Goal: Task Accomplishment & Management: Use online tool/utility

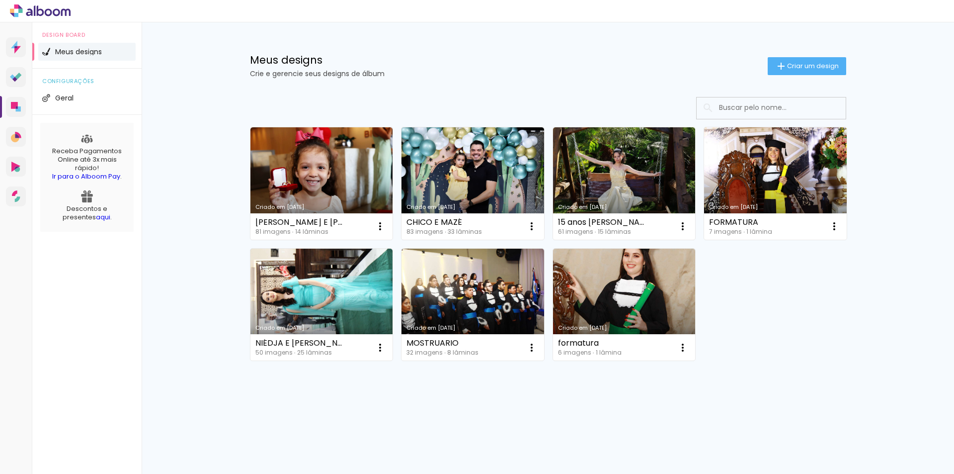
click at [815, 291] on div "Criado em 03/10/25 ANA CAROLINA E GABRIEL 81 imagens ∙ 14 lâminas Abrir Fazer u…" at bounding box center [548, 243] width 605 height 242
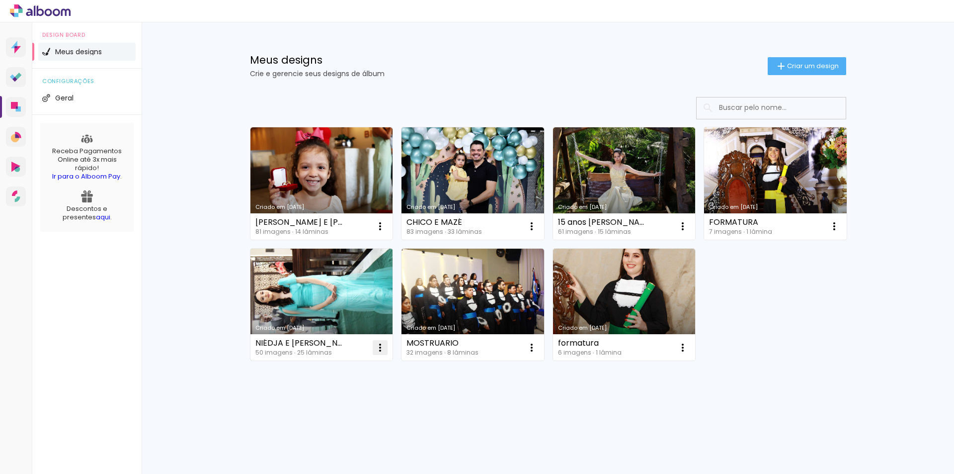
click at [380, 347] on iron-icon at bounding box center [380, 347] width 12 height 12
click at [334, 416] on span "Excluir" at bounding box center [324, 413] width 21 height 7
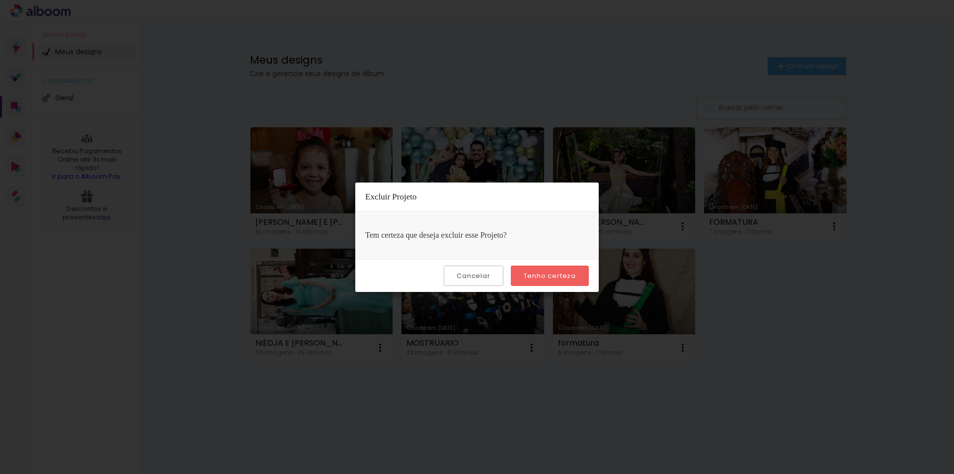
click at [0, 0] on slot "Tenho certeza" at bounding box center [0, 0] width 0 height 0
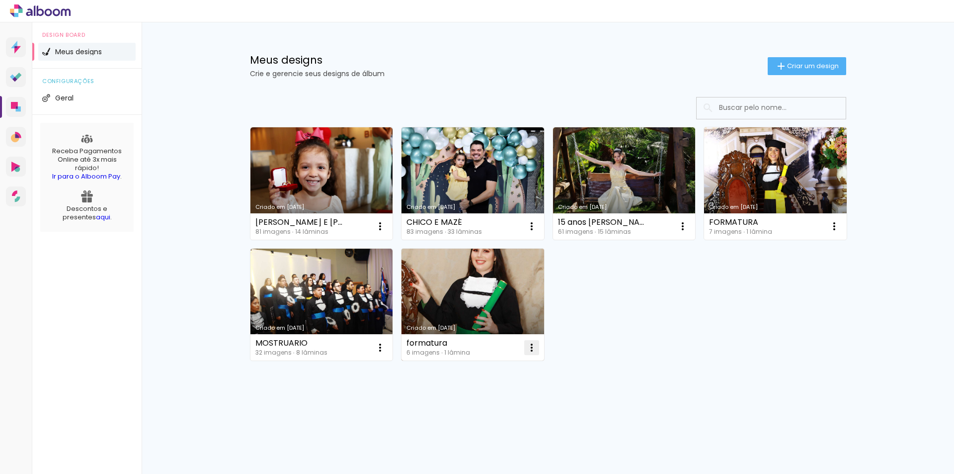
click at [531, 346] on iron-icon at bounding box center [532, 347] width 12 height 12
click at [507, 410] on paper-item "Excluir" at bounding box center [492, 413] width 98 height 20
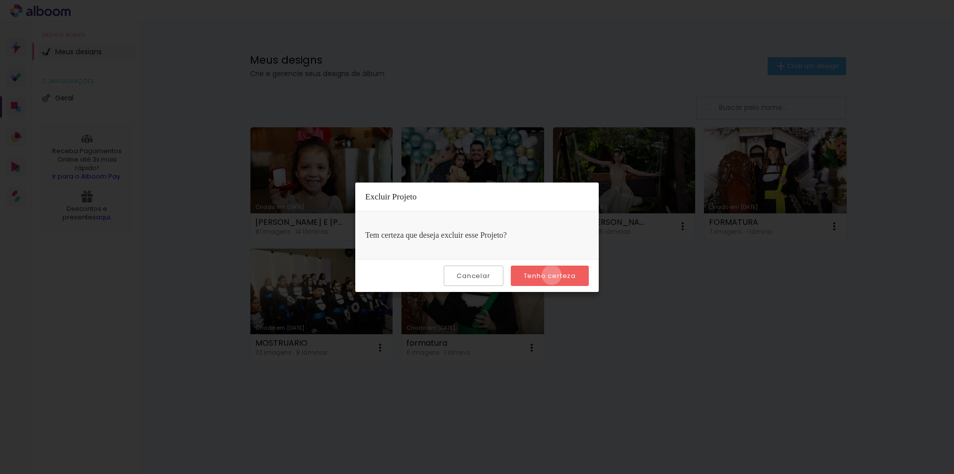
click at [0, 0] on slot "Tenho certeza" at bounding box center [0, 0] width 0 height 0
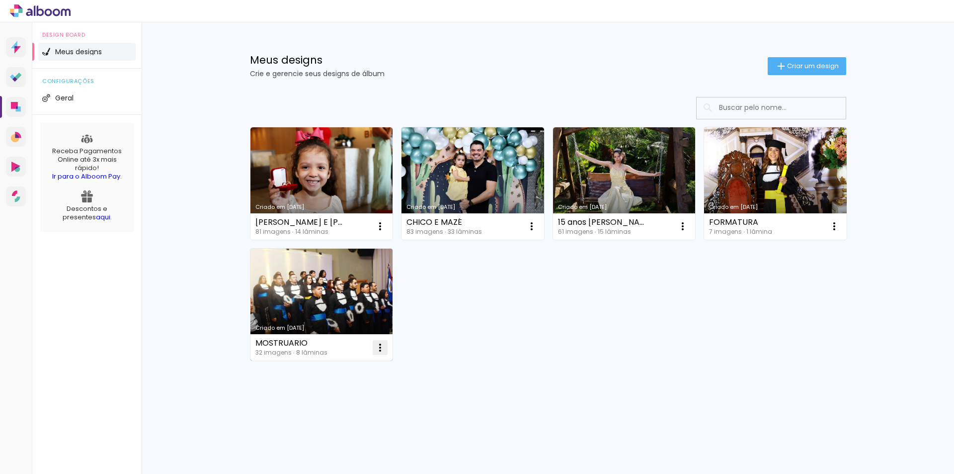
click at [383, 347] on iron-icon at bounding box center [380, 347] width 12 height 12
click at [344, 414] on paper-item "Excluir" at bounding box center [341, 413] width 98 height 20
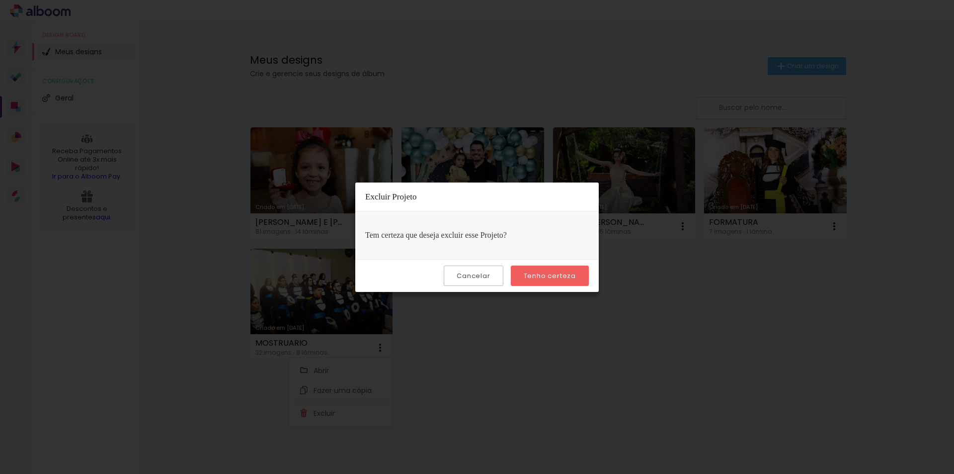
click at [0, 0] on slot "Tenho certeza" at bounding box center [0, 0] width 0 height 0
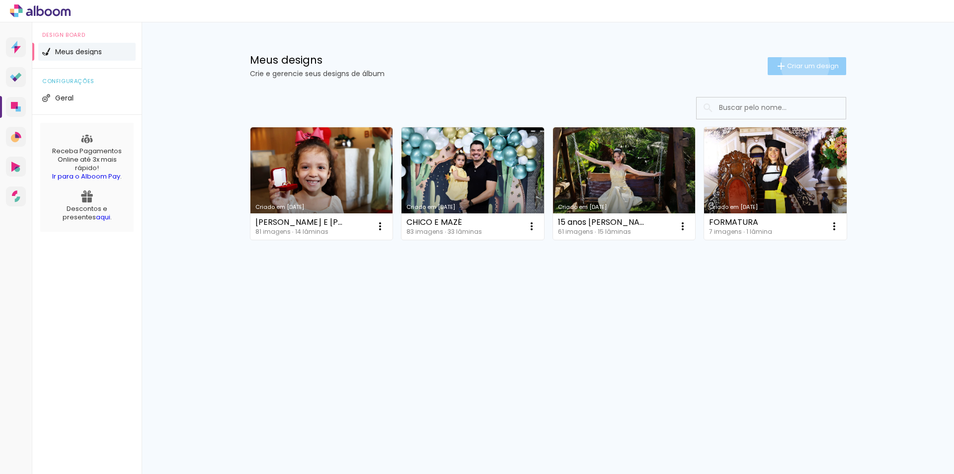
click at [803, 65] on span "Criar um design" at bounding box center [813, 66] width 52 height 6
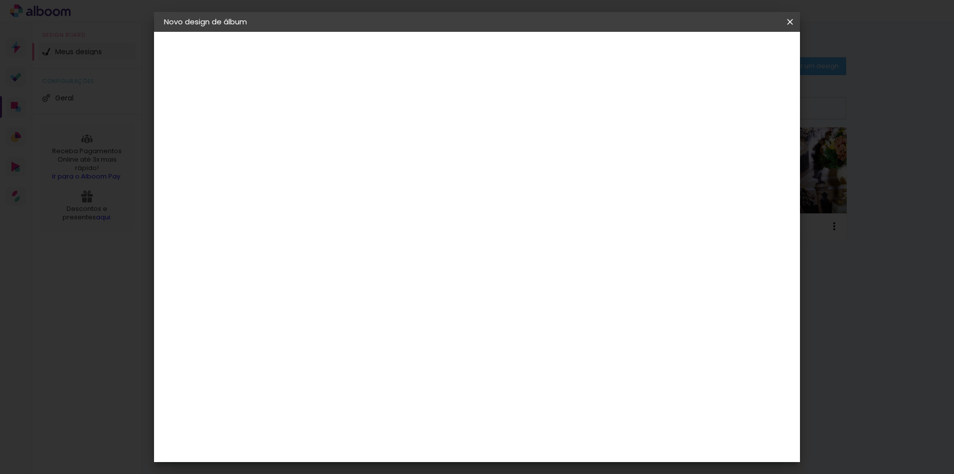
click at [327, 137] on input at bounding box center [327, 133] width 0 height 15
type input "Thatyane e [PERSON_NAME]"
type paper-input "Thatyane e [PERSON_NAME]"
click at [0, 0] on slot "Avançar" at bounding box center [0, 0] width 0 height 0
click at [513, 153] on paper-item "Tamanho Livre" at bounding box center [465, 151] width 95 height 22
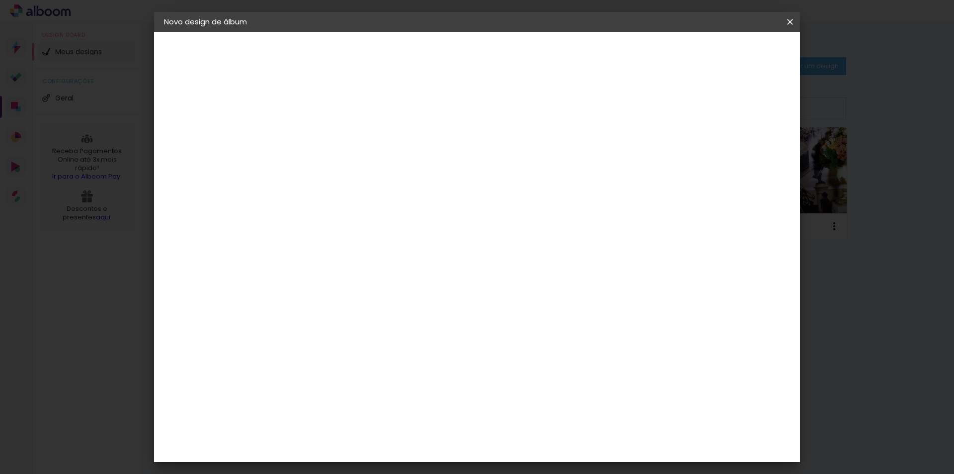
click at [513, 148] on paper-item "Tamanho Livre" at bounding box center [465, 151] width 95 height 22
click at [0, 0] on slot "Avançar" at bounding box center [0, 0] width 0 height 0
drag, startPoint x: 309, startPoint y: 284, endPoint x: 271, endPoint y: 284, distance: 37.8
click at [274, 32] on quentale-album-spec "Iniciar design Iniciar design" at bounding box center [477, 32] width 646 height 0
type input "3"
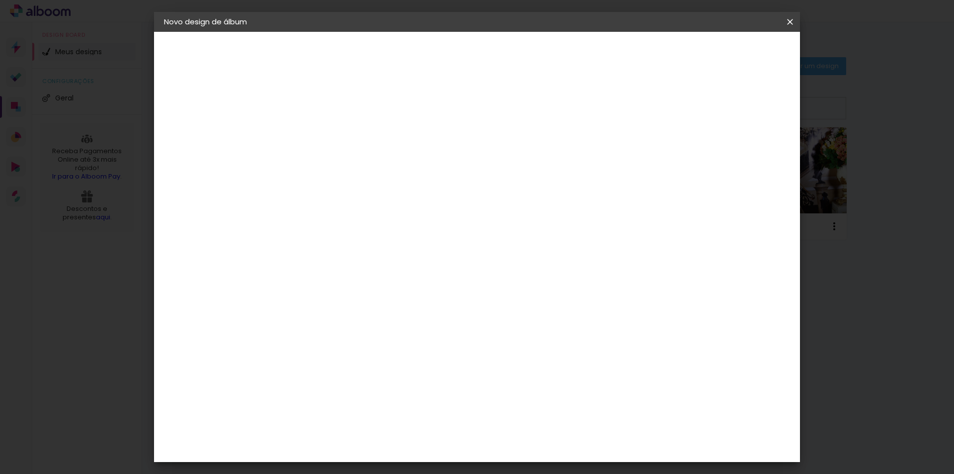
type input "25,4"
type paper-input "25,4"
click at [628, 386] on div "cm" at bounding box center [538, 385] width 390 height 35
click at [679, 114] on div at bounding box center [674, 114] width 9 height 9
type paper-checkbox "on"
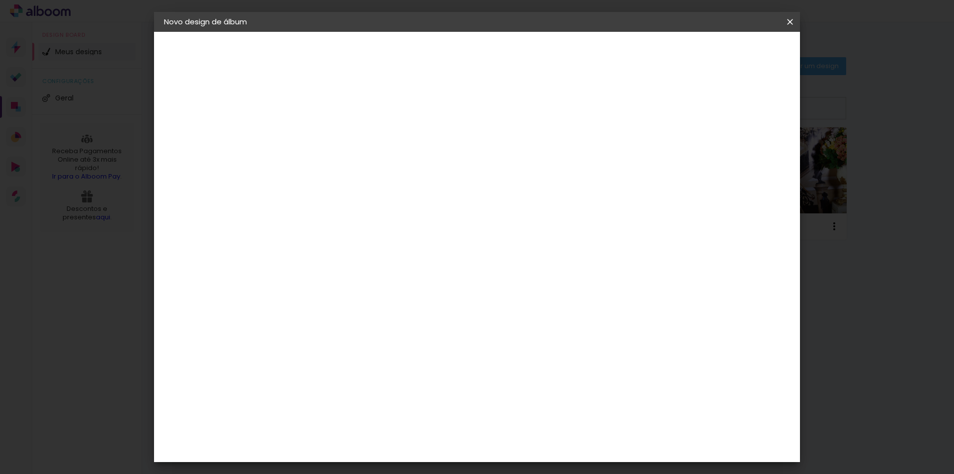
scroll to position [94, 0]
click at [738, 49] on paper-button "Iniciar design" at bounding box center [705, 52] width 65 height 17
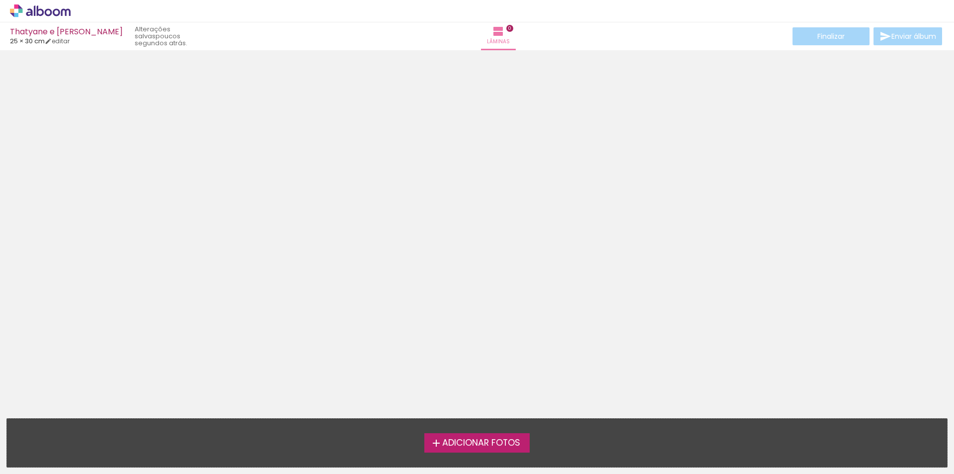
click at [500, 442] on span "Adicionar Fotos" at bounding box center [481, 442] width 78 height 9
click at [0, 0] on input "file" at bounding box center [0, 0] width 0 height 0
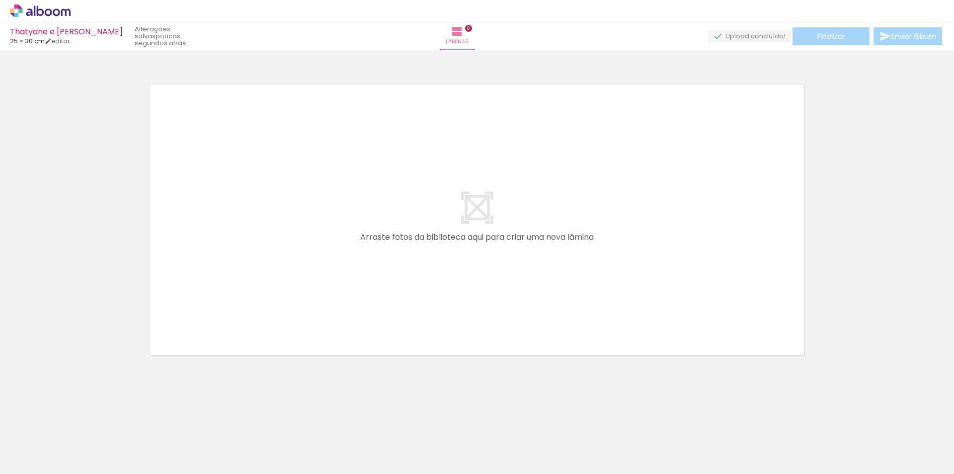
click at [29, 461] on span "Adicionar Fotos" at bounding box center [35, 460] width 30 height 11
click at [0, 0] on input "file" at bounding box center [0, 0] width 0 height 0
click at [28, 461] on span "Adicionar Fotos" at bounding box center [35, 460] width 30 height 11
click at [0, 0] on input "file" at bounding box center [0, 0] width 0 height 0
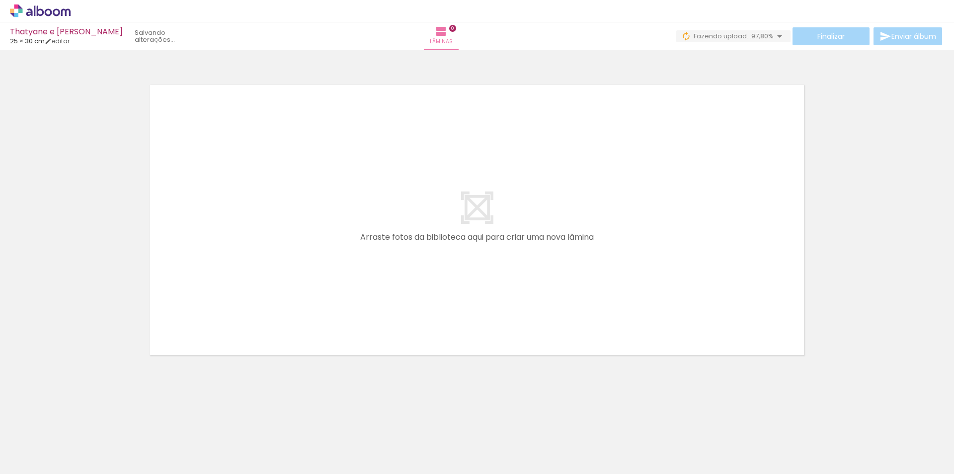
click at [54, 443] on iron-icon at bounding box center [51, 444] width 8 height 8
click at [0, 0] on slot "Não utilizadas" at bounding box center [0, 0] width 0 height 0
type input "Não utilizadas"
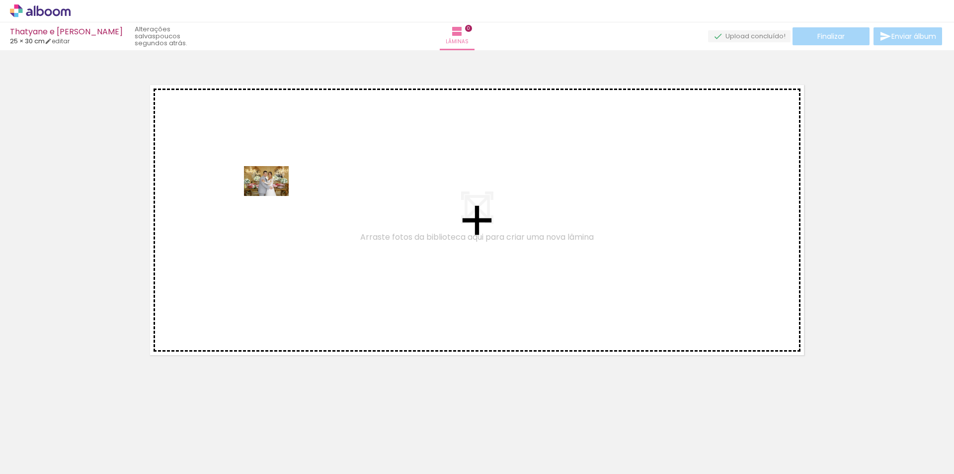
drag, startPoint x: 764, startPoint y: 440, endPoint x: 274, endPoint y: 196, distance: 547.1
click at [274, 196] on quentale-workspace at bounding box center [477, 237] width 954 height 474
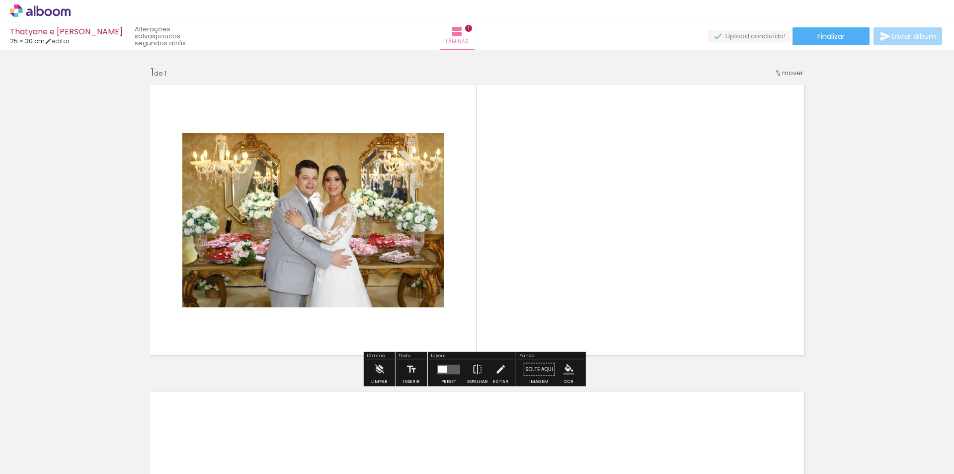
click at [358, 231] on quentale-photo at bounding box center [313, 220] width 262 height 174
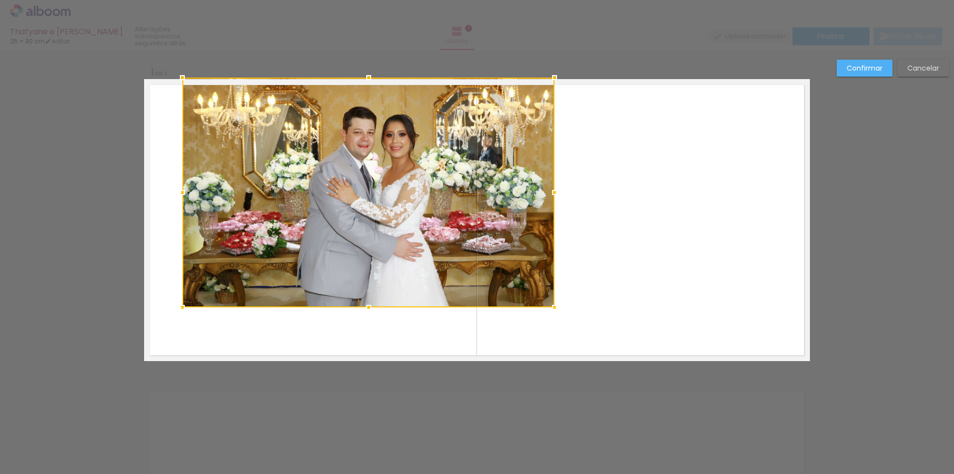
drag, startPoint x: 436, startPoint y: 134, endPoint x: 546, endPoint y: 83, distance: 121.7
click at [546, 83] on div at bounding box center [555, 78] width 20 height 20
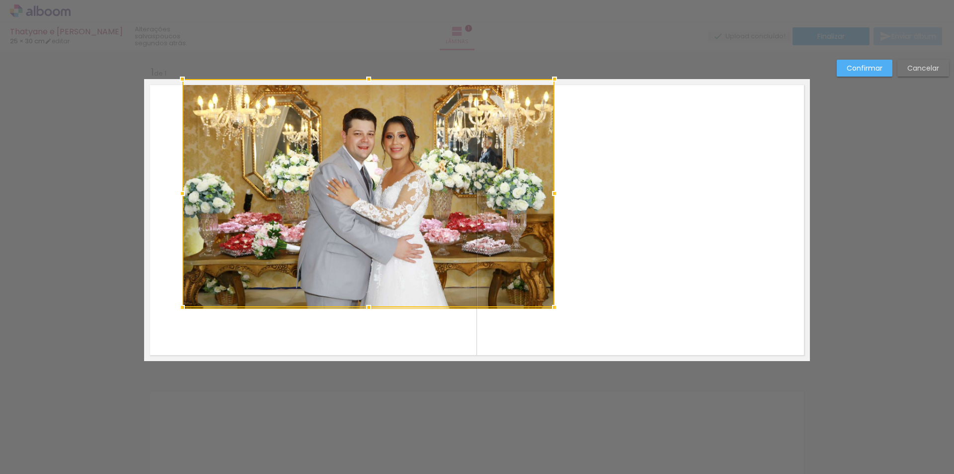
click at [449, 174] on div at bounding box center [368, 193] width 372 height 228
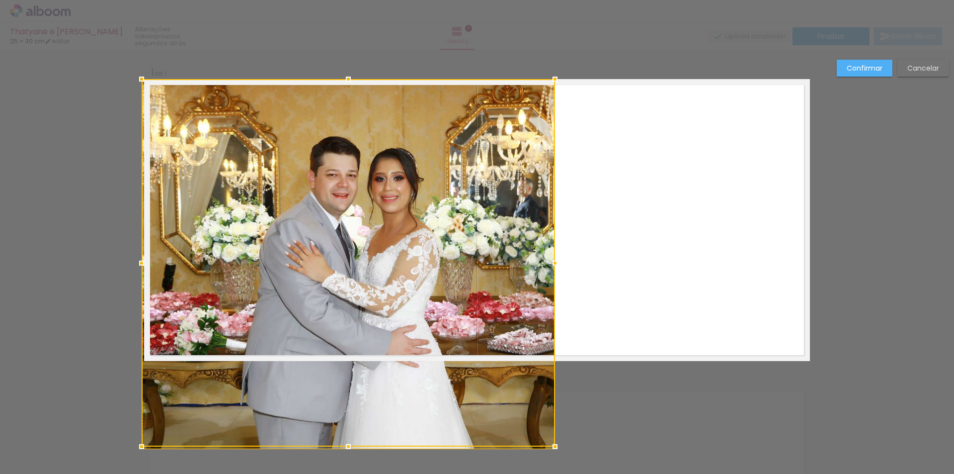
drag, startPoint x: 181, startPoint y: 309, endPoint x: 141, endPoint y: 337, distance: 49.4
click at [142, 337] on div at bounding box center [349, 262] width 414 height 367
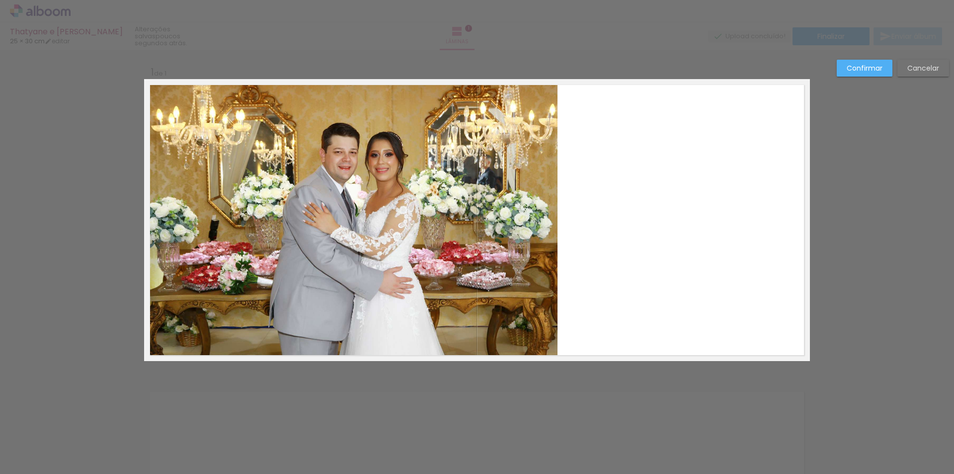
click at [484, 294] on quentale-photo at bounding box center [351, 220] width 414 height 282
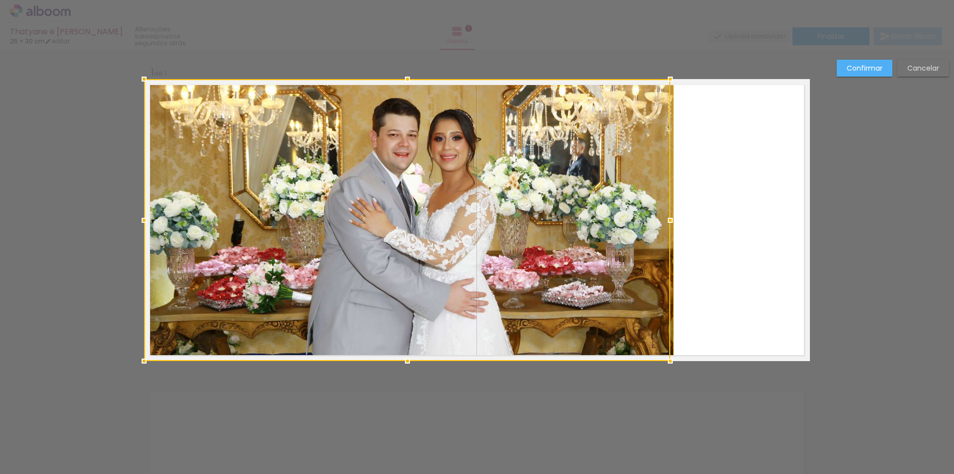
drag, startPoint x: 552, startPoint y: 219, endPoint x: 587, endPoint y: 216, distance: 34.9
click at [587, 216] on div at bounding box center [407, 220] width 526 height 282
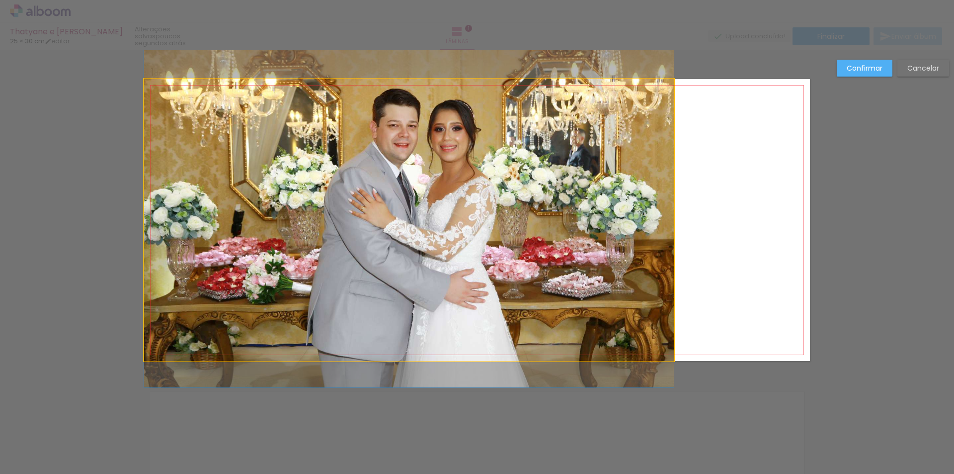
drag, startPoint x: 480, startPoint y: 218, endPoint x: 458, endPoint y: 208, distance: 24.3
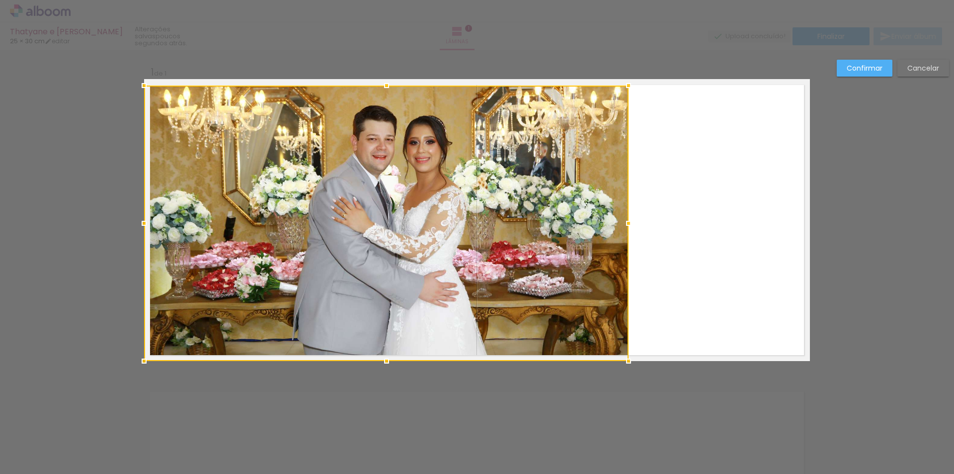
drag, startPoint x: 671, startPoint y: 82, endPoint x: 626, endPoint y: 88, distance: 45.7
click at [626, 88] on div at bounding box center [629, 86] width 20 height 20
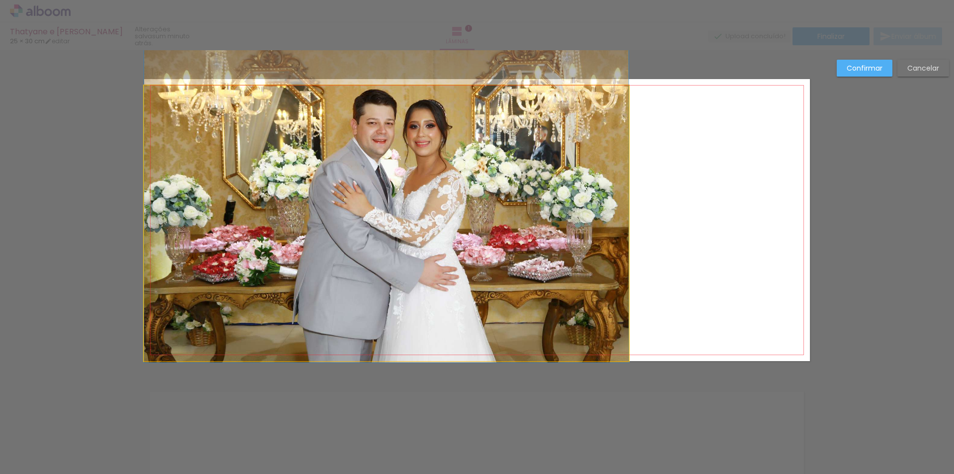
drag, startPoint x: 428, startPoint y: 206, endPoint x: 422, endPoint y: 190, distance: 17.2
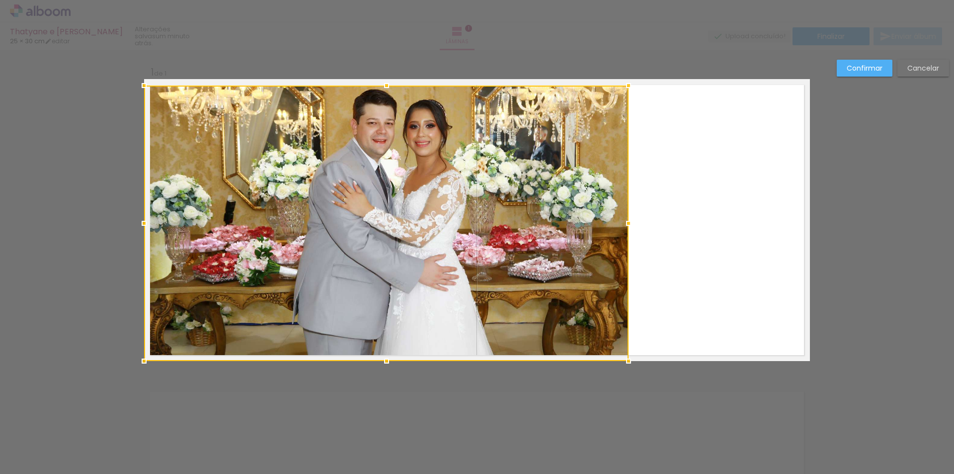
click at [712, 232] on quentale-layouter at bounding box center [477, 220] width 666 height 282
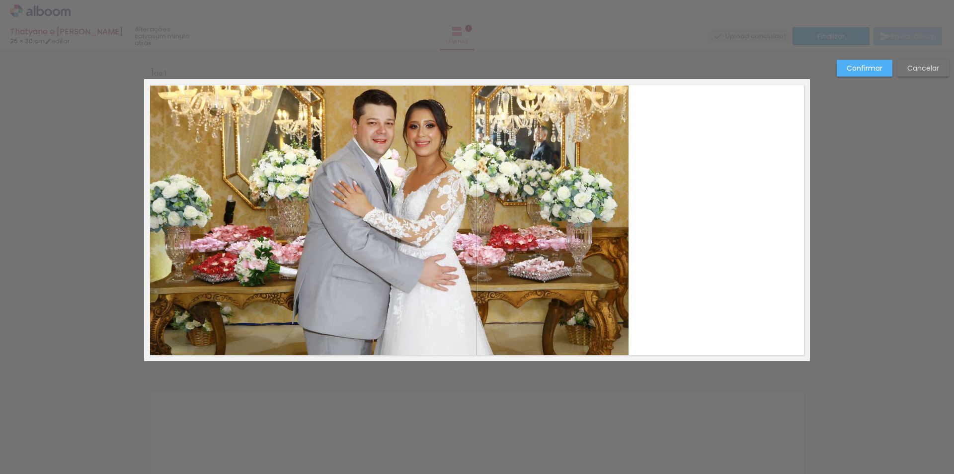
click at [894, 238] on div "Confirmar Cancelar" at bounding box center [477, 368] width 954 height 637
click at [0, 0] on slot "Confirmar" at bounding box center [0, 0] width 0 height 0
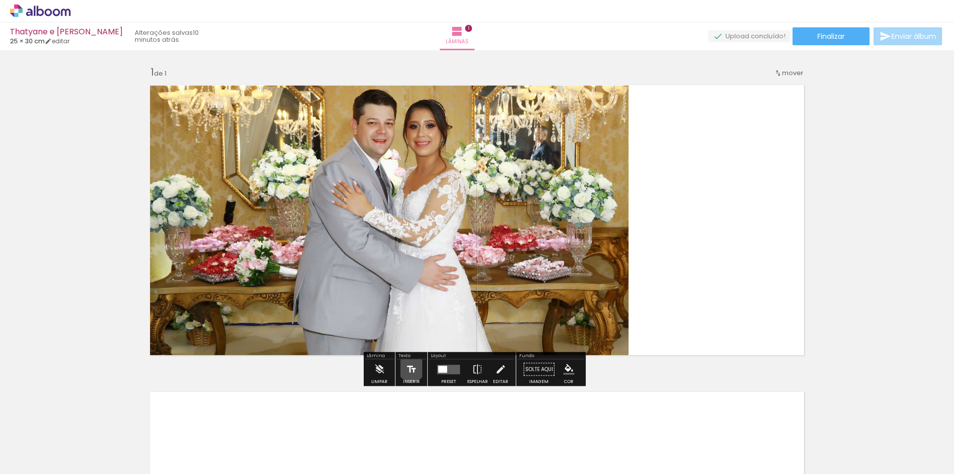
click at [411, 368] on iron-icon at bounding box center [411, 369] width 11 height 20
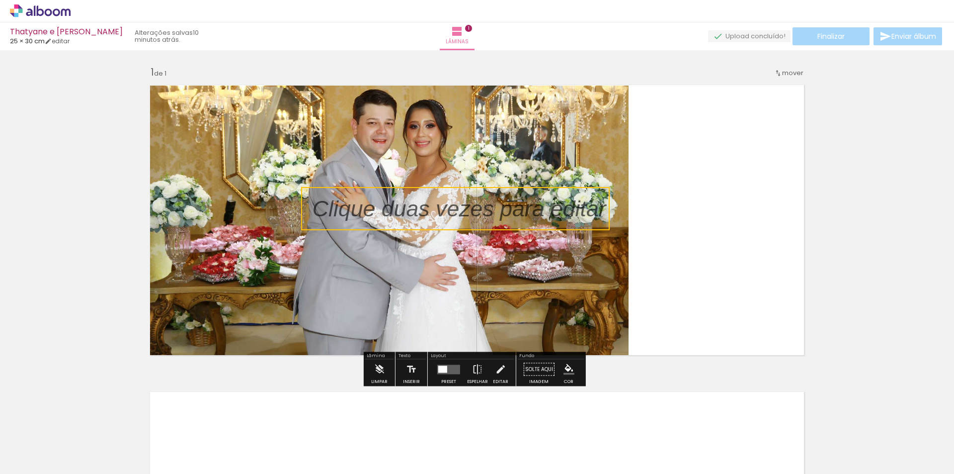
click at [341, 202] on quentale-selection at bounding box center [455, 208] width 309 height 43
type input "Sans Serif"
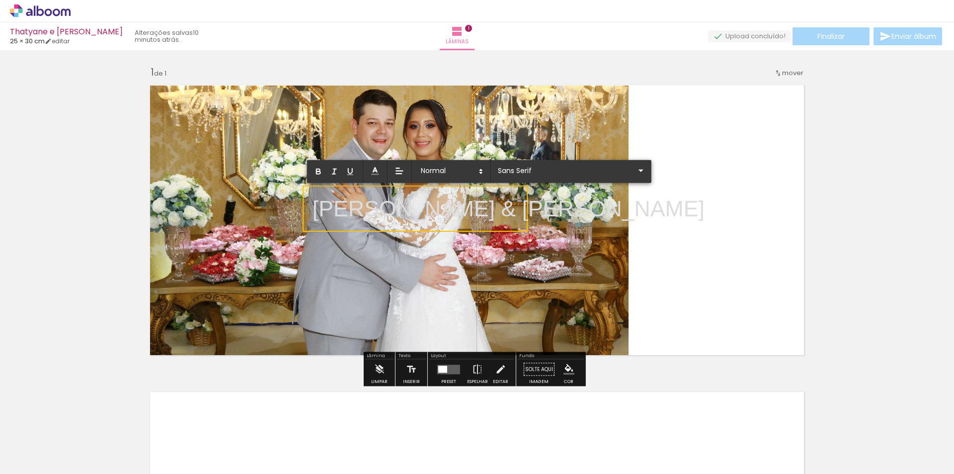
click at [413, 196] on p "[PERSON_NAME] & [PERSON_NAME]" at bounding box center [509, 208] width 392 height 31
drag, startPoint x: 310, startPoint y: 208, endPoint x: 529, endPoint y: 217, distance: 219.9
click at [529, 217] on album-spread "1 de 1" at bounding box center [477, 220] width 666 height 282
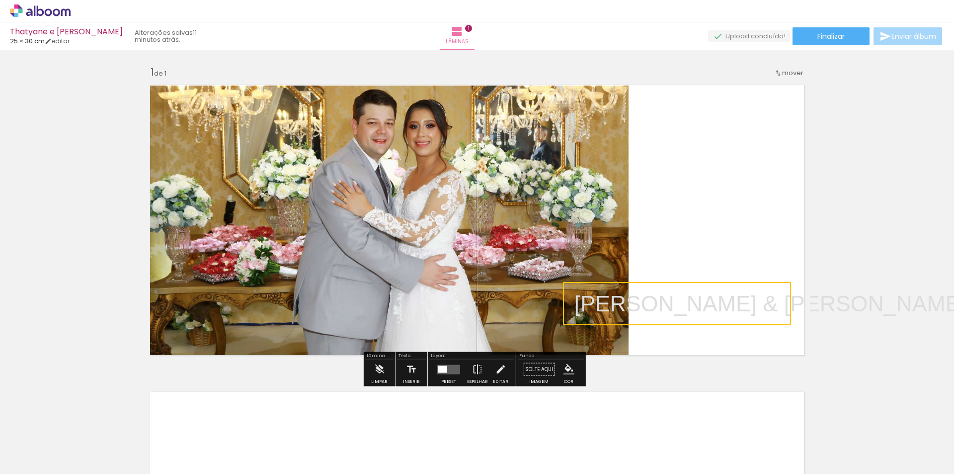
drag, startPoint x: 400, startPoint y: 210, endPoint x: 662, endPoint y: 305, distance: 278.6
click at [662, 305] on quentale-selection at bounding box center [677, 303] width 228 height 43
click at [571, 305] on quentale-selection at bounding box center [677, 303] width 228 height 43
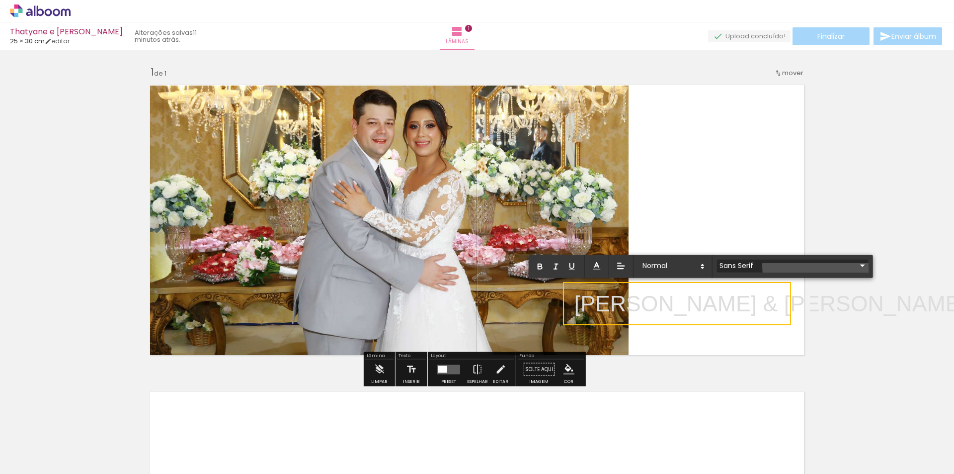
click at [857, 265] on iron-icon at bounding box center [863, 265] width 12 height 12
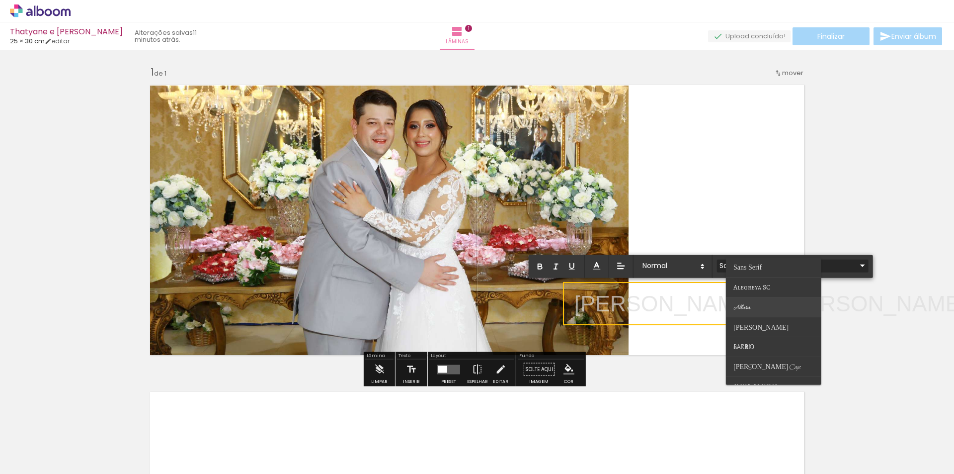
click at [755, 309] on paper-item at bounding box center [773, 307] width 95 height 20
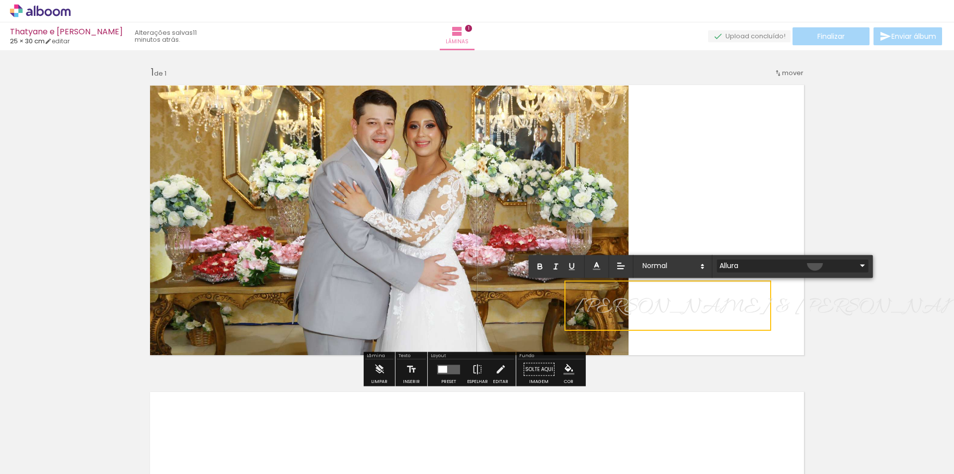
click at [857, 262] on iron-icon at bounding box center [863, 265] width 12 height 12
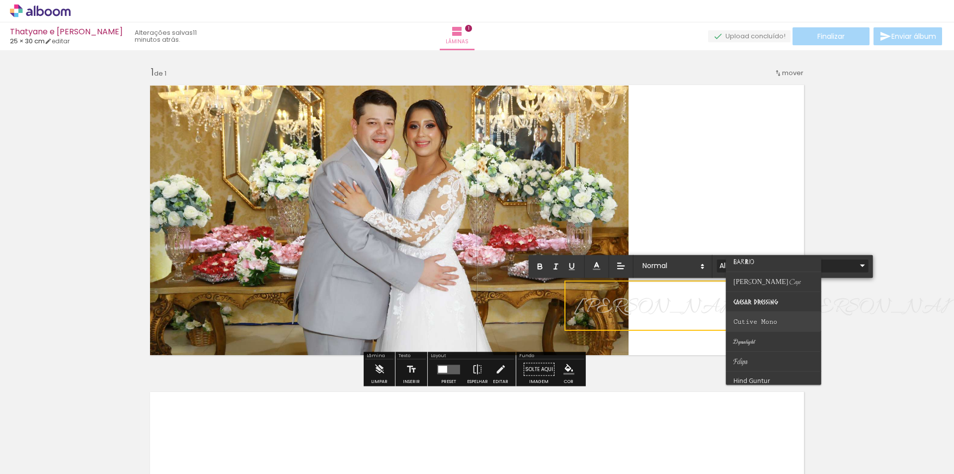
scroll to position [99, 0]
click at [763, 348] on paper-item at bounding box center [773, 347] width 95 height 20
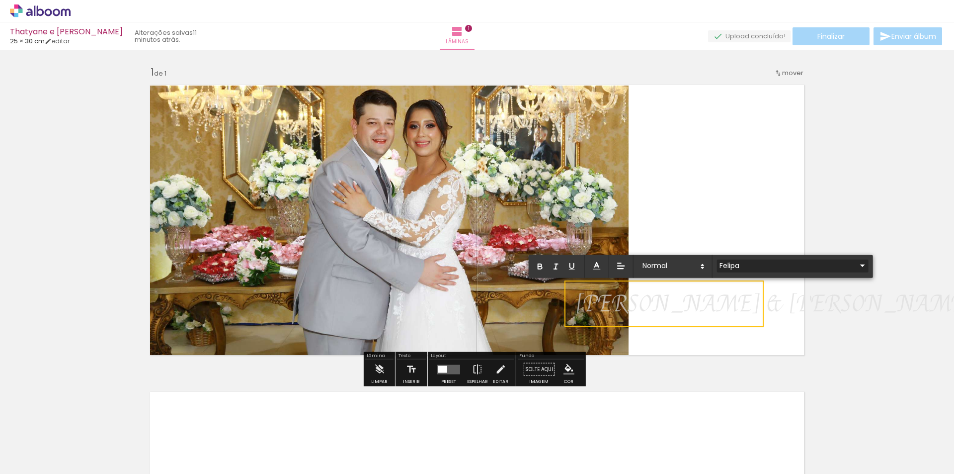
click at [857, 266] on iron-icon at bounding box center [863, 265] width 12 height 12
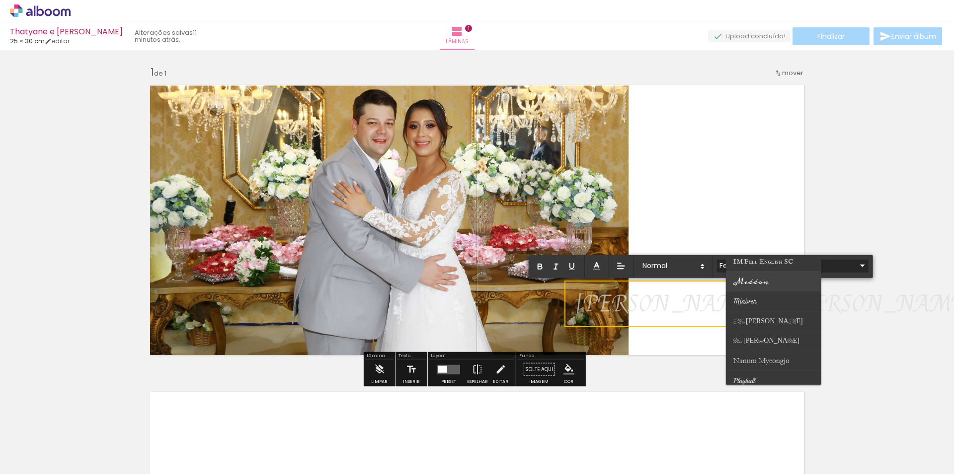
scroll to position [249, 0]
click at [769, 351] on paper-item at bounding box center [773, 357] width 95 height 20
type input "Playball"
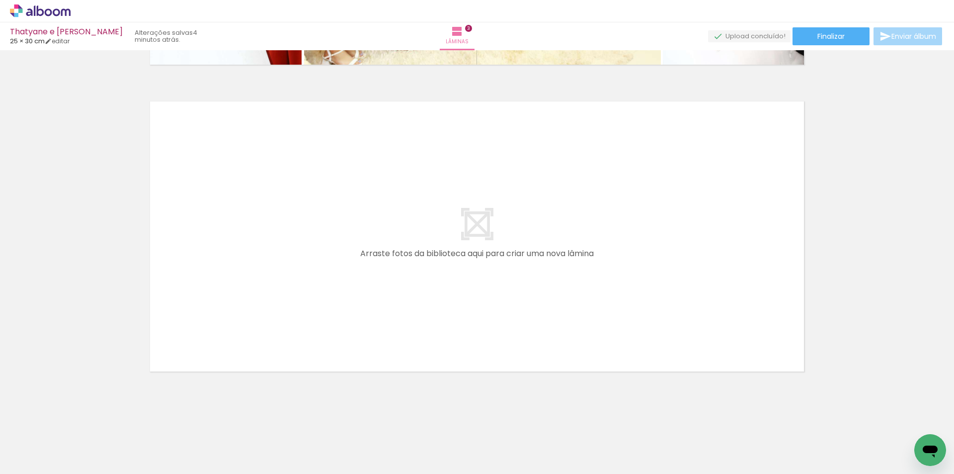
scroll to position [904, 0]
click at [53, 445] on iron-icon at bounding box center [51, 444] width 8 height 8
click at [0, 0] on slot "Não utilizadas" at bounding box center [0, 0] width 0 height 0
type input "Não utilizadas"
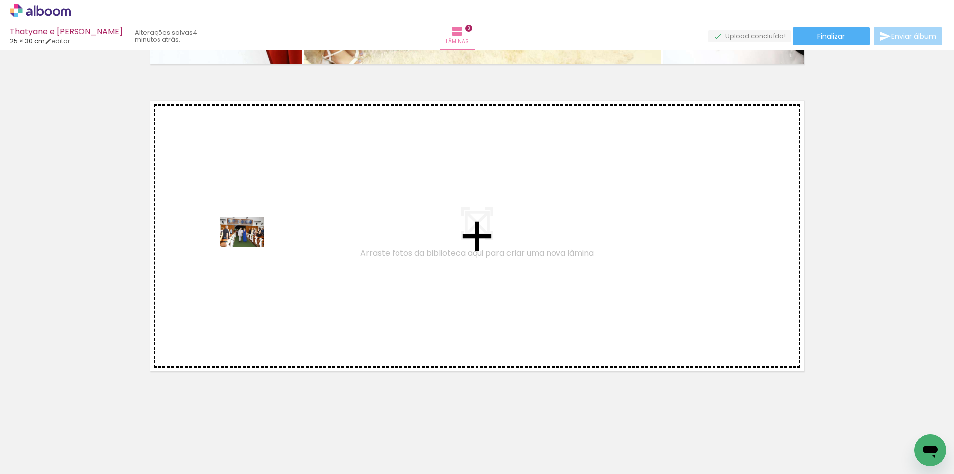
drag, startPoint x: 100, startPoint y: 444, endPoint x: 250, endPoint y: 247, distance: 247.0
click at [250, 247] on quentale-workspace at bounding box center [477, 237] width 954 height 474
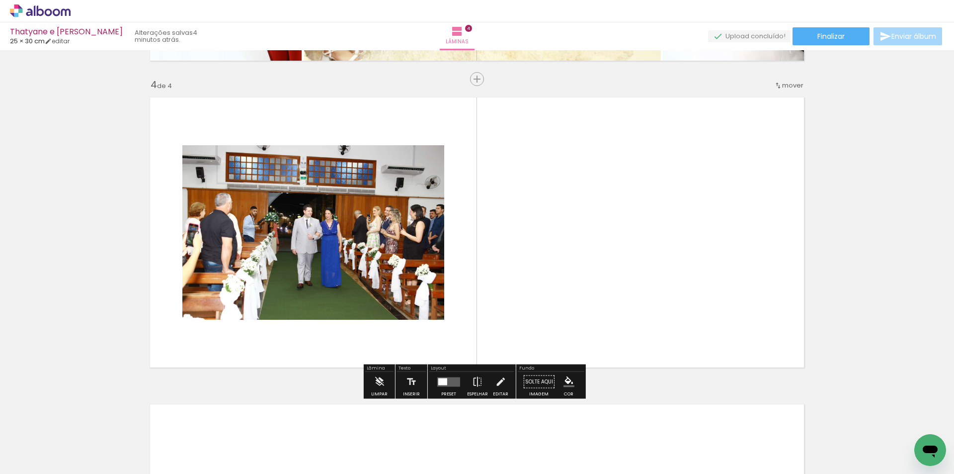
scroll to position [909, 0]
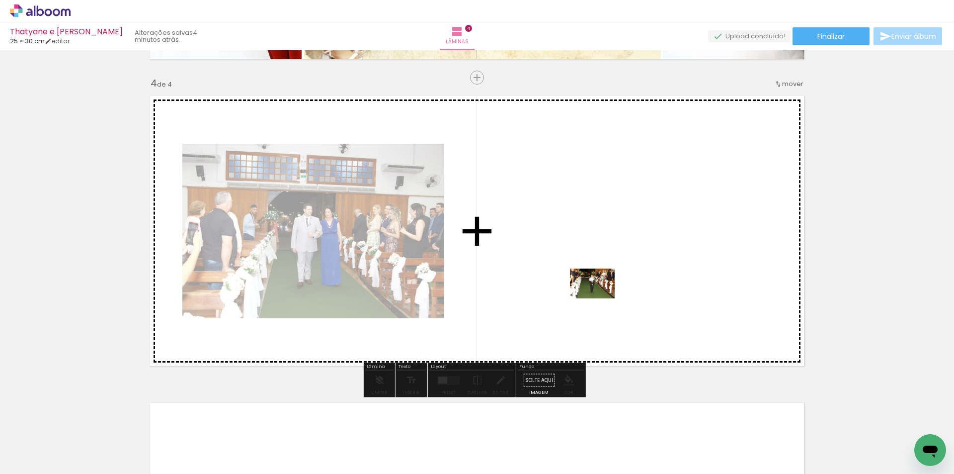
drag, startPoint x: 105, startPoint y: 440, endPoint x: 600, endPoint y: 297, distance: 514.9
click at [600, 297] on quentale-workspace at bounding box center [477, 237] width 954 height 474
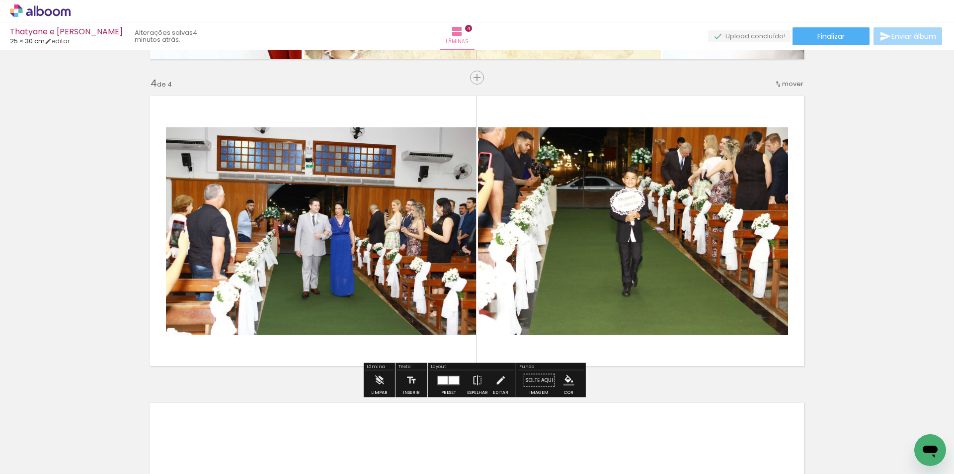
click at [362, 234] on quentale-photo at bounding box center [321, 230] width 310 height 207
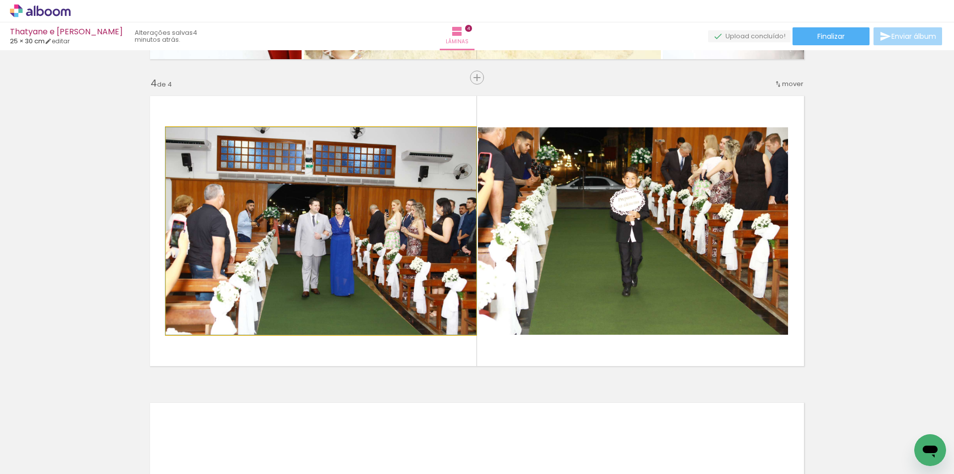
click at [362, 234] on quentale-photo at bounding box center [321, 230] width 310 height 207
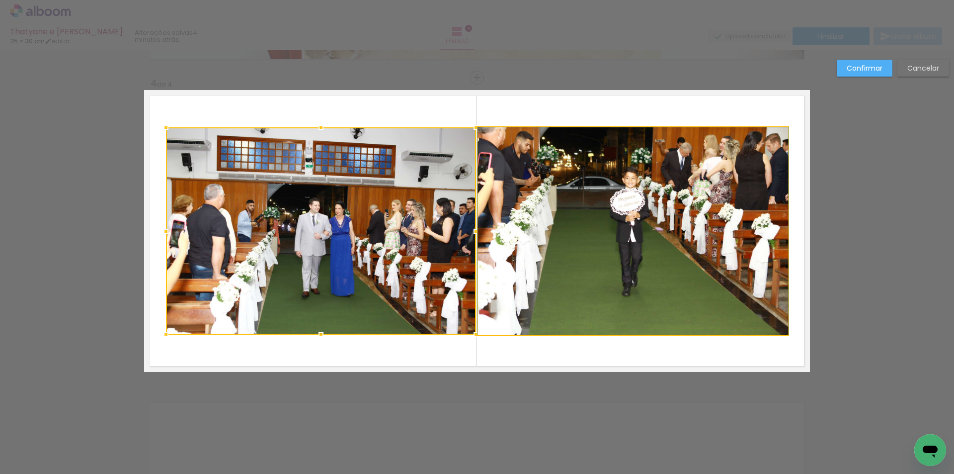
click at [639, 243] on quentale-photo at bounding box center [633, 230] width 310 height 207
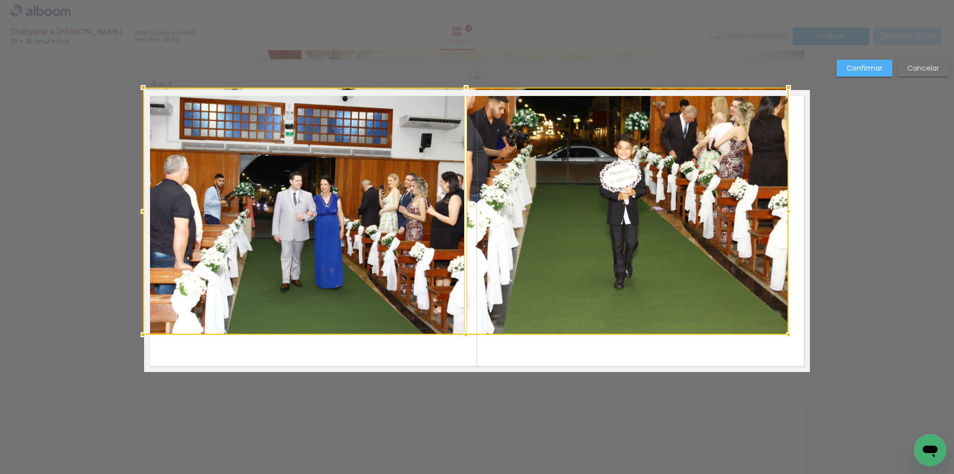
drag, startPoint x: 164, startPoint y: 130, endPoint x: 136, endPoint y: 88, distance: 49.5
click at [136, 88] on div at bounding box center [143, 88] width 20 height 20
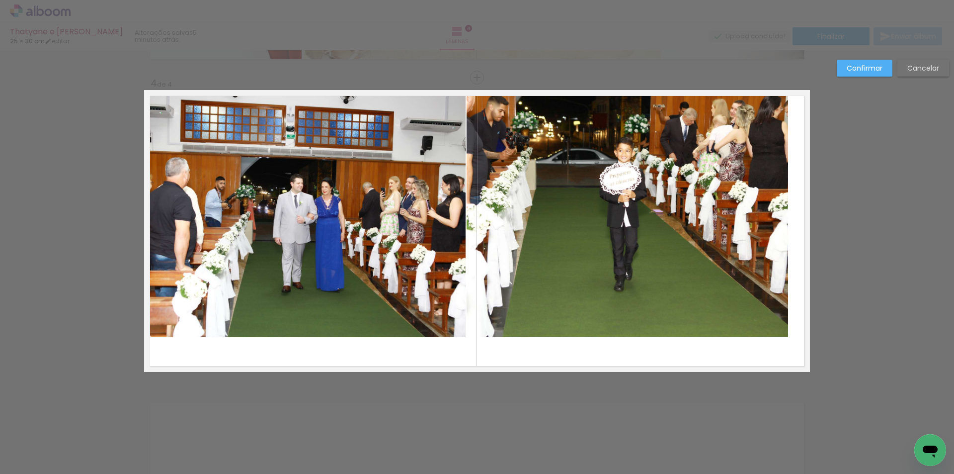
click at [254, 168] on quentale-photo at bounding box center [305, 213] width 322 height 247
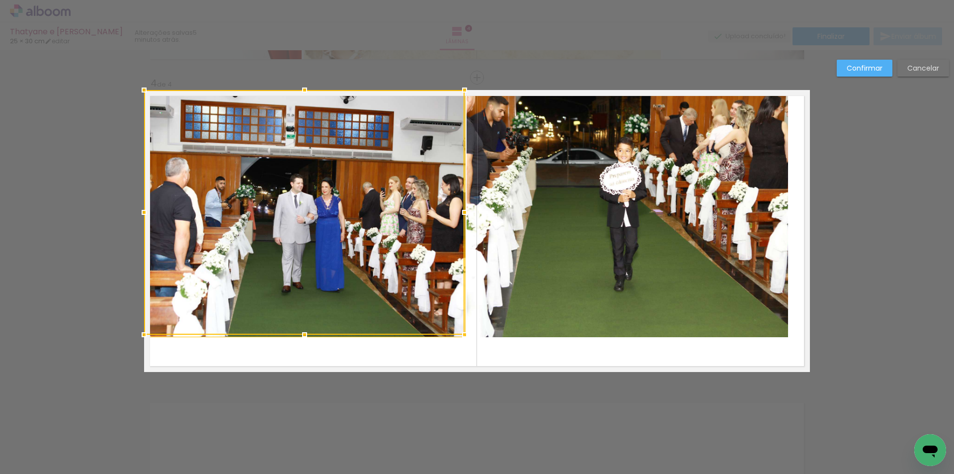
click at [604, 252] on quentale-photo at bounding box center [628, 213] width 322 height 247
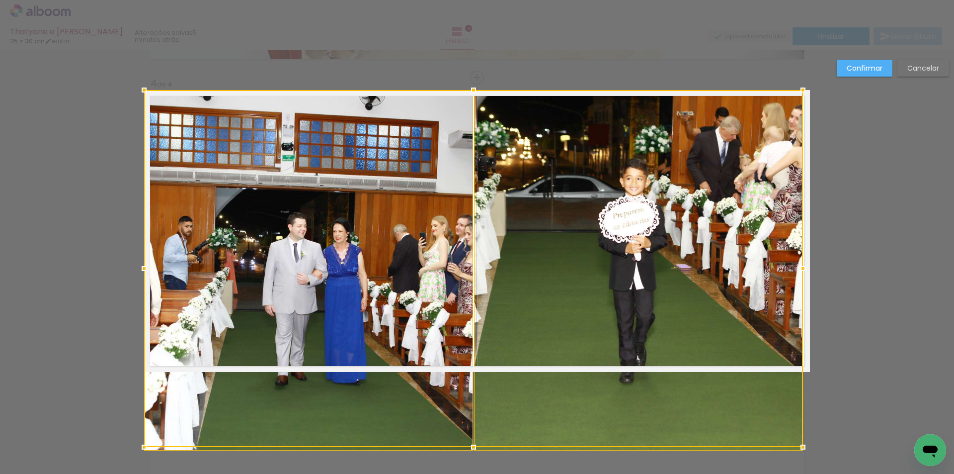
drag, startPoint x: 787, startPoint y: 340, endPoint x: 823, endPoint y: 359, distance: 40.5
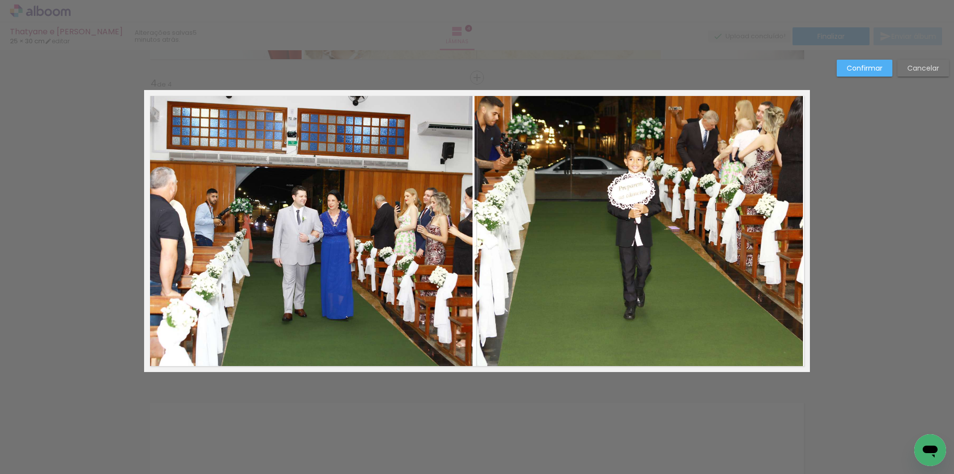
click at [686, 285] on quentale-photo at bounding box center [639, 231] width 329 height 282
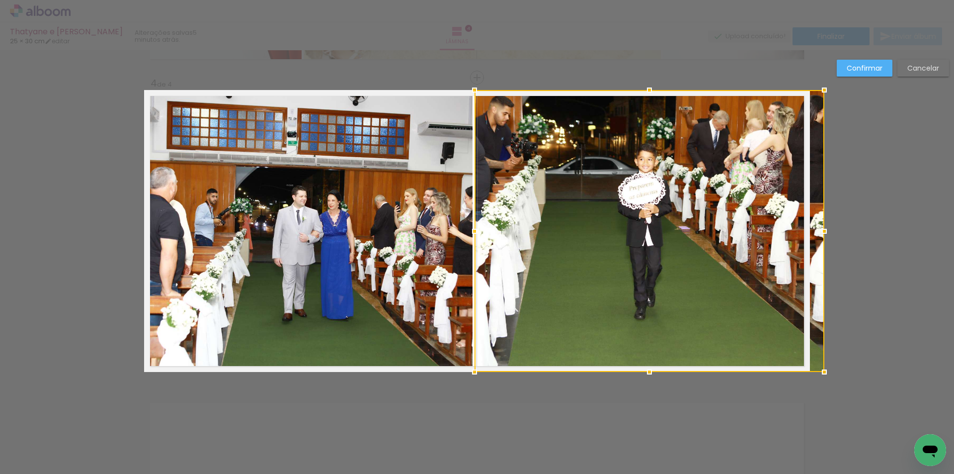
drag, startPoint x: 806, startPoint y: 231, endPoint x: 777, endPoint y: 238, distance: 30.1
click at [818, 229] on div at bounding box center [825, 231] width 20 height 20
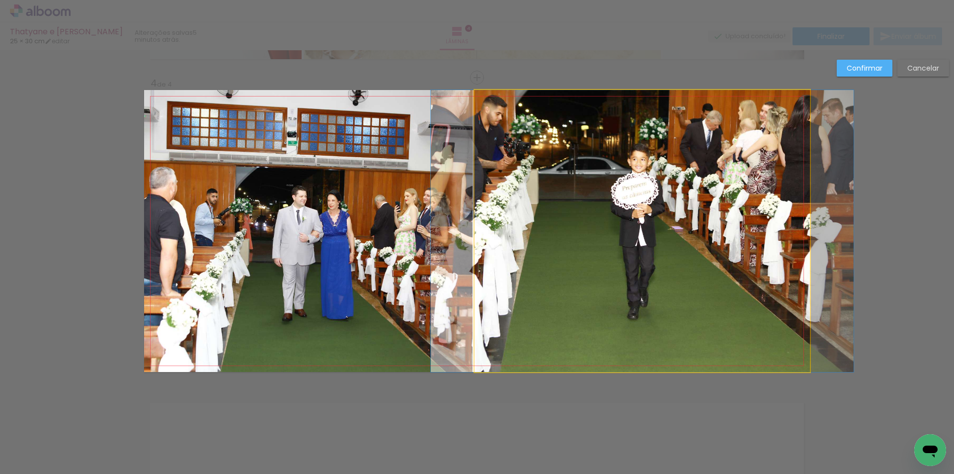
click at [603, 287] on quentale-photo at bounding box center [643, 231] width 336 height 282
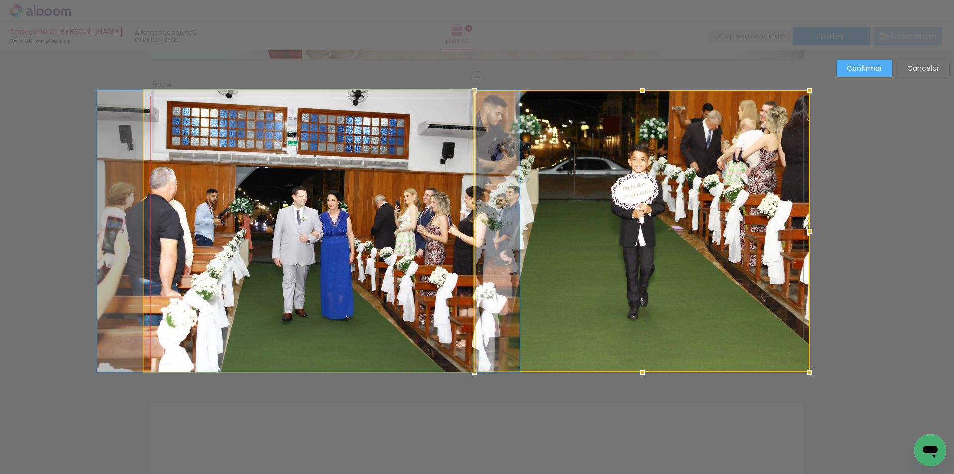
click at [194, 207] on quentale-photo at bounding box center [308, 231] width 329 height 282
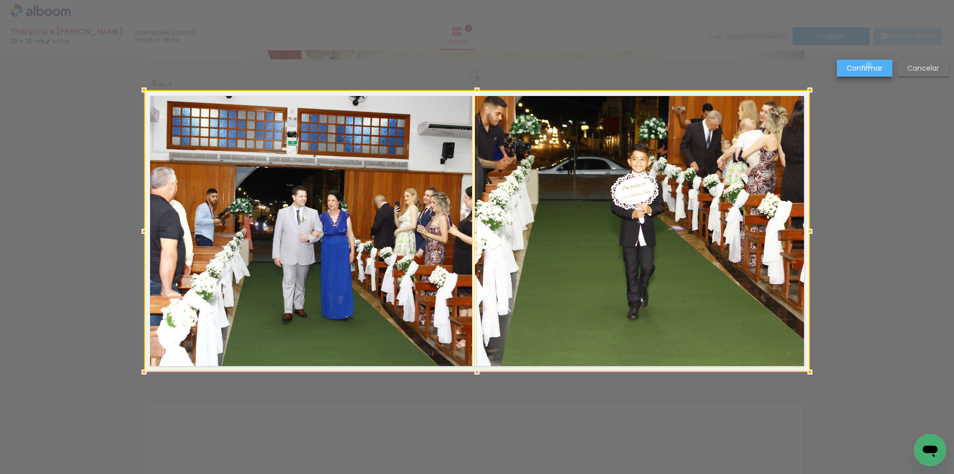
click at [0, 0] on slot "Confirmar" at bounding box center [0, 0] width 0 height 0
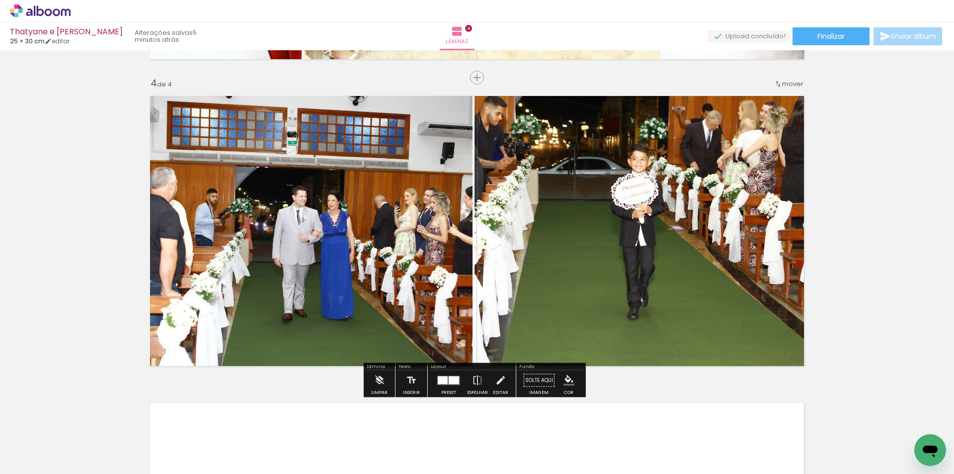
click at [556, 183] on quentale-photo at bounding box center [643, 231] width 336 height 282
click at [514, 188] on quentale-photo at bounding box center [643, 231] width 336 height 282
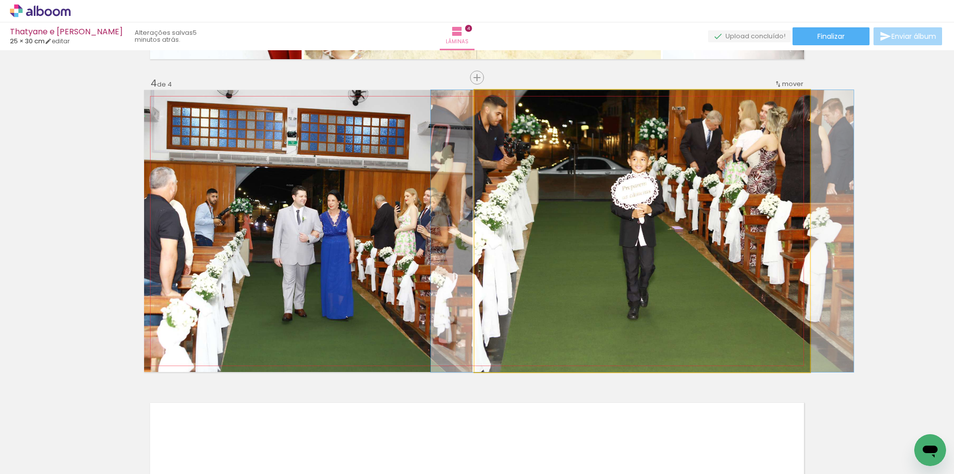
click at [514, 188] on quentale-photo at bounding box center [643, 231] width 336 height 282
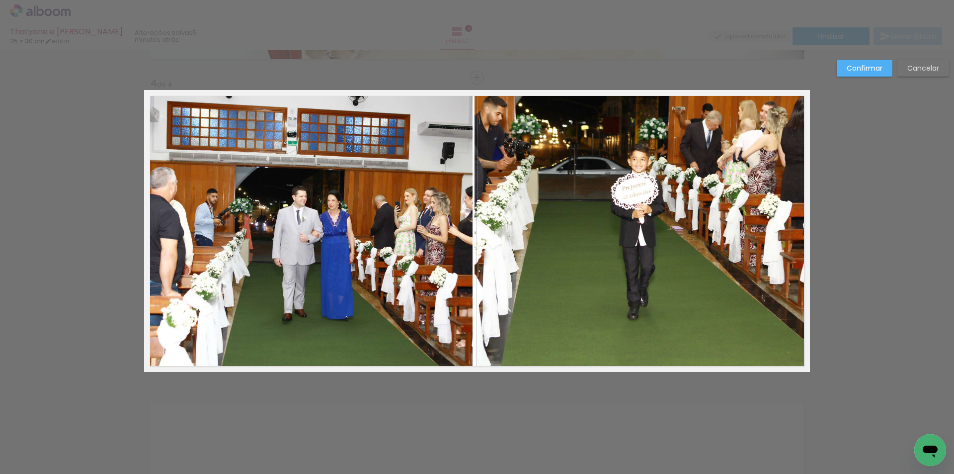
click at [513, 190] on quentale-photo at bounding box center [643, 231] width 336 height 282
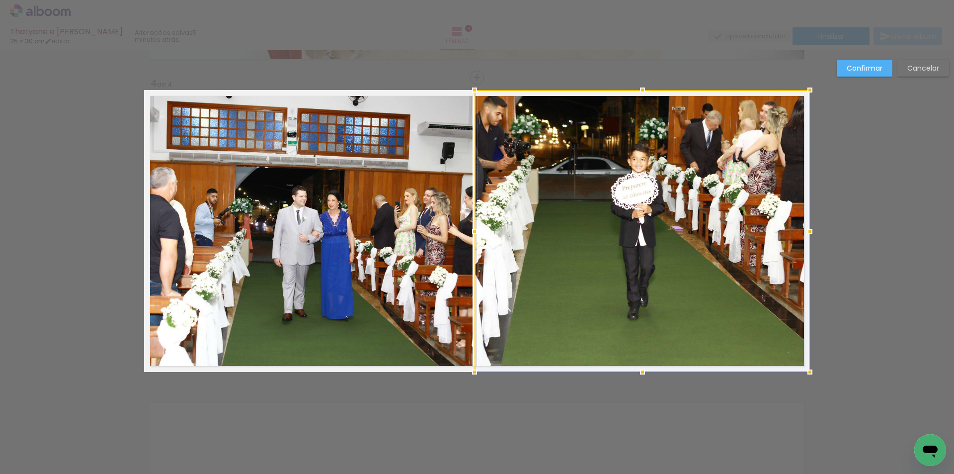
click at [513, 190] on div at bounding box center [643, 231] width 336 height 282
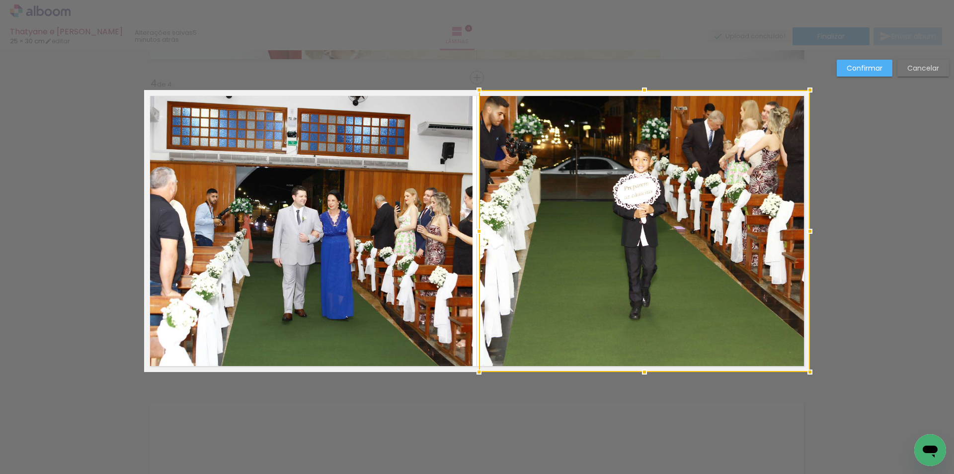
drag, startPoint x: 475, startPoint y: 234, endPoint x: 468, endPoint y: 233, distance: 7.0
click at [469, 233] on div at bounding box center [479, 231] width 20 height 20
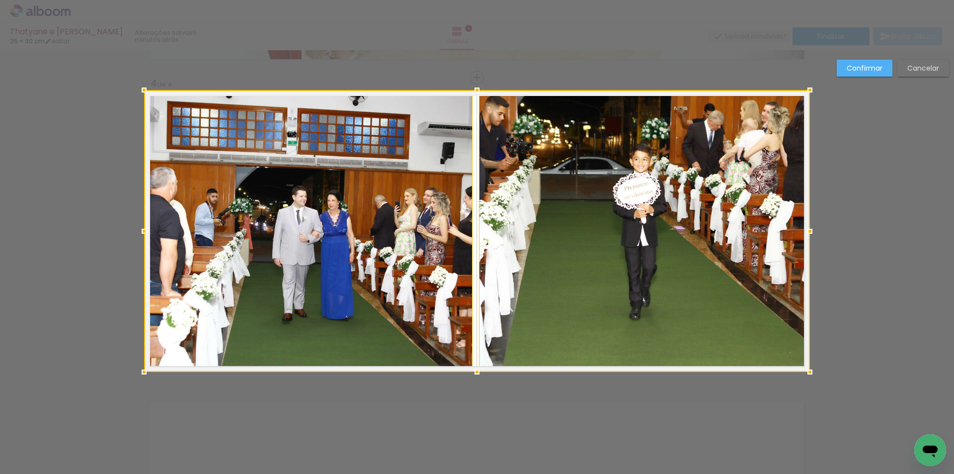
click at [430, 231] on div at bounding box center [477, 231] width 666 height 282
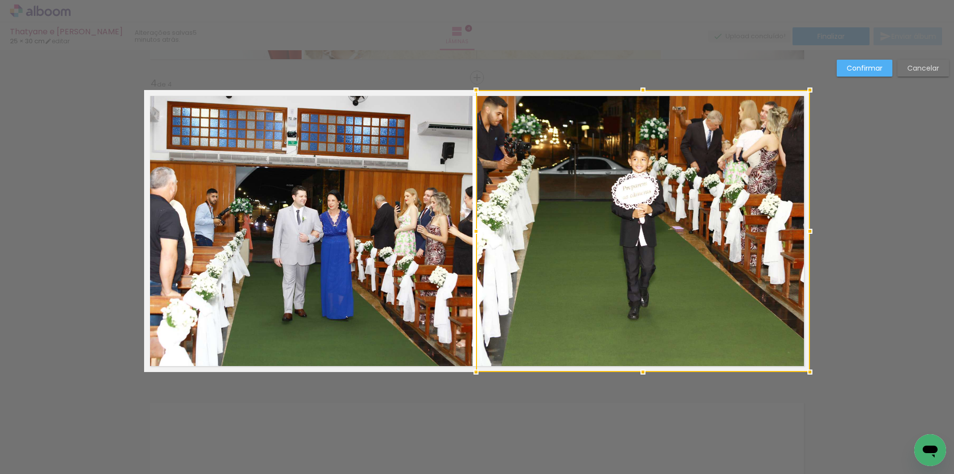
click at [470, 227] on div at bounding box center [476, 231] width 20 height 20
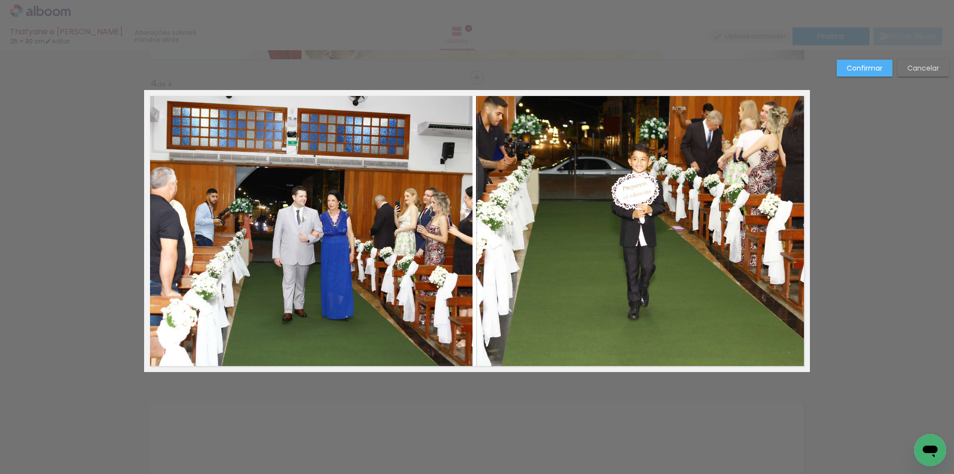
click at [0, 0] on slot "Confirmar" at bounding box center [0, 0] width 0 height 0
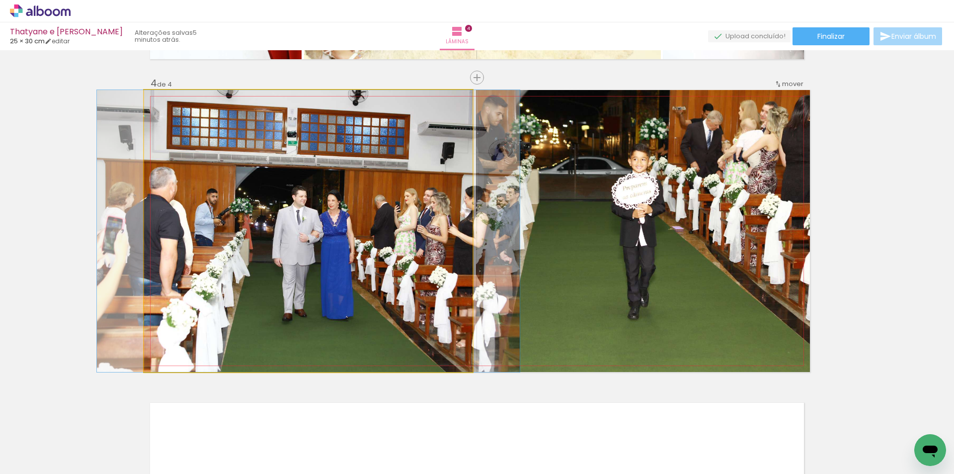
click at [413, 196] on quentale-photo at bounding box center [308, 231] width 329 height 282
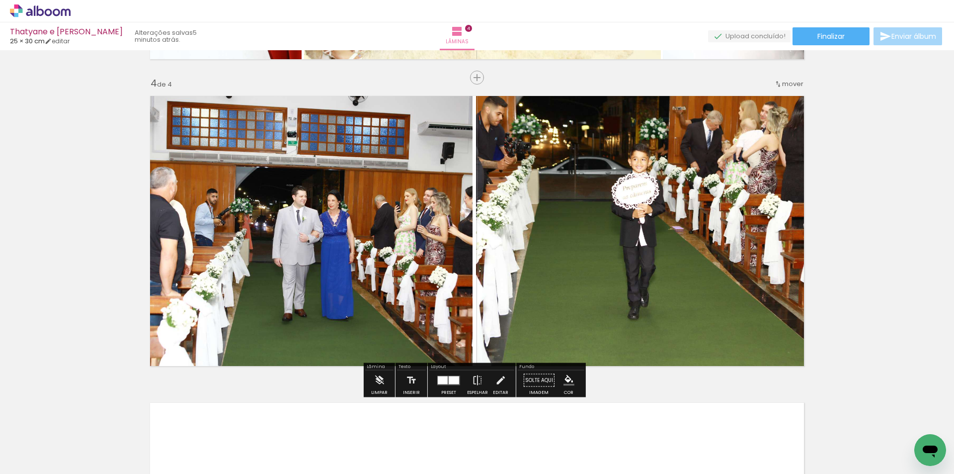
click at [434, 228] on quentale-photo at bounding box center [308, 231] width 329 height 282
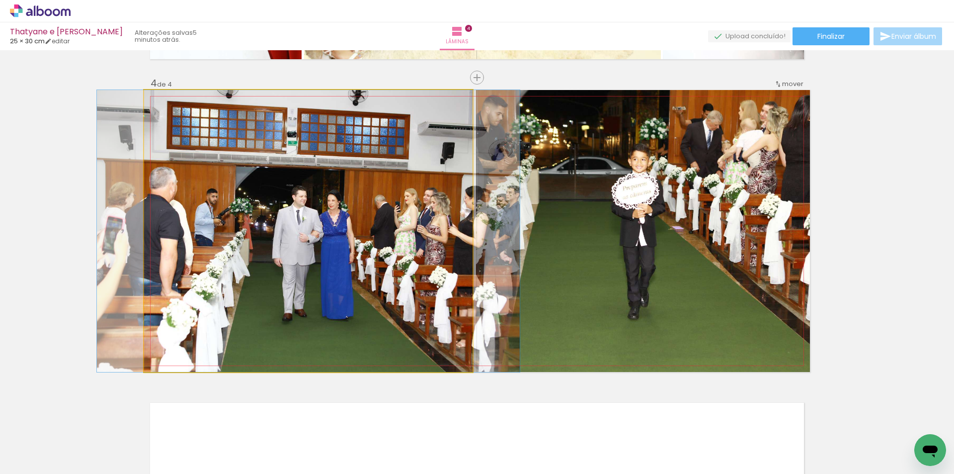
click at [434, 228] on quentale-photo at bounding box center [308, 231] width 329 height 282
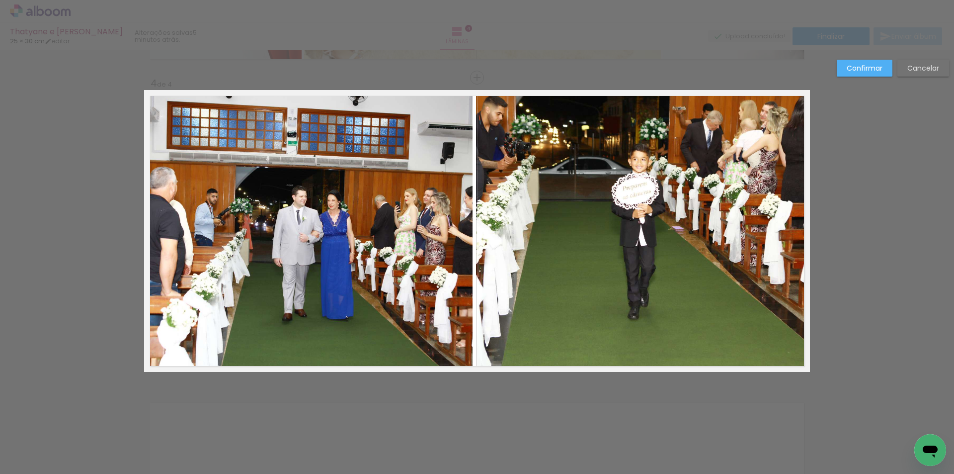
click at [434, 228] on quentale-photo at bounding box center [308, 231] width 329 height 282
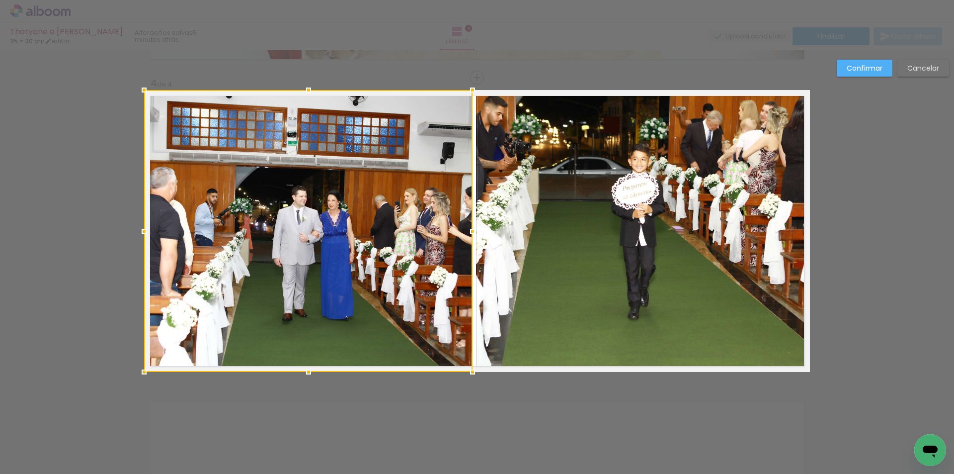
click at [434, 228] on div at bounding box center [308, 231] width 329 height 282
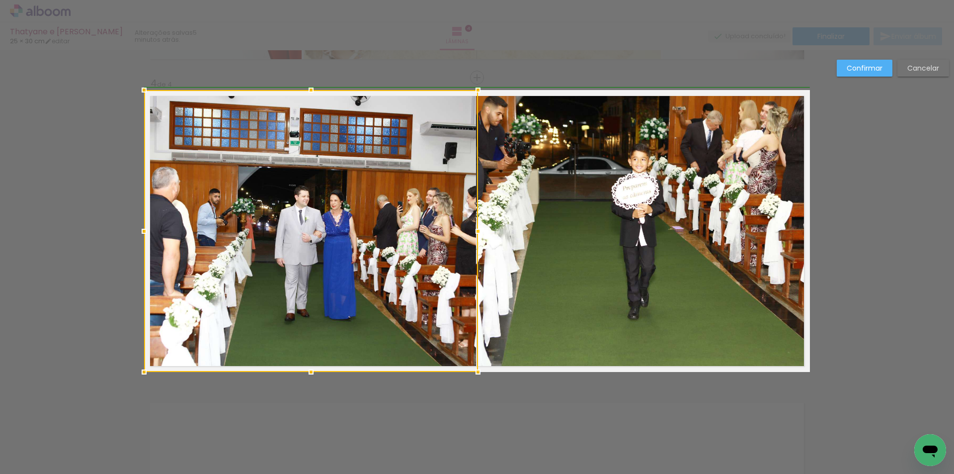
click at [470, 231] on div at bounding box center [478, 231] width 20 height 20
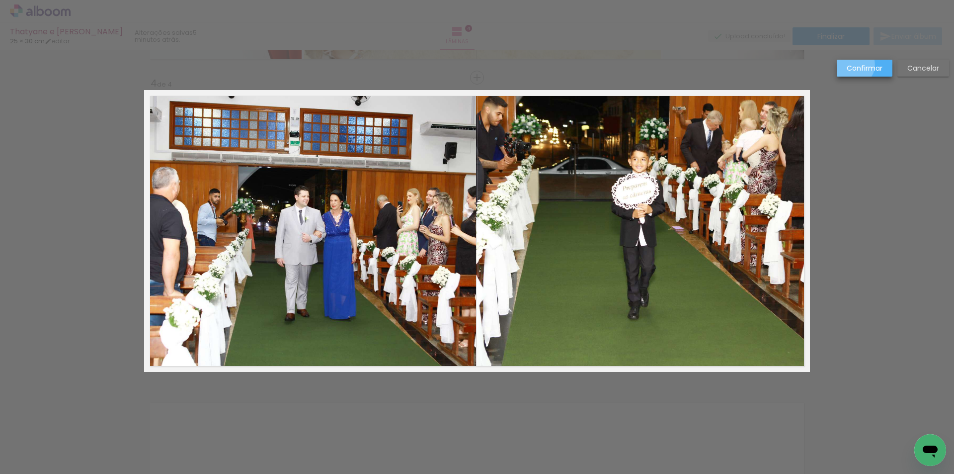
click at [0, 0] on slot "Confirmar" at bounding box center [0, 0] width 0 height 0
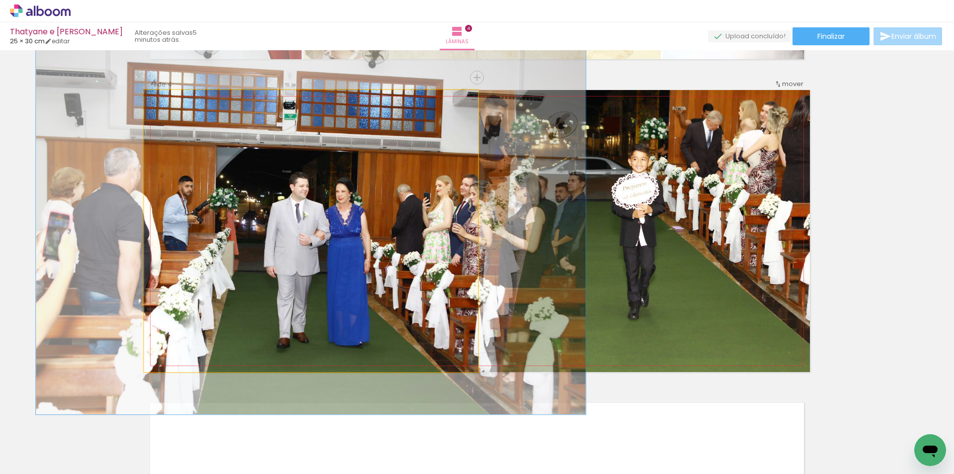
drag, startPoint x: 168, startPoint y: 101, endPoint x: 178, endPoint y: 104, distance: 11.5
type paper-slider "132"
click at [178, 104] on div at bounding box center [178, 100] width 16 height 16
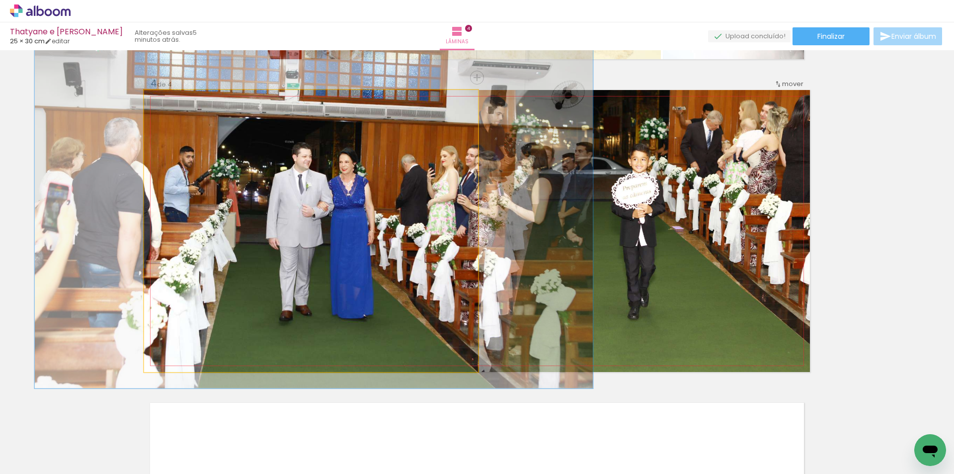
drag, startPoint x: 292, startPoint y: 194, endPoint x: 295, endPoint y: 166, distance: 29.0
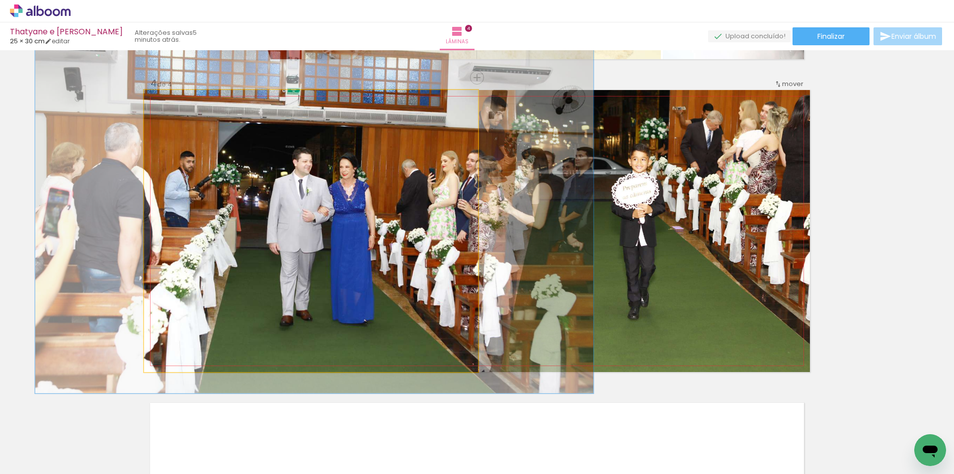
drag, startPoint x: 298, startPoint y: 164, endPoint x: 298, endPoint y: 169, distance: 5.0
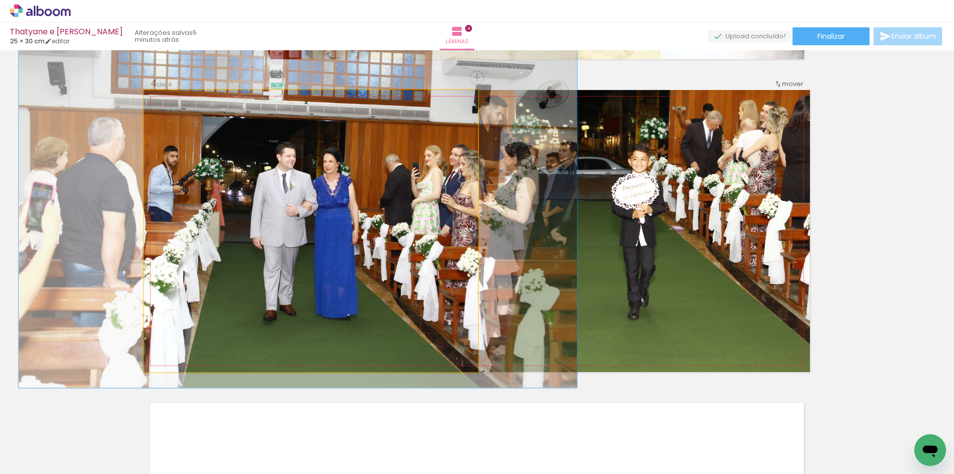
drag, startPoint x: 293, startPoint y: 170, endPoint x: 279, endPoint y: 165, distance: 15.4
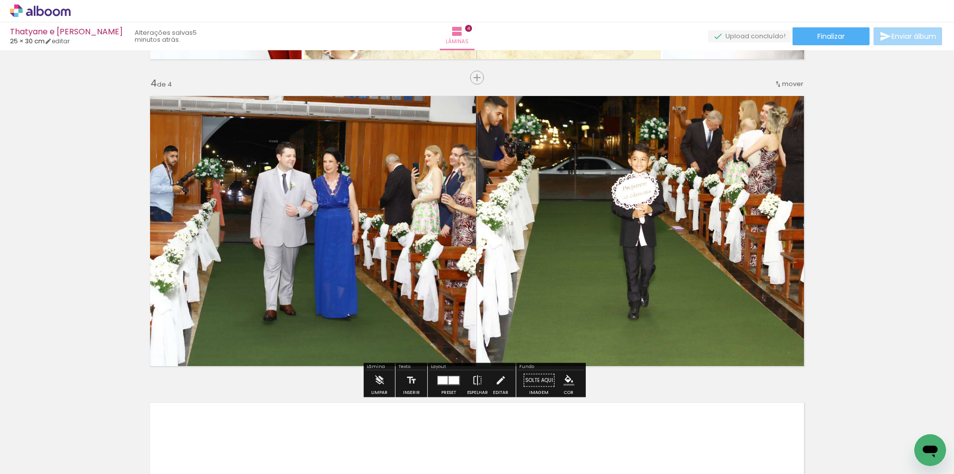
click at [622, 175] on quentale-photo at bounding box center [643, 231] width 334 height 282
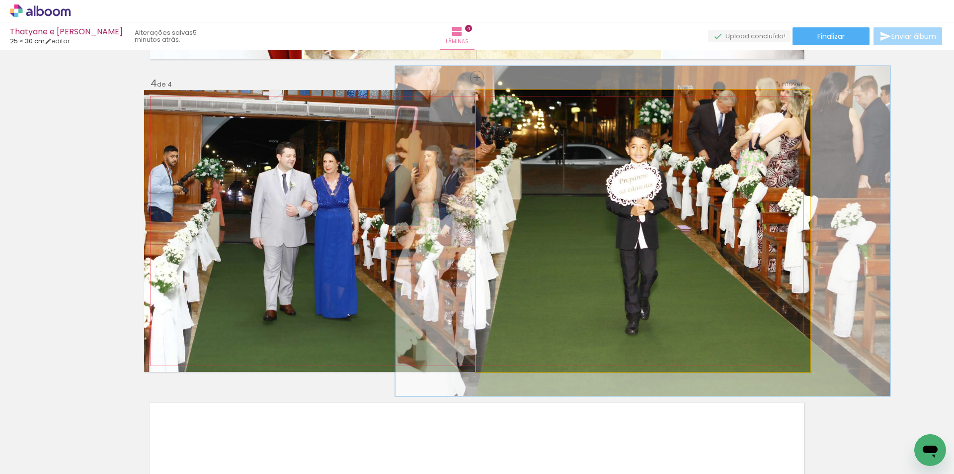
drag, startPoint x: 495, startPoint y: 101, endPoint x: 501, endPoint y: 101, distance: 6.0
type paper-slider "117"
click at [501, 101] on div at bounding box center [505, 100] width 9 height 9
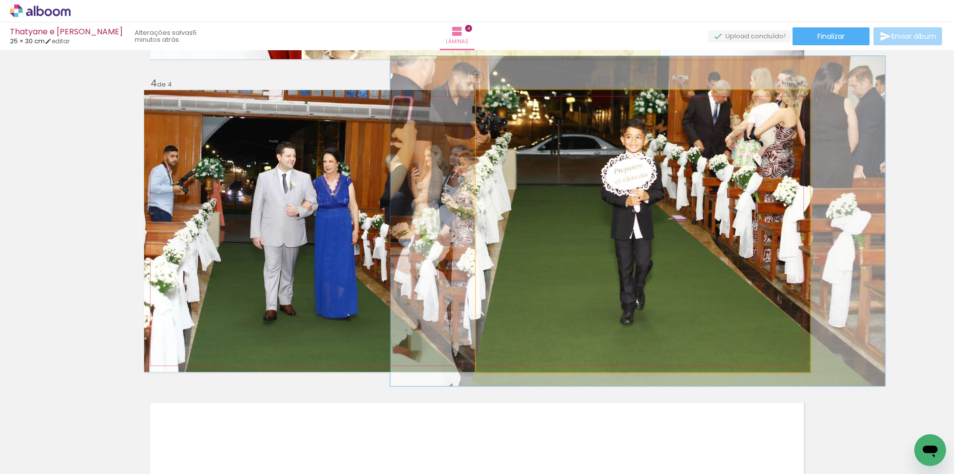
drag, startPoint x: 587, startPoint y: 188, endPoint x: 582, endPoint y: 178, distance: 11.1
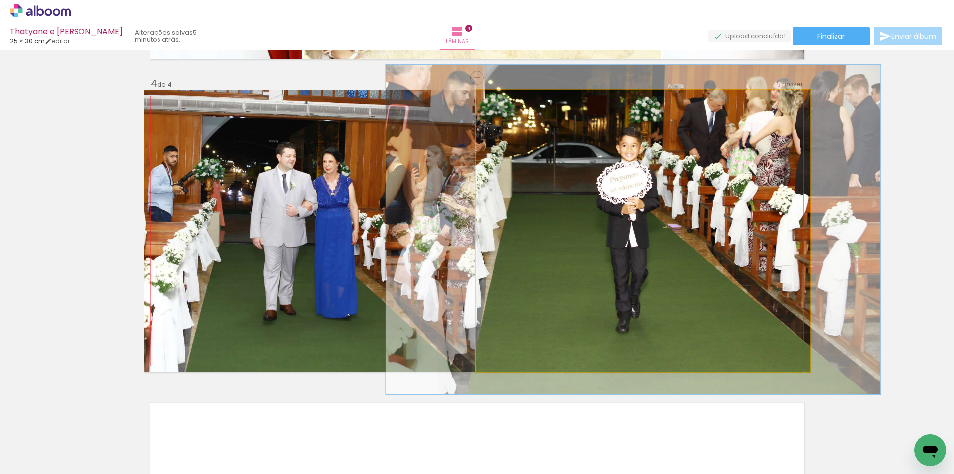
drag, startPoint x: 694, startPoint y: 212, endPoint x: 690, endPoint y: 221, distance: 9.3
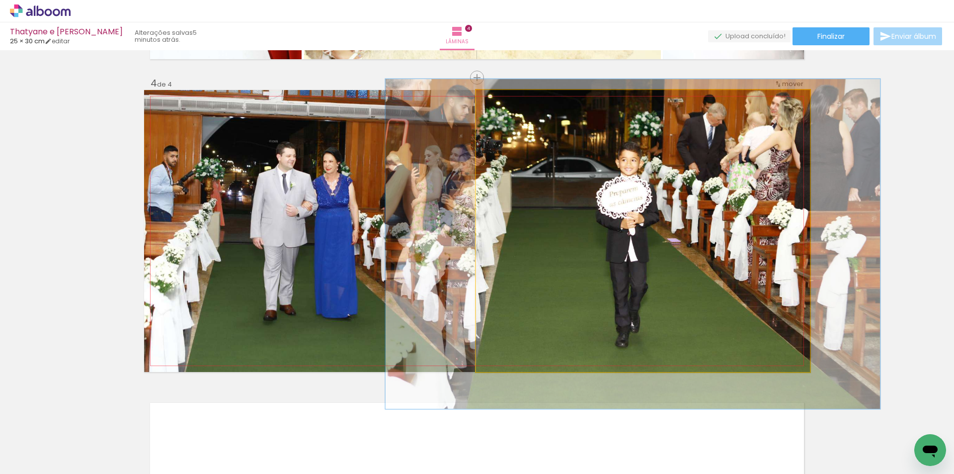
drag, startPoint x: 691, startPoint y: 190, endPoint x: 691, endPoint y: 205, distance: 14.9
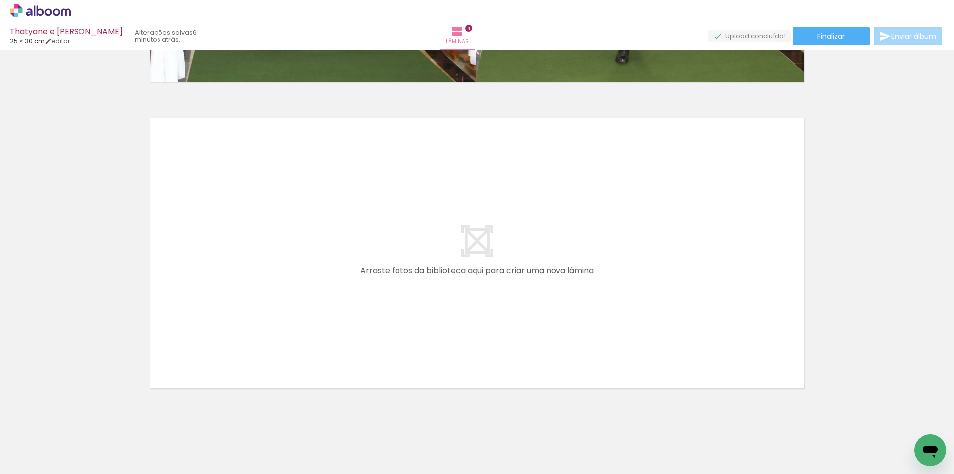
scroll to position [1211, 0]
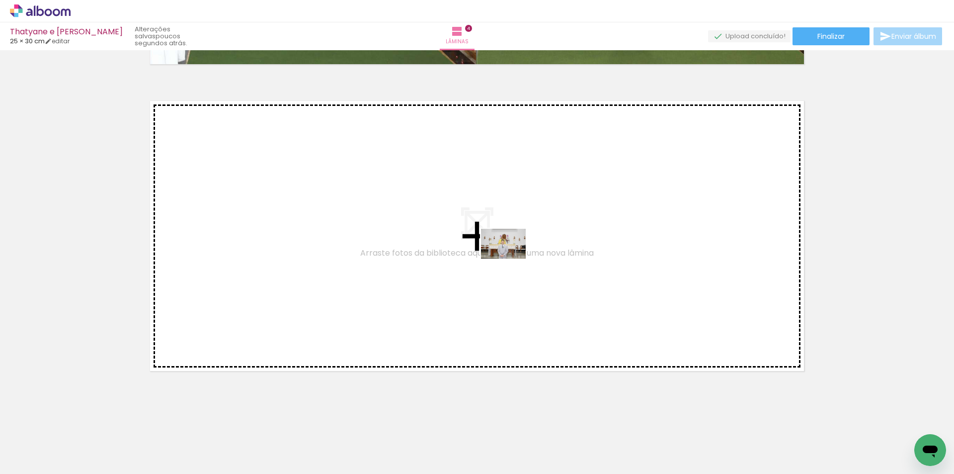
drag, startPoint x: 100, startPoint y: 445, endPoint x: 511, endPoint y: 258, distance: 451.6
click at [511, 258] on quentale-workspace at bounding box center [477, 237] width 954 height 474
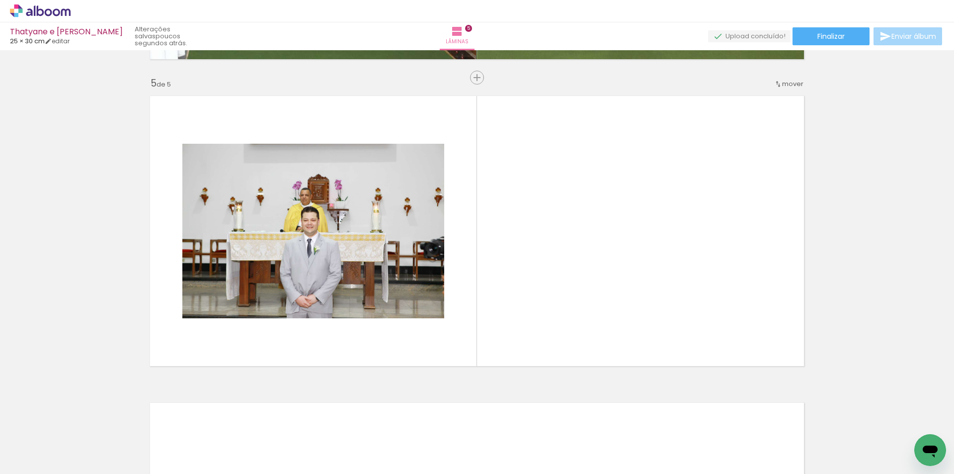
scroll to position [0, 3751]
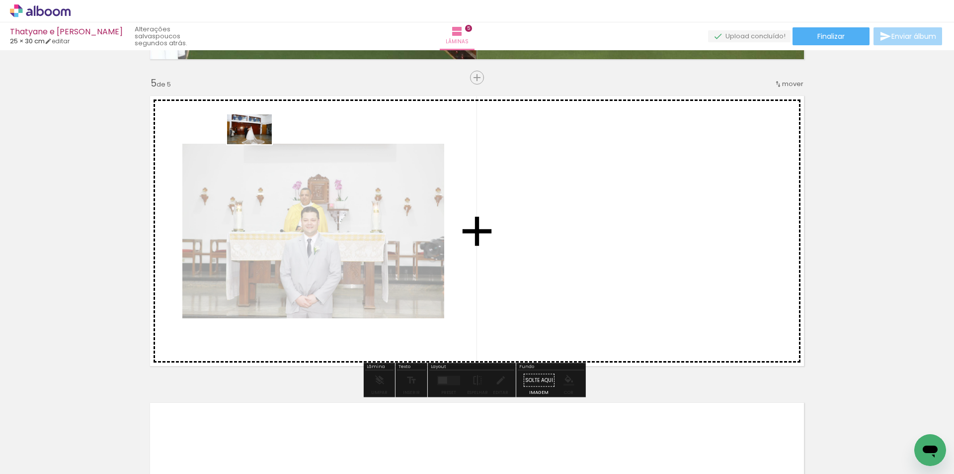
drag, startPoint x: 864, startPoint y: 441, endPoint x: 257, endPoint y: 144, distance: 676.3
click at [257, 144] on quentale-workspace at bounding box center [477, 237] width 954 height 474
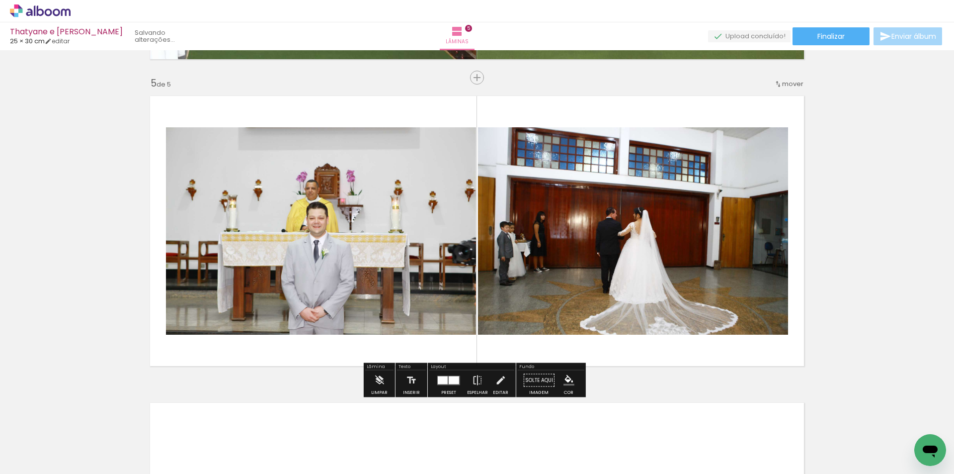
scroll to position [0, 3695]
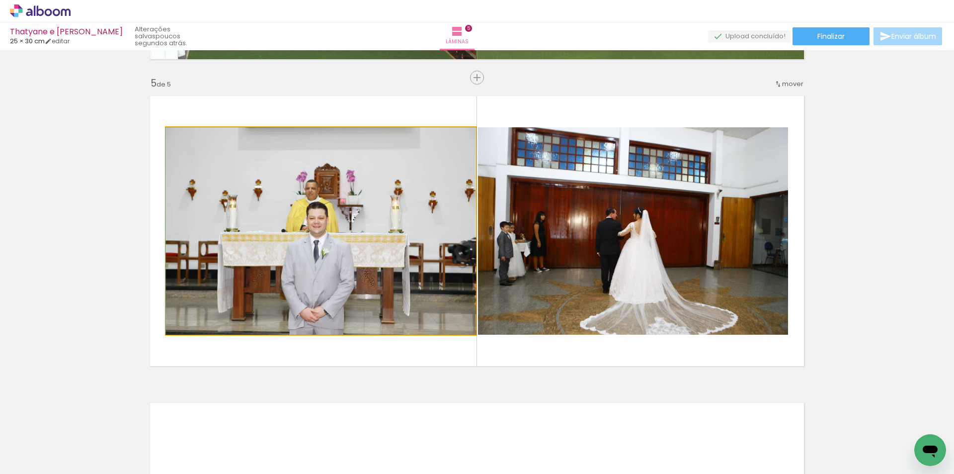
click at [339, 219] on quentale-photo at bounding box center [321, 230] width 310 height 207
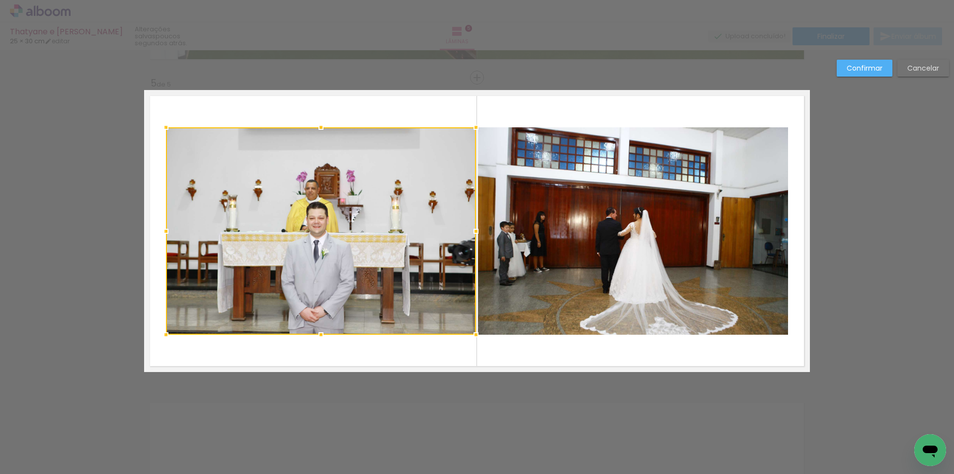
click at [561, 218] on quentale-photo at bounding box center [633, 230] width 310 height 207
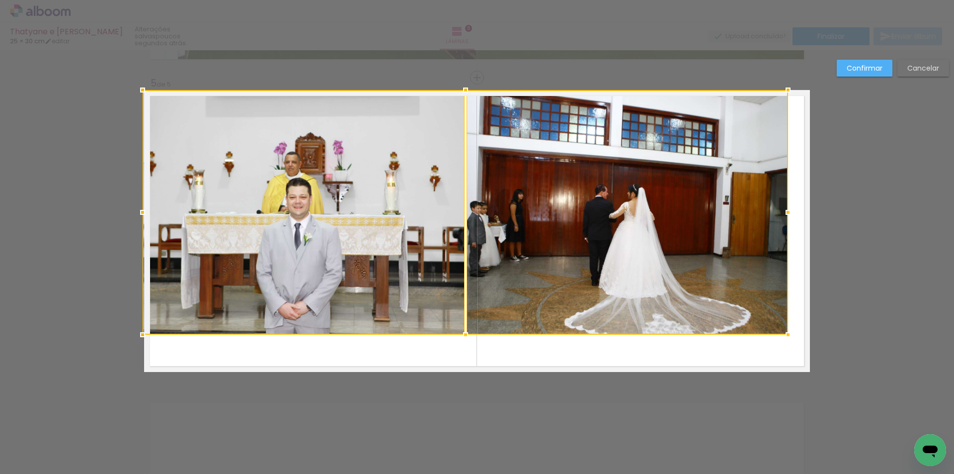
drag, startPoint x: 160, startPoint y: 127, endPoint x: 139, endPoint y: 89, distance: 43.6
click at [139, 89] on div at bounding box center [143, 90] width 20 height 20
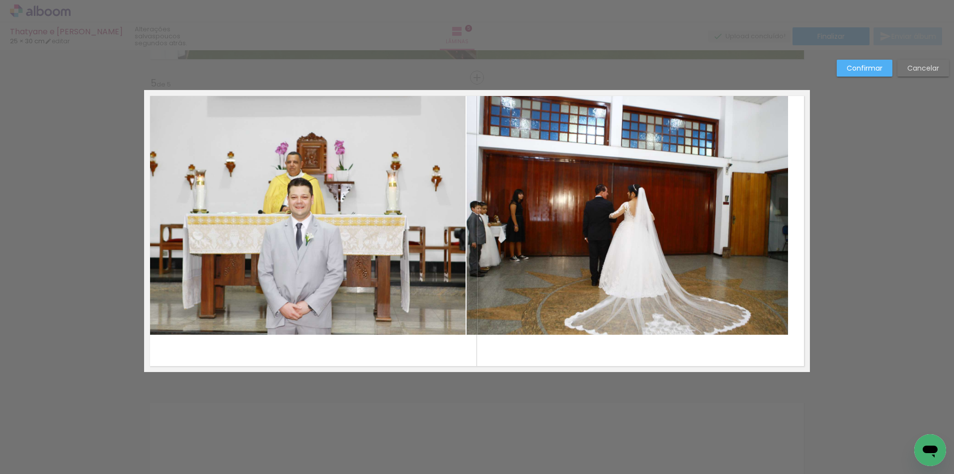
click at [244, 192] on quentale-photo at bounding box center [305, 212] width 322 height 245
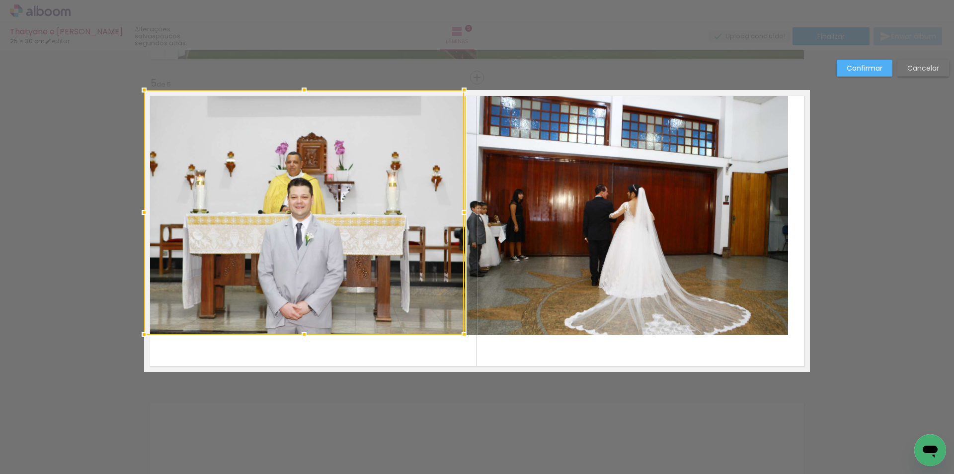
click at [536, 287] on quentale-photo at bounding box center [628, 212] width 322 height 245
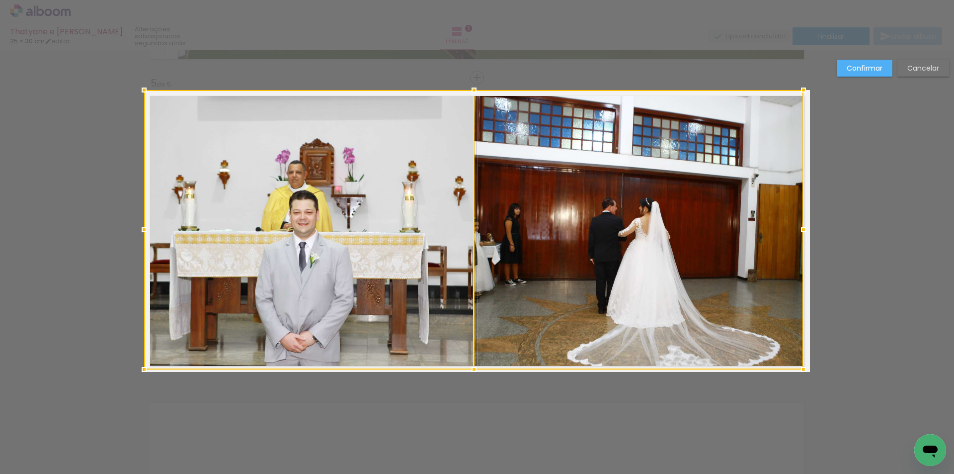
drag, startPoint x: 789, startPoint y: 336, endPoint x: 818, endPoint y: 378, distance: 51.2
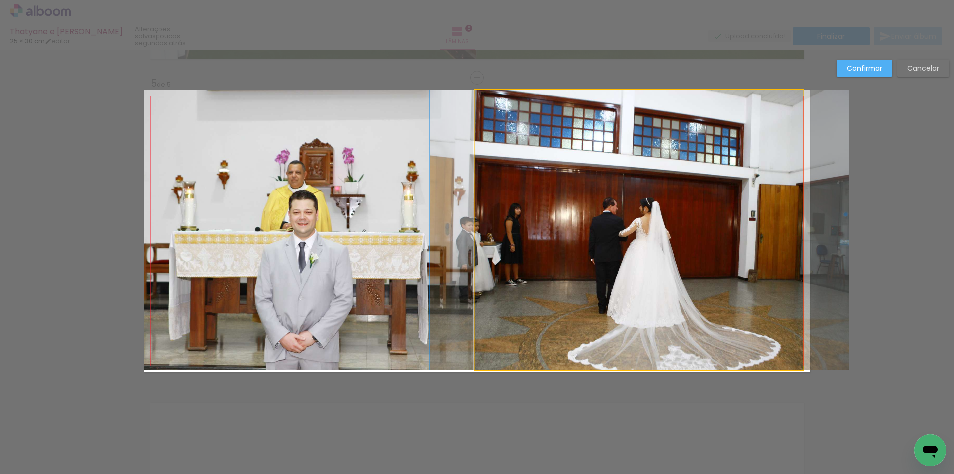
click at [672, 290] on quentale-photo at bounding box center [639, 229] width 329 height 279
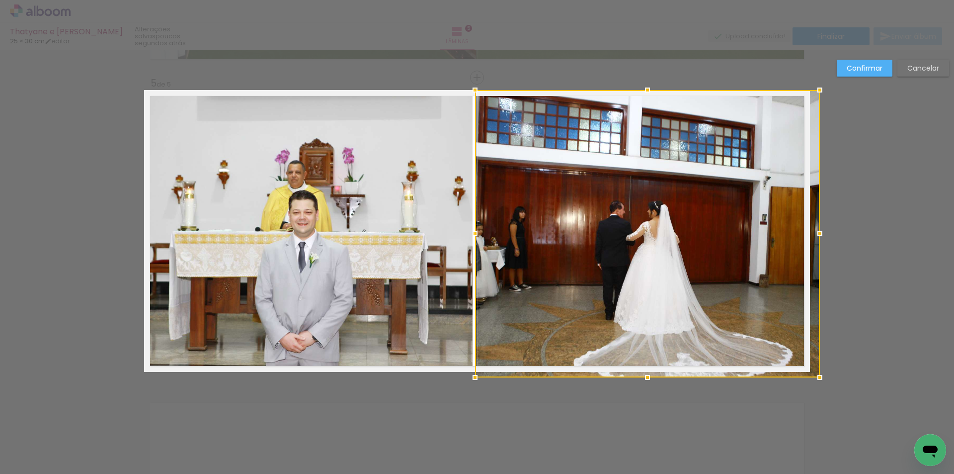
drag, startPoint x: 801, startPoint y: 373, endPoint x: 815, endPoint y: 382, distance: 16.1
click at [815, 382] on div at bounding box center [820, 377] width 20 height 20
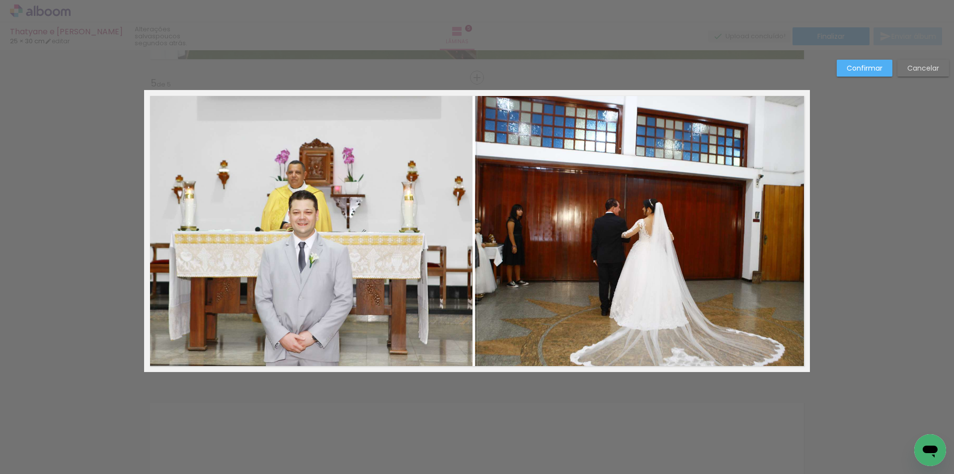
click at [321, 249] on quentale-photo at bounding box center [308, 229] width 329 height 279
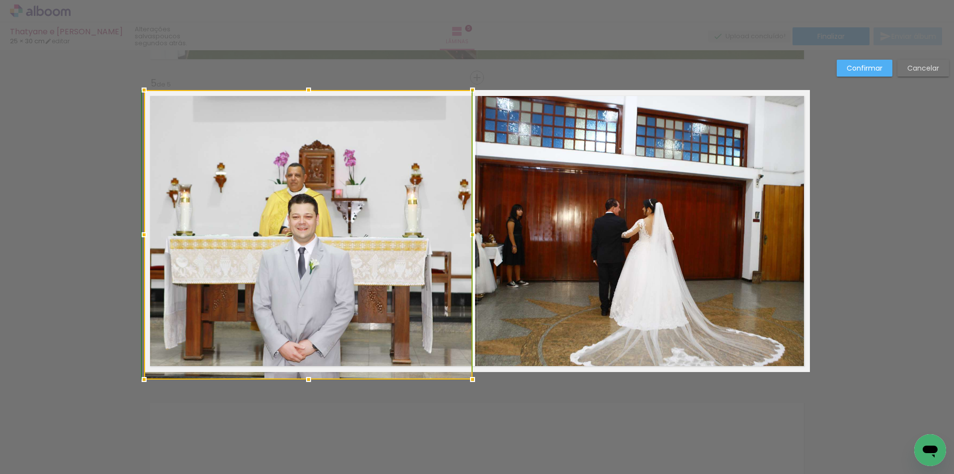
click at [306, 376] on div at bounding box center [309, 379] width 20 height 20
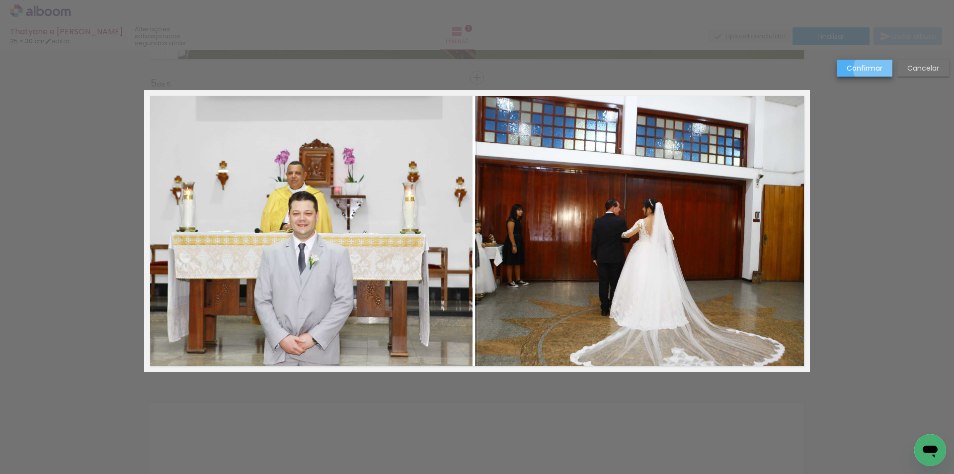
click at [0, 0] on slot "Confirmar" at bounding box center [0, 0] width 0 height 0
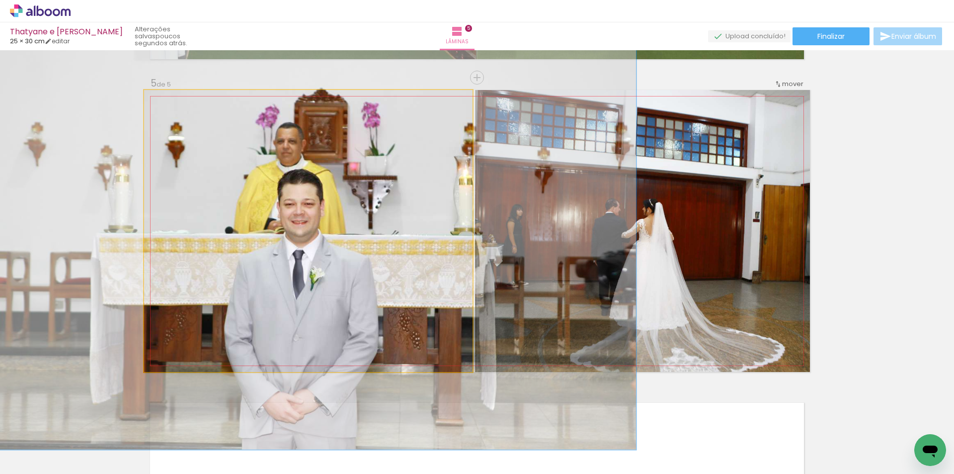
drag, startPoint x: 165, startPoint y: 100, endPoint x: 200, endPoint y: 132, distance: 47.5
click at [184, 105] on div at bounding box center [186, 100] width 16 height 16
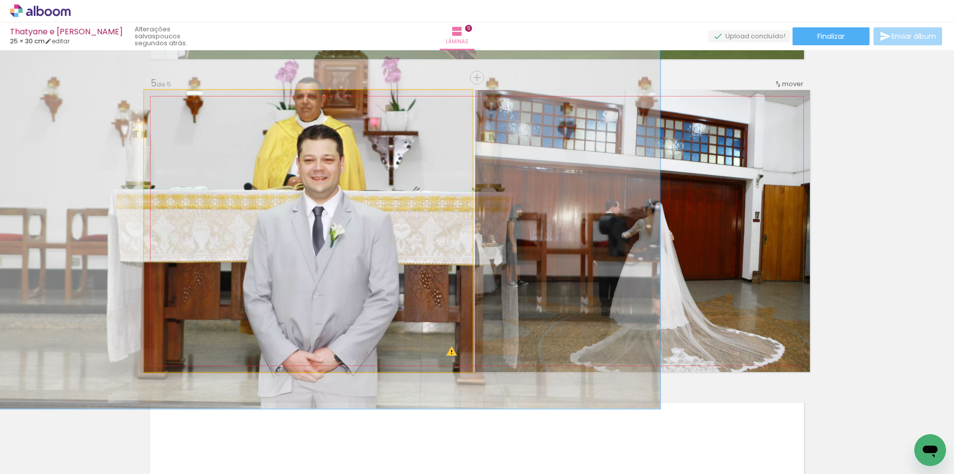
drag, startPoint x: 278, startPoint y: 200, endPoint x: 298, endPoint y: 157, distance: 48.0
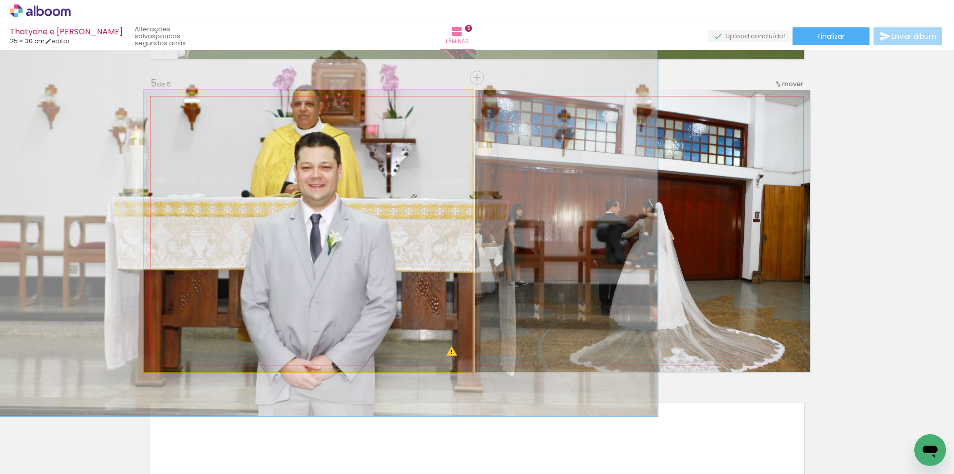
drag, startPoint x: 304, startPoint y: 158, endPoint x: 301, endPoint y: 165, distance: 7.9
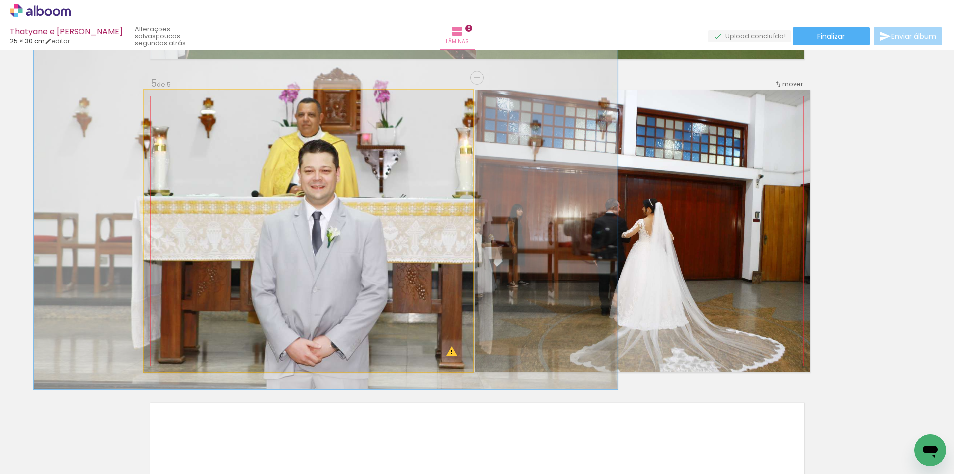
drag, startPoint x: 189, startPoint y: 100, endPoint x: 180, endPoint y: 103, distance: 9.0
type paper-slider "138"
click at [181, 103] on div at bounding box center [182, 100] width 16 height 16
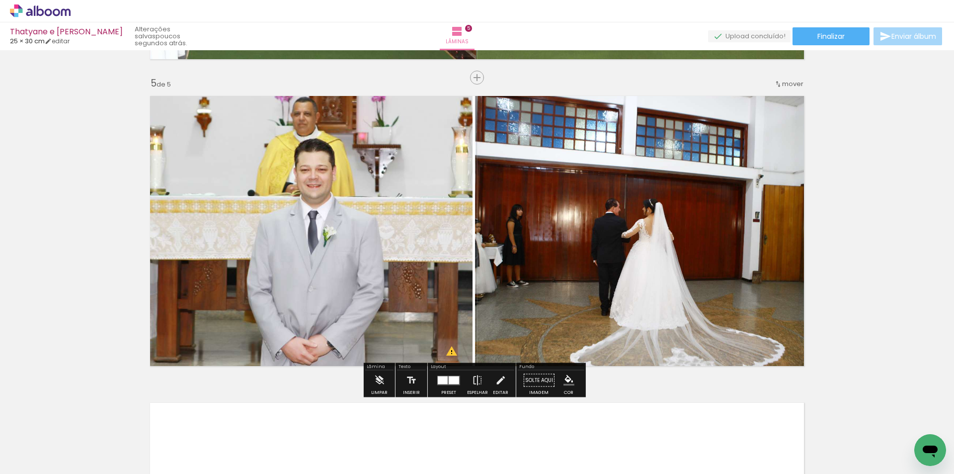
click at [583, 207] on quentale-photo at bounding box center [642, 231] width 335 height 282
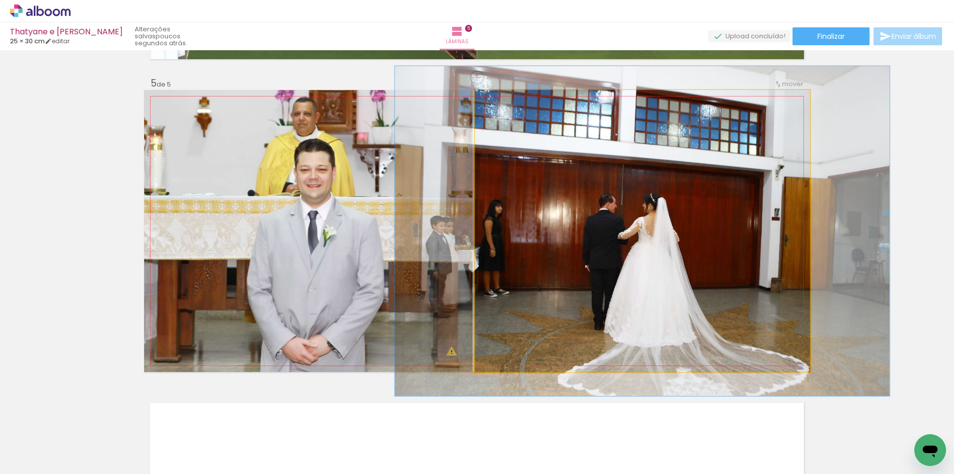
drag, startPoint x: 497, startPoint y: 101, endPoint x: 503, endPoint y: 103, distance: 6.3
type paper-slider "117"
click at [503, 103] on div at bounding box center [504, 100] width 9 height 9
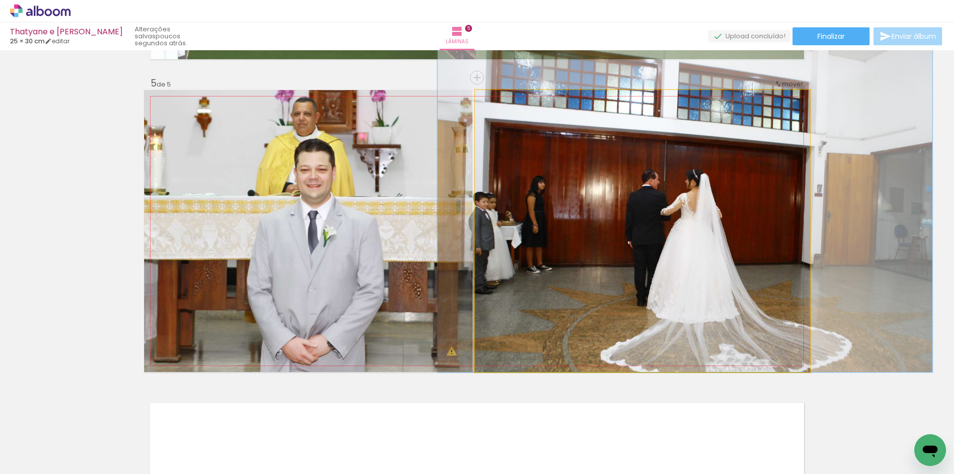
drag, startPoint x: 552, startPoint y: 171, endPoint x: 595, endPoint y: 147, distance: 49.0
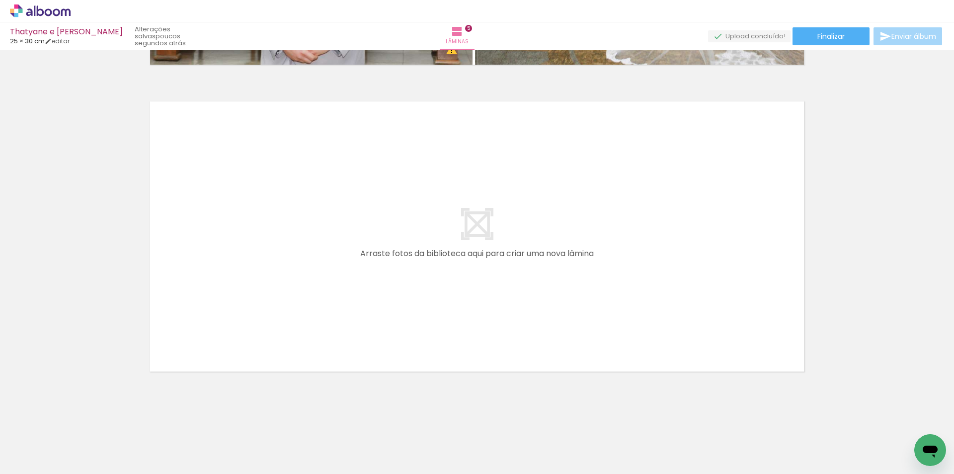
scroll to position [1518, 0]
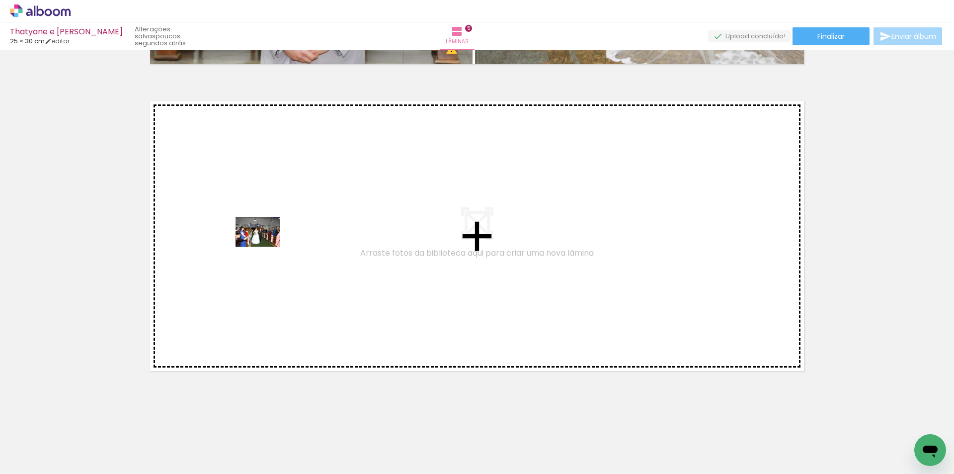
drag, startPoint x: 904, startPoint y: 435, endPoint x: 265, endPoint y: 247, distance: 666.4
click at [265, 247] on quentale-workspace at bounding box center [477, 237] width 954 height 474
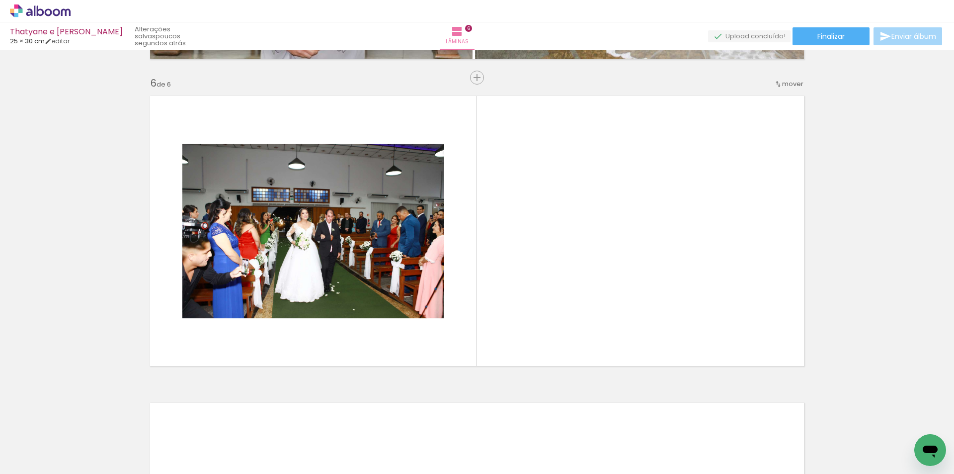
scroll to position [0, 0]
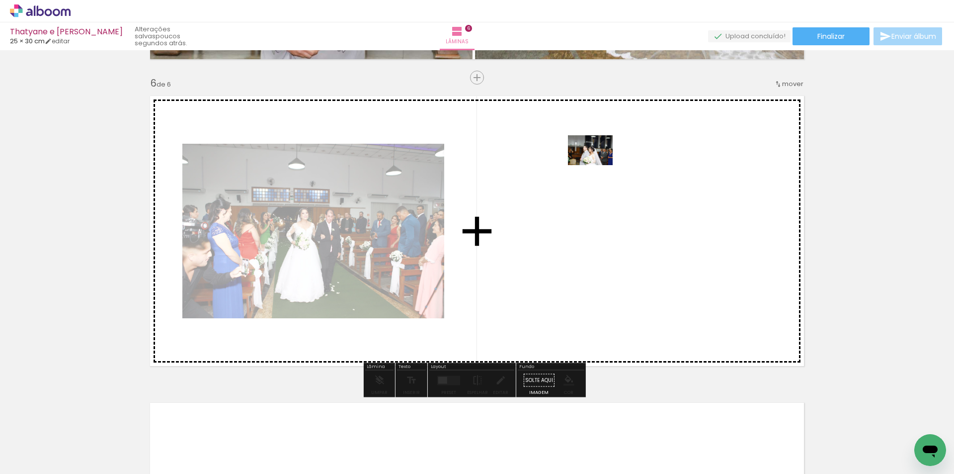
drag, startPoint x: 102, startPoint y: 445, endPoint x: 596, endPoint y: 162, distance: 569.6
click at [596, 162] on quentale-workspace at bounding box center [477, 237] width 954 height 474
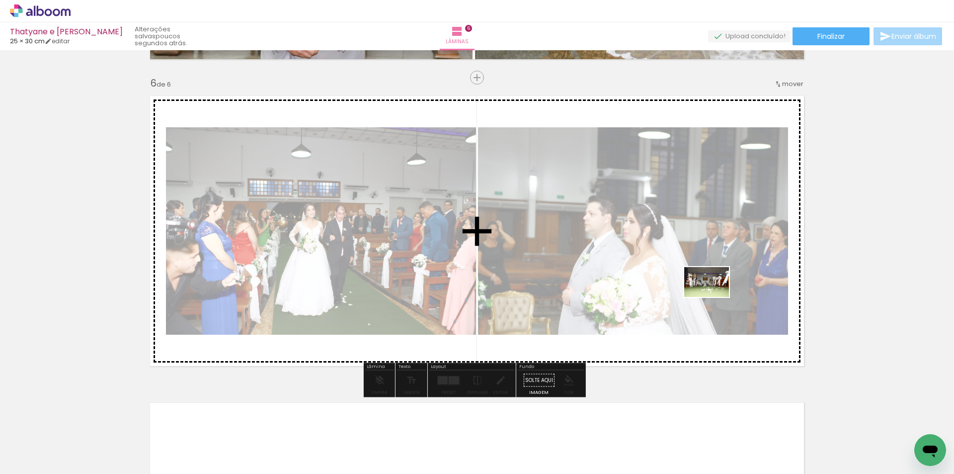
drag, startPoint x: 100, startPoint y: 444, endPoint x: 714, endPoint y: 297, distance: 631.9
click at [714, 297] on quentale-workspace at bounding box center [477, 237] width 954 height 474
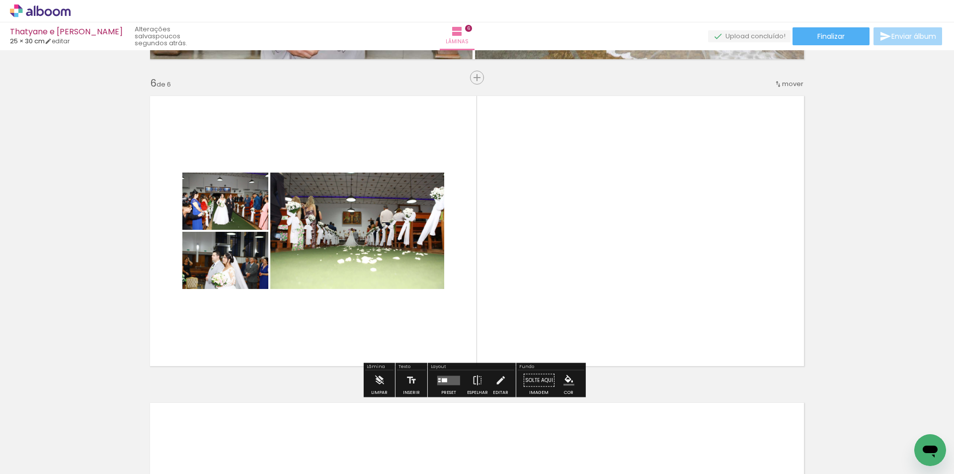
click at [371, 223] on quentale-photo at bounding box center [357, 230] width 174 height 116
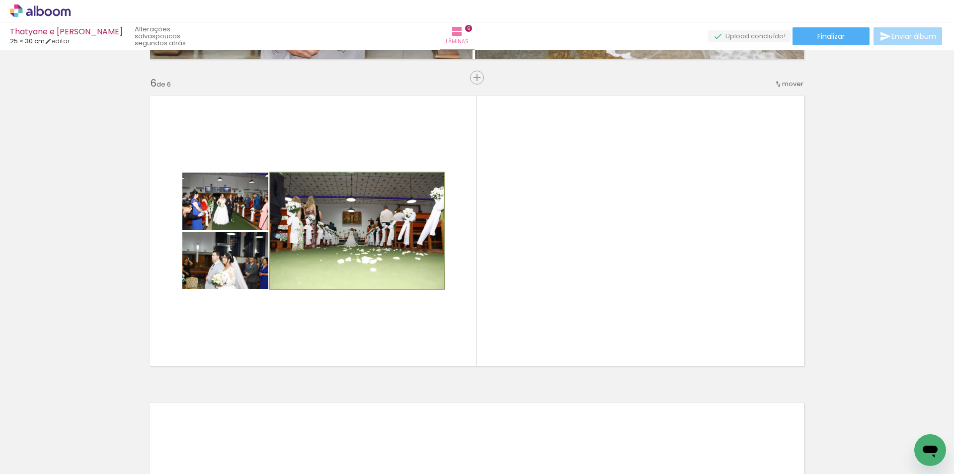
click at [371, 223] on quentale-photo at bounding box center [357, 230] width 174 height 116
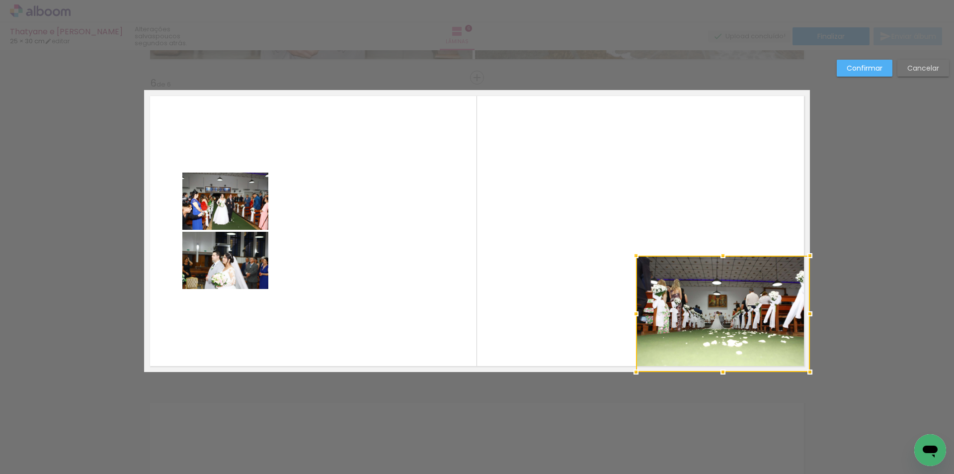
drag, startPoint x: 368, startPoint y: 215, endPoint x: 737, endPoint y: 302, distance: 379.3
click at [737, 302] on div at bounding box center [723, 313] width 174 height 116
click at [230, 262] on quentale-photo at bounding box center [225, 260] width 86 height 57
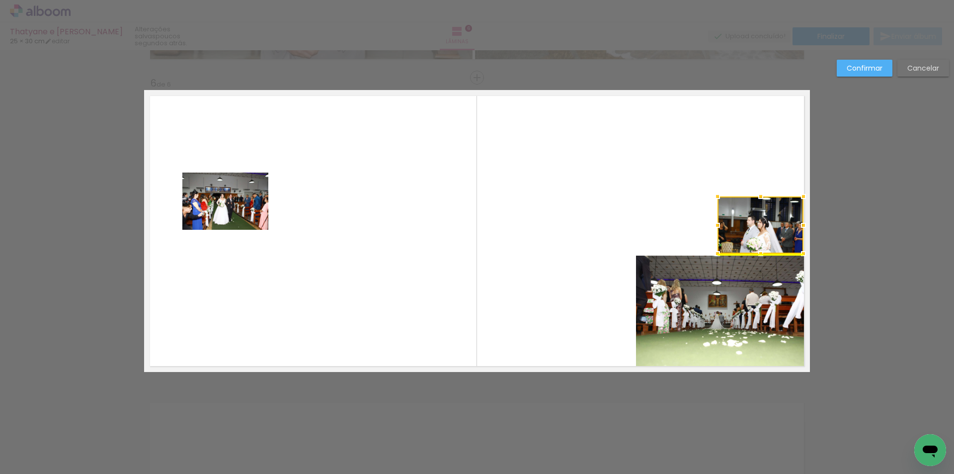
drag, startPoint x: 216, startPoint y: 262, endPoint x: 752, endPoint y: 226, distance: 536.5
click at [752, 226] on div at bounding box center [761, 224] width 86 height 57
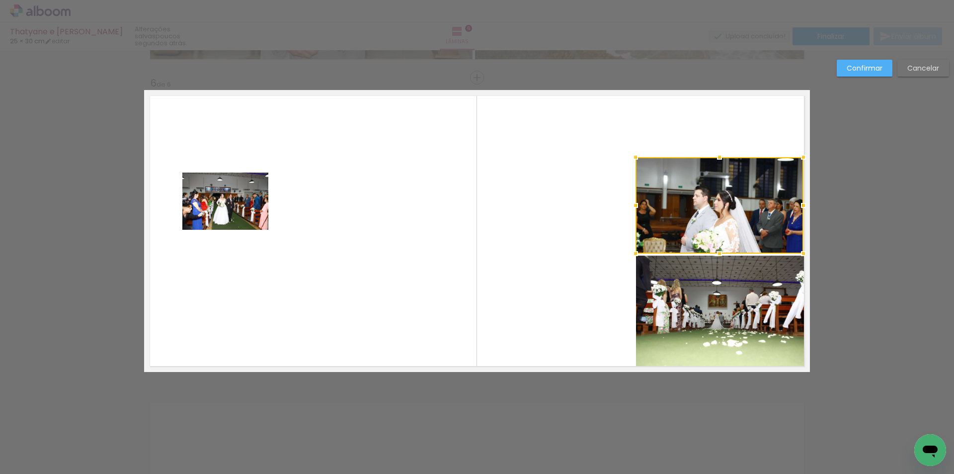
drag, startPoint x: 714, startPoint y: 200, endPoint x: 632, endPoint y: 161, distance: 90.7
click at [632, 161] on div at bounding box center [636, 157] width 20 height 20
click at [711, 207] on quentale-photo at bounding box center [720, 205] width 168 height 96
click at [699, 316] on quentale-photo at bounding box center [723, 313] width 174 height 116
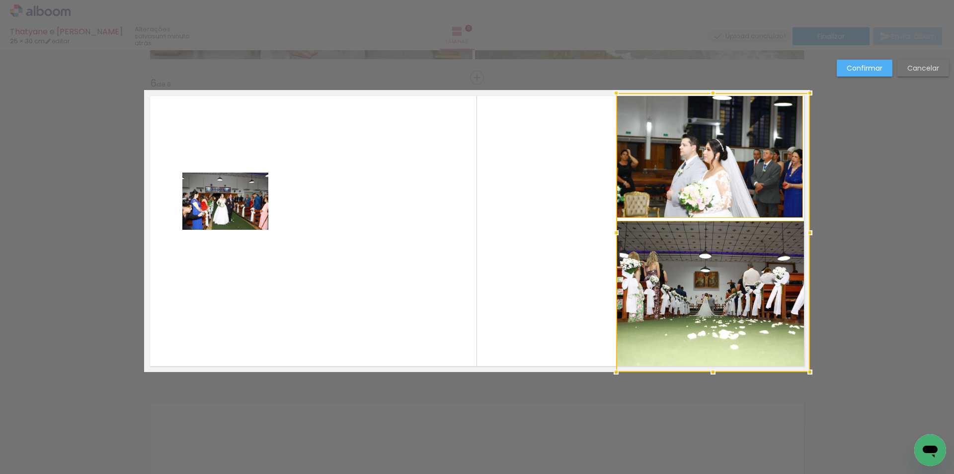
drag, startPoint x: 631, startPoint y: 154, endPoint x: 611, endPoint y: 77, distance: 79.4
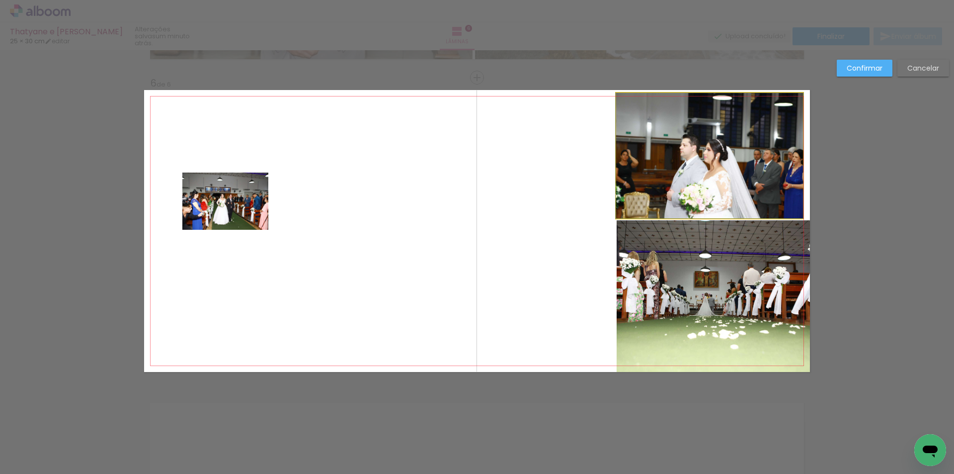
click at [663, 139] on quentale-photo at bounding box center [709, 155] width 187 height 125
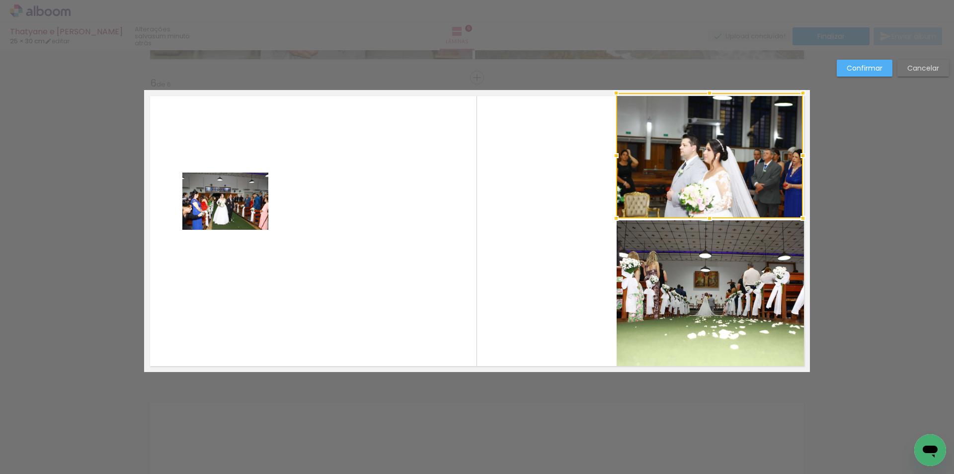
click at [682, 294] on quentale-photo at bounding box center [713, 296] width 193 height 152
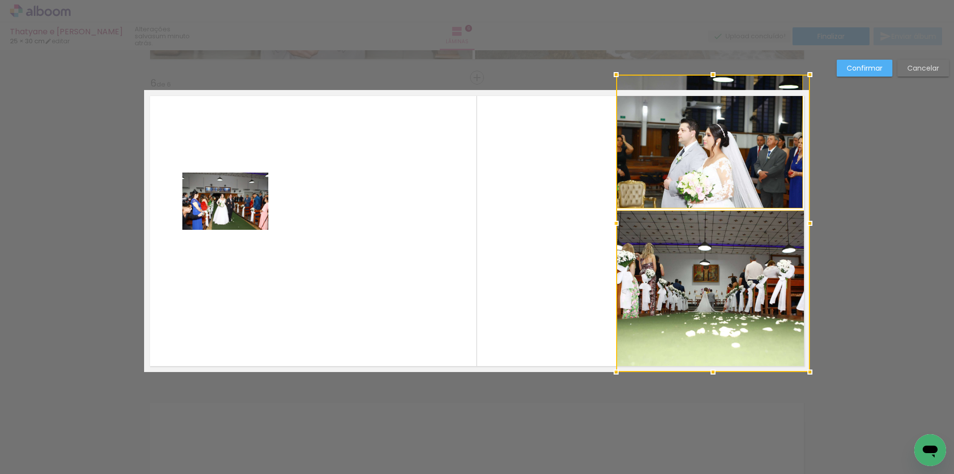
click at [712, 90] on div at bounding box center [713, 223] width 194 height 297
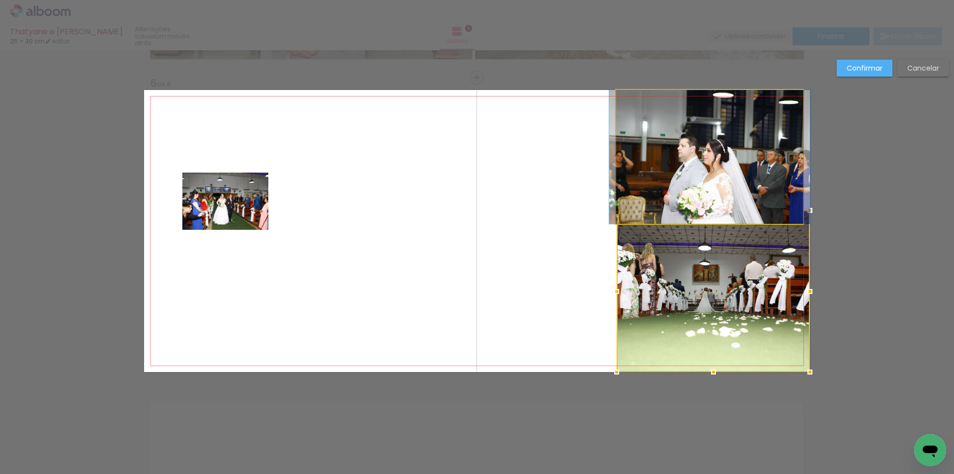
click at [728, 146] on quentale-photo at bounding box center [709, 157] width 187 height 134
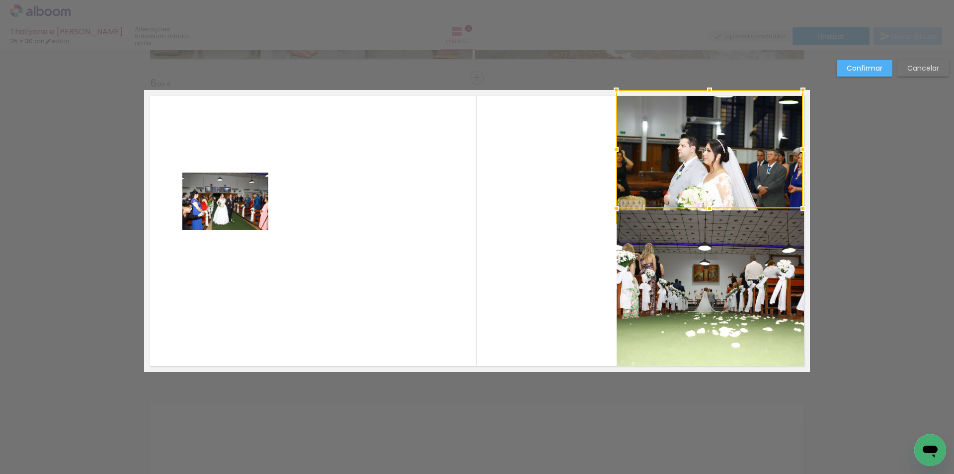
click at [710, 245] on quentale-photo at bounding box center [713, 291] width 193 height 162
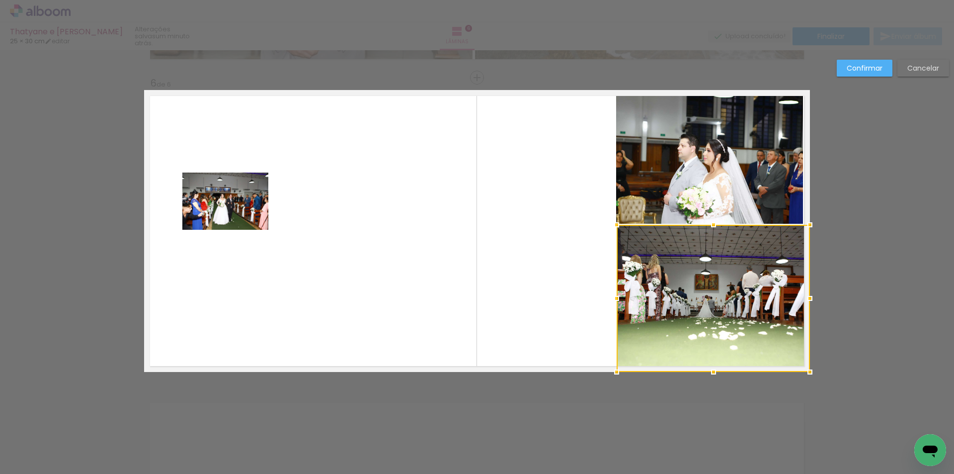
drag, startPoint x: 708, startPoint y: 211, endPoint x: 708, endPoint y: 225, distance: 13.9
click at [708, 225] on div at bounding box center [714, 225] width 20 height 20
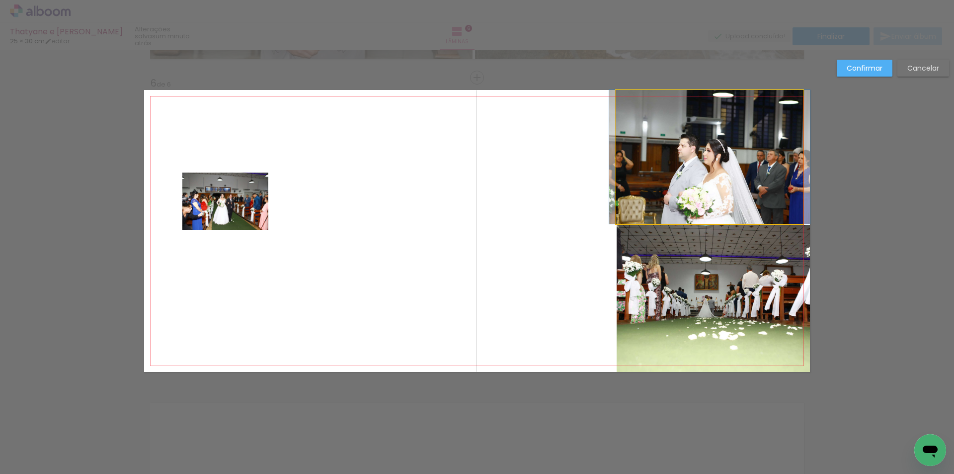
click at [721, 183] on quentale-photo at bounding box center [709, 157] width 187 height 134
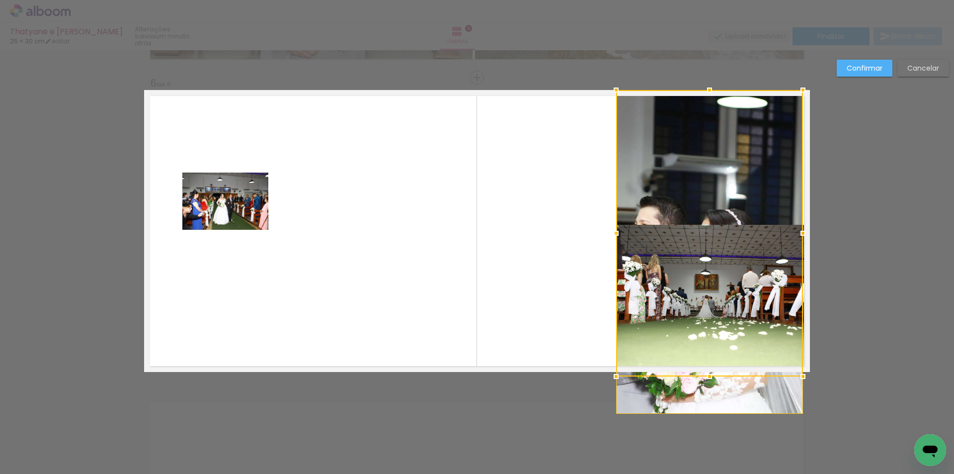
click at [704, 213] on div at bounding box center [709, 233] width 187 height 286
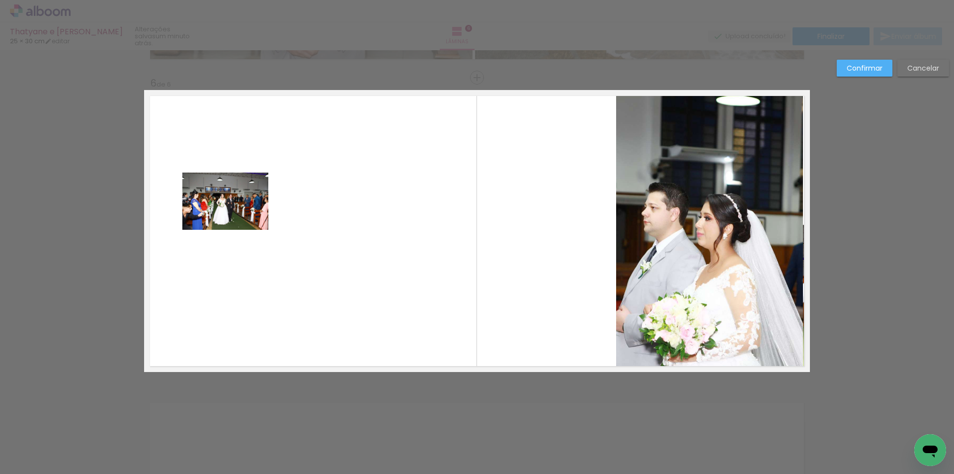
click at [704, 184] on quentale-photo at bounding box center [709, 231] width 187 height 282
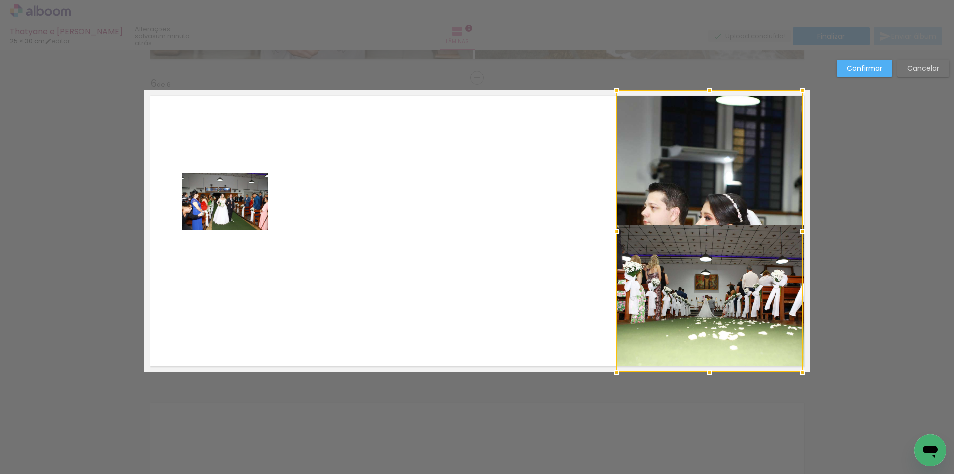
click at [0, 0] on slot "Cancelar" at bounding box center [0, 0] width 0 height 0
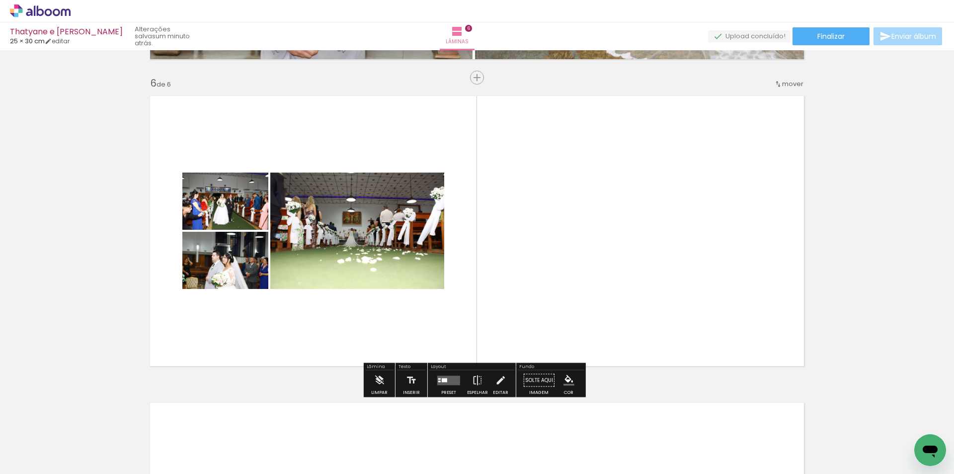
click at [338, 239] on quentale-photo at bounding box center [357, 230] width 174 height 116
click at [346, 226] on quentale-photo at bounding box center [357, 230] width 174 height 116
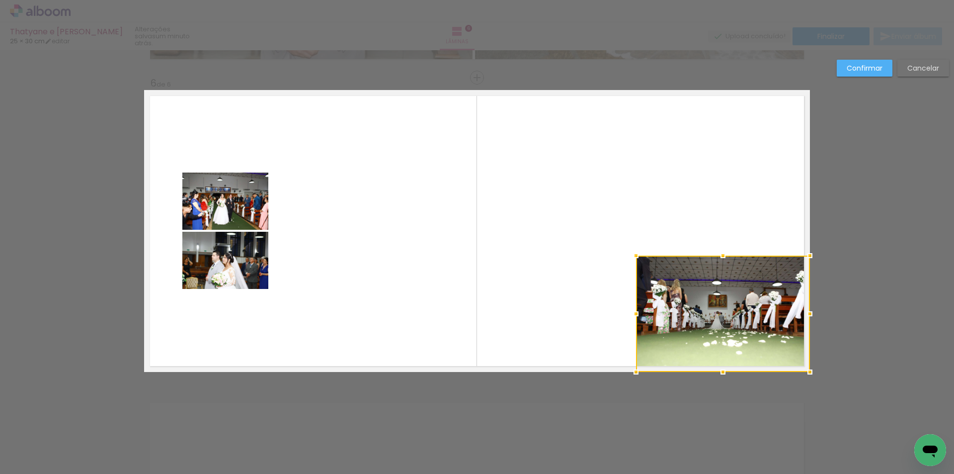
drag, startPoint x: 346, startPoint y: 226, endPoint x: 717, endPoint y: 325, distance: 383.9
click at [717, 325] on div at bounding box center [723, 313] width 174 height 116
click at [209, 251] on quentale-photo at bounding box center [225, 260] width 86 height 57
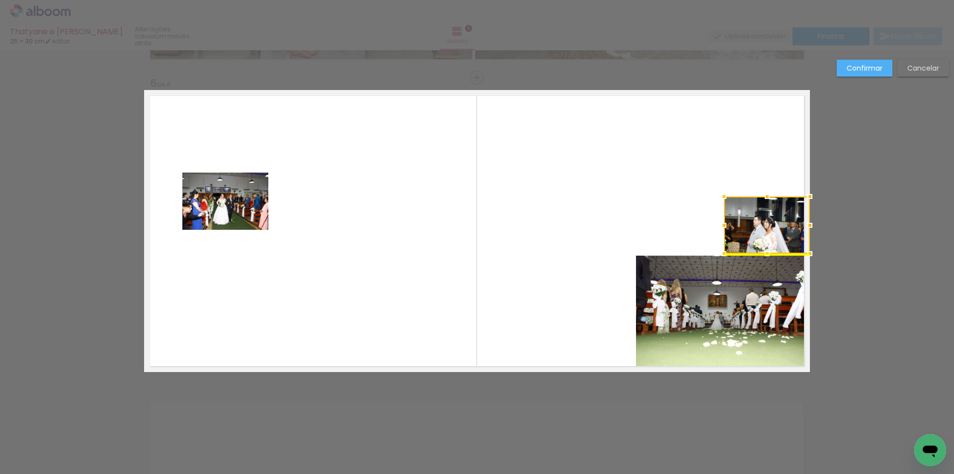
drag, startPoint x: 212, startPoint y: 255, endPoint x: 764, endPoint y: 206, distance: 553.4
click at [766, 211] on div at bounding box center [767, 224] width 86 height 57
click at [752, 213] on div at bounding box center [767, 224] width 86 height 57
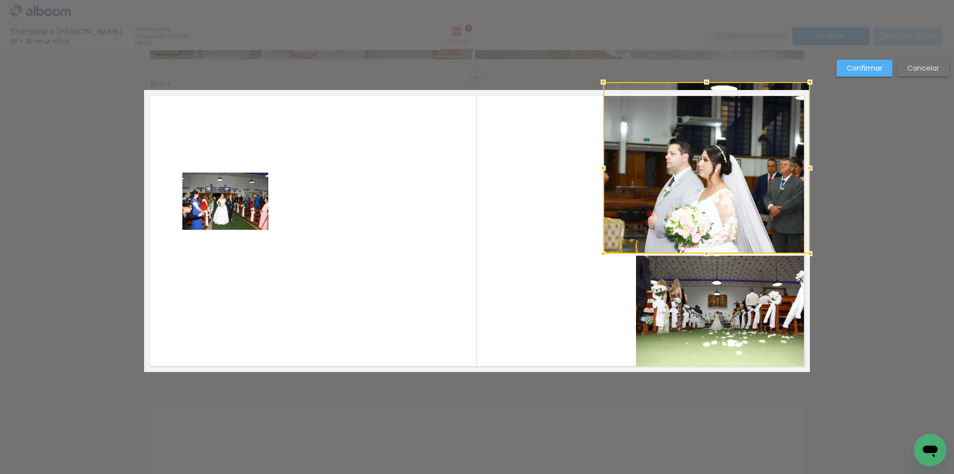
drag, startPoint x: 724, startPoint y: 199, endPoint x: 603, endPoint y: 88, distance: 163.9
click at [603, 88] on div at bounding box center [604, 82] width 20 height 20
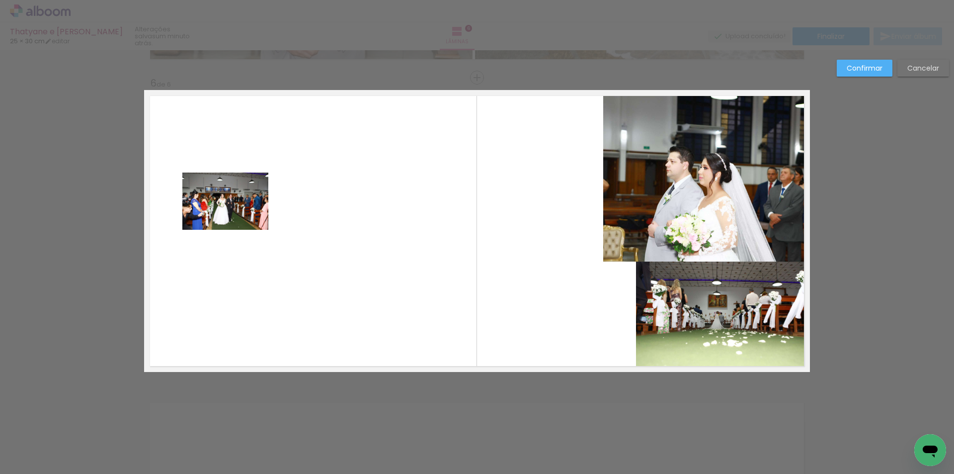
click at [682, 166] on quentale-photo at bounding box center [706, 175] width 207 height 171
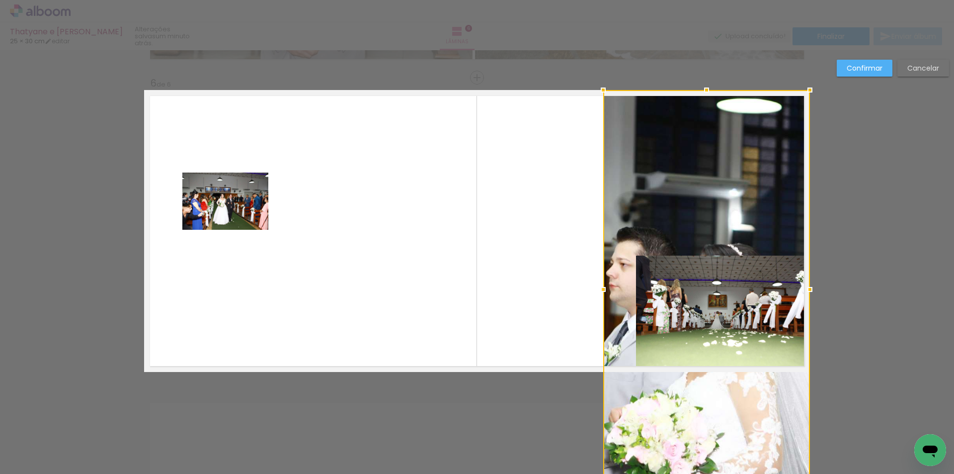
drag, startPoint x: 702, startPoint y: 255, endPoint x: 702, endPoint y: 243, distance: 11.9
click at [702, 243] on div at bounding box center [706, 289] width 207 height 399
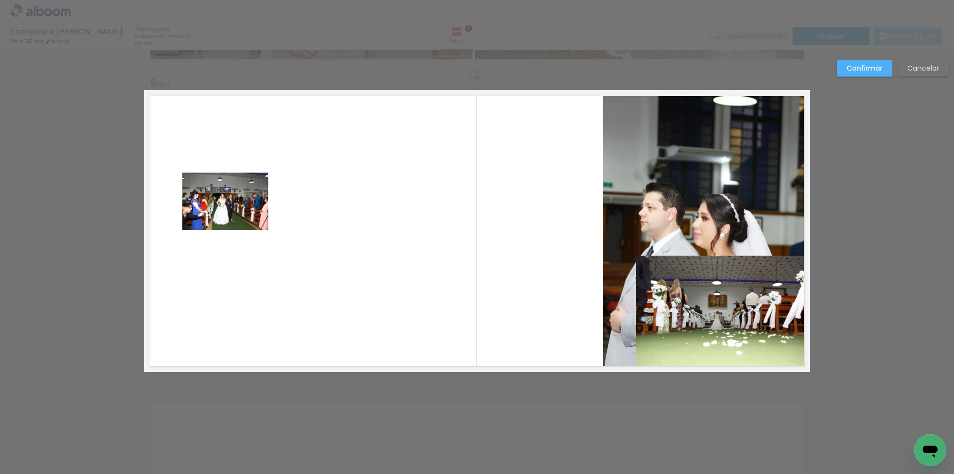
click at [0, 0] on slot "Cancelar" at bounding box center [0, 0] width 0 height 0
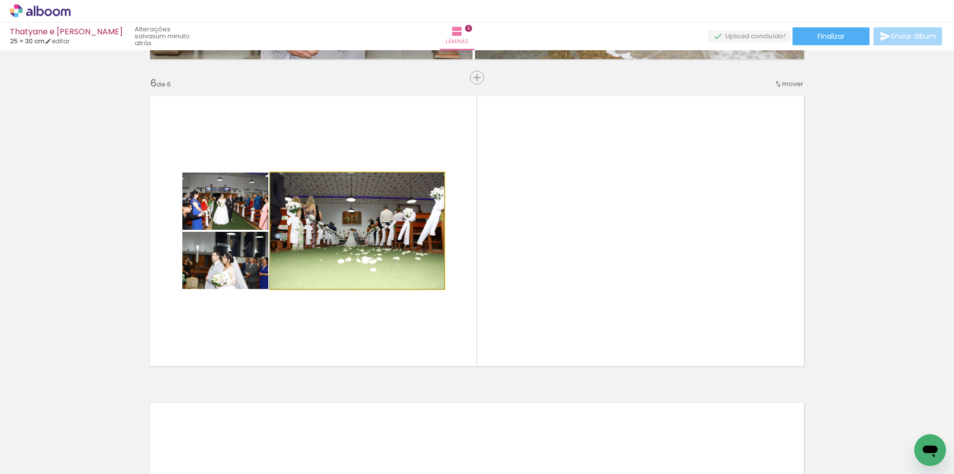
click at [348, 249] on quentale-photo at bounding box center [357, 230] width 174 height 116
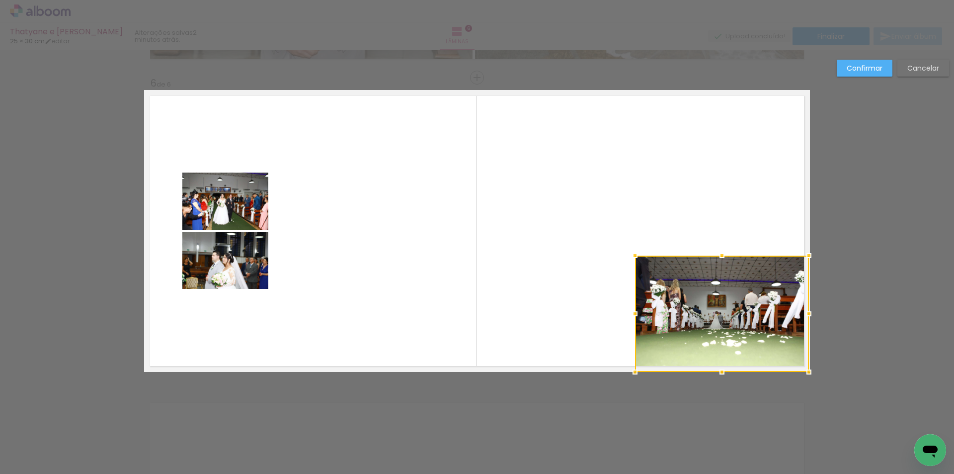
drag, startPoint x: 347, startPoint y: 230, endPoint x: 712, endPoint y: 340, distance: 381.2
click at [712, 340] on div at bounding box center [722, 313] width 174 height 116
click at [234, 260] on quentale-photo at bounding box center [225, 260] width 86 height 57
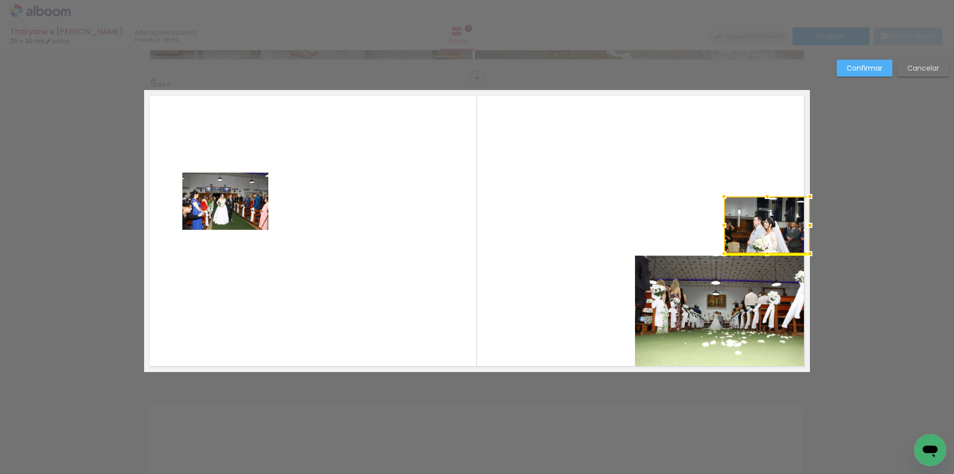
drag, startPoint x: 218, startPoint y: 265, endPoint x: 765, endPoint y: 225, distance: 548.2
click at [765, 225] on div at bounding box center [767, 224] width 86 height 57
click at [220, 203] on quentale-photo at bounding box center [225, 200] width 86 height 57
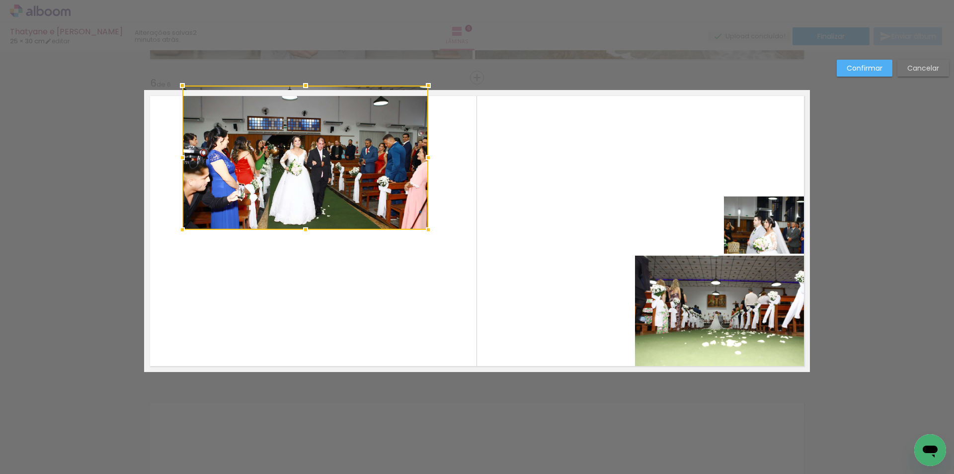
drag, startPoint x: 265, startPoint y: 172, endPoint x: 421, endPoint y: 93, distance: 174.3
click at [421, 93] on div at bounding box center [429, 86] width 20 height 20
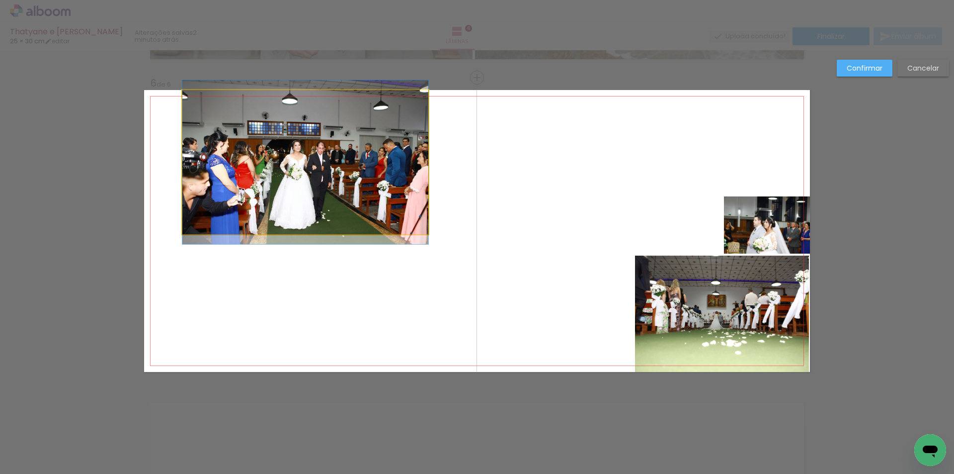
click at [358, 214] on quentale-photo at bounding box center [305, 162] width 246 height 144
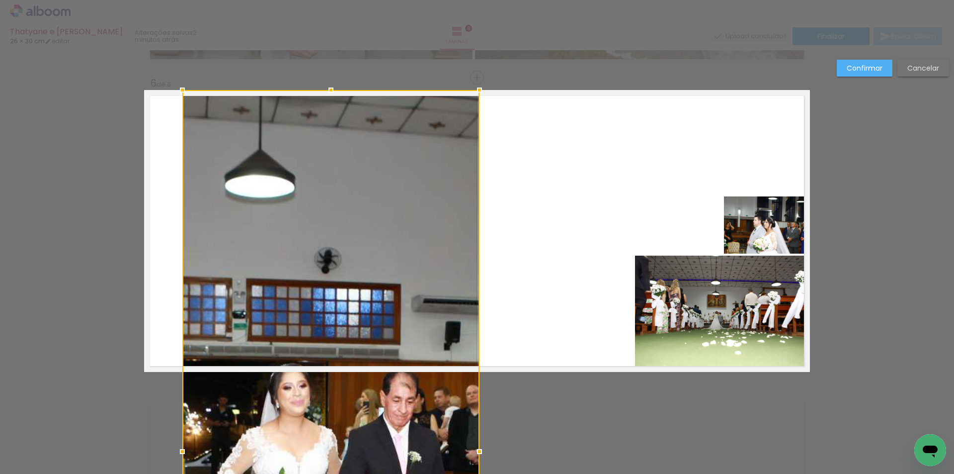
drag, startPoint x: 423, startPoint y: 231, endPoint x: 474, endPoint y: 286, distance: 75.3
click at [474, 286] on div at bounding box center [330, 451] width 297 height 723
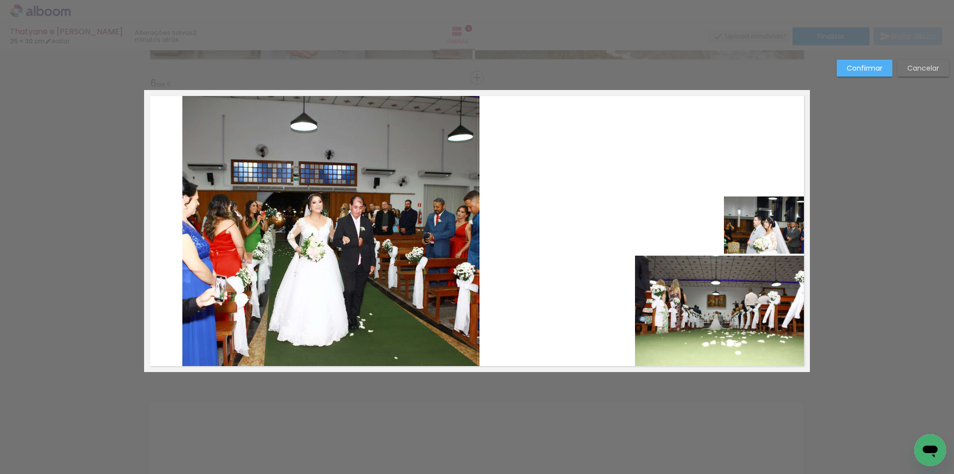
click at [264, 237] on quentale-photo at bounding box center [330, 231] width 297 height 282
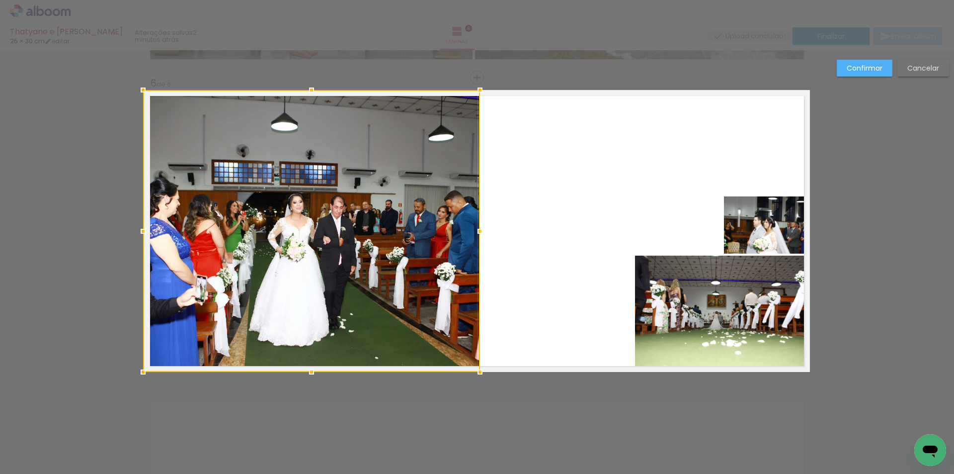
drag, startPoint x: 180, startPoint y: 232, endPoint x: 152, endPoint y: 234, distance: 28.4
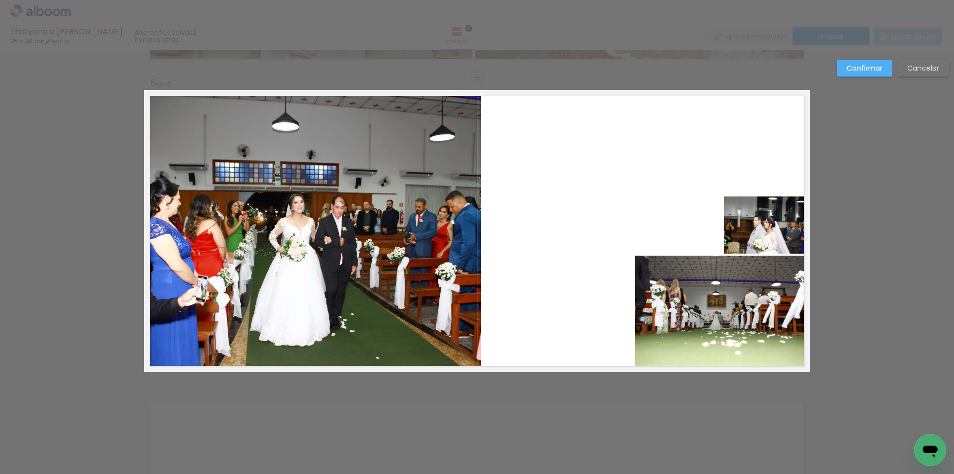
drag, startPoint x: 431, startPoint y: 262, endPoint x: 436, endPoint y: 261, distance: 5.6
click at [431, 261] on quentale-photo at bounding box center [312, 231] width 337 height 282
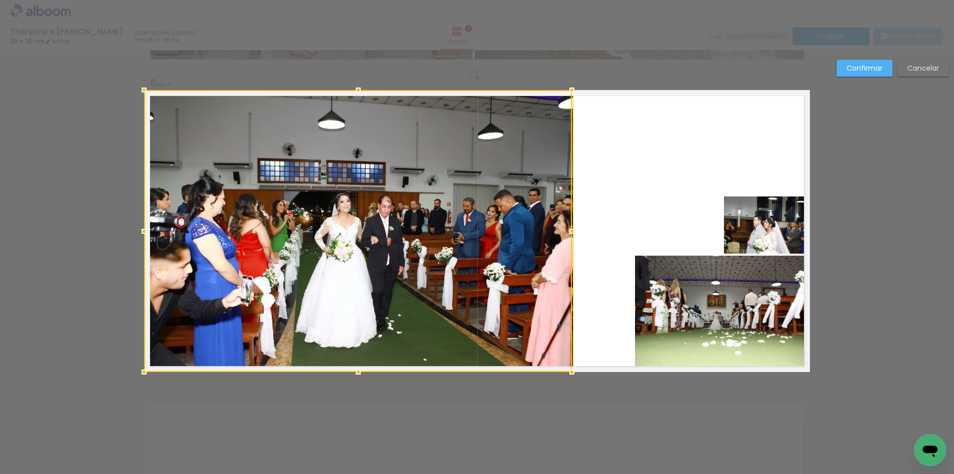
drag, startPoint x: 472, startPoint y: 229, endPoint x: 516, endPoint y: 234, distance: 44.5
click at [516, 234] on div at bounding box center [358, 231] width 428 height 282
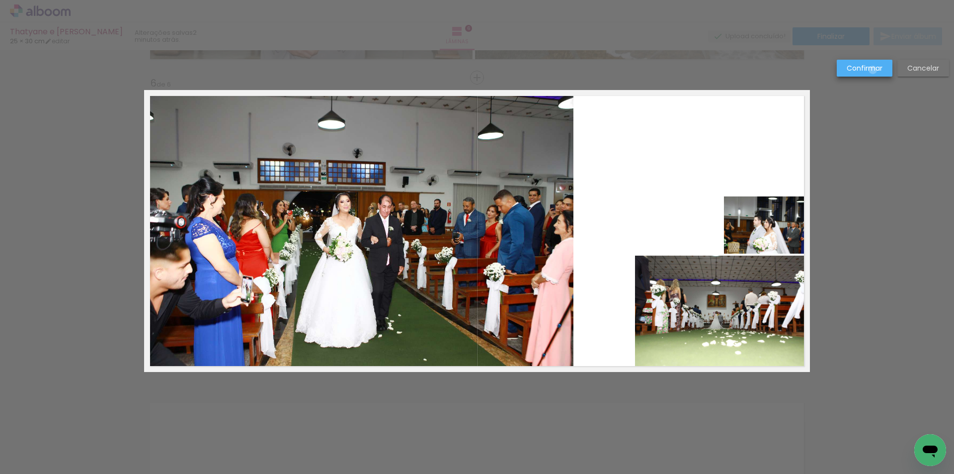
click at [0, 0] on slot "Confirmar" at bounding box center [0, 0] width 0 height 0
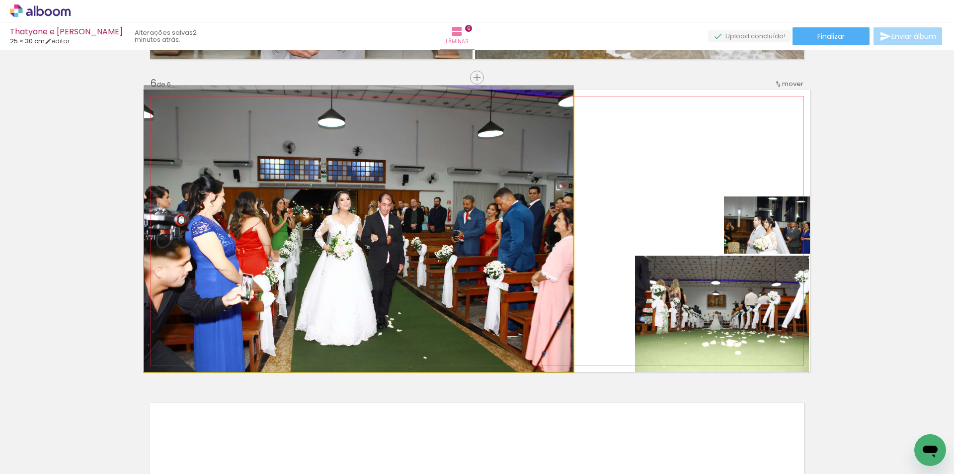
drag, startPoint x: 248, startPoint y: 157, endPoint x: 249, endPoint y: 147, distance: 10.1
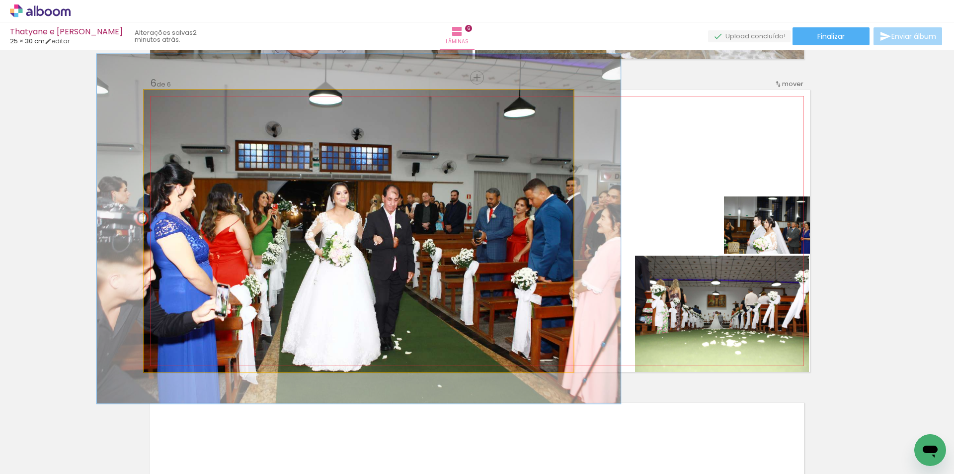
drag, startPoint x: 170, startPoint y: 102, endPoint x: 178, endPoint y: 102, distance: 7.5
type paper-slider "122"
click at [178, 102] on div at bounding box center [175, 100] width 16 height 16
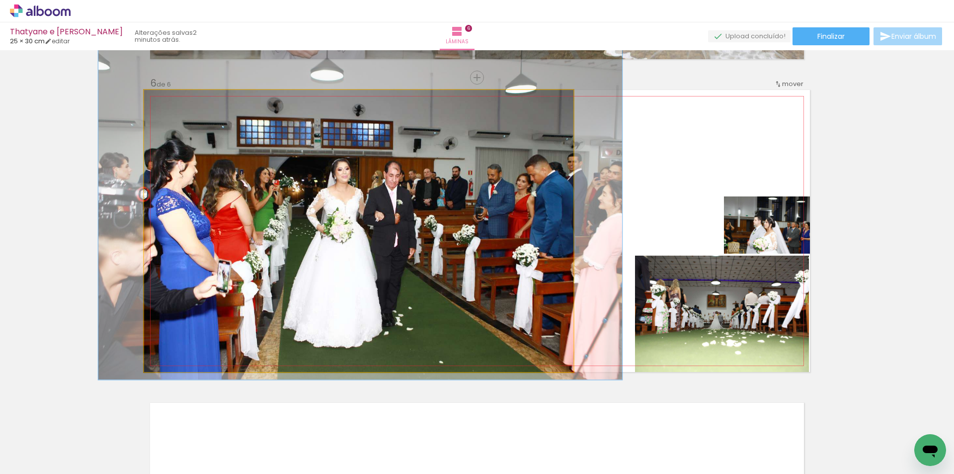
drag, startPoint x: 381, startPoint y: 214, endPoint x: 382, endPoint y: 190, distance: 23.9
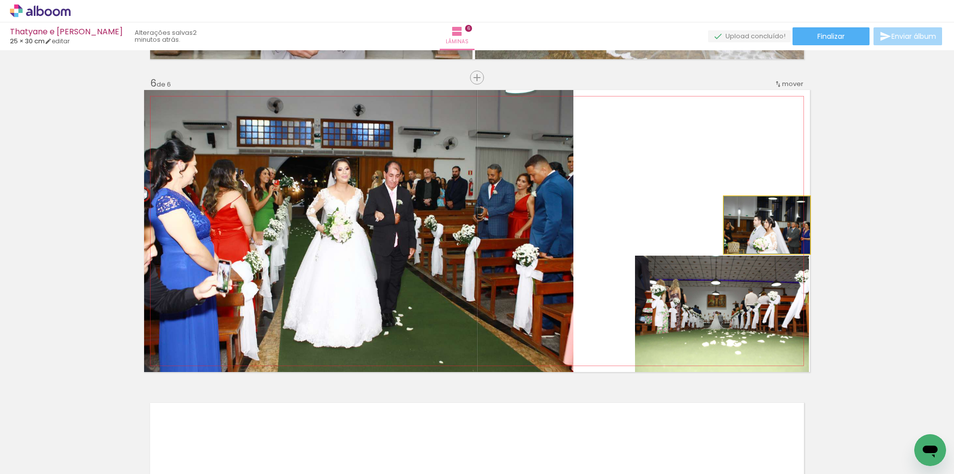
click at [769, 238] on quentale-photo at bounding box center [767, 224] width 86 height 57
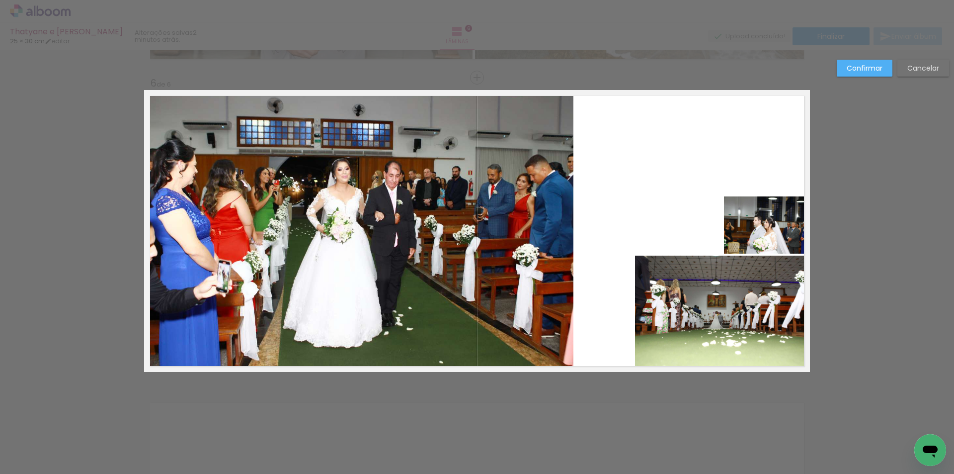
click at [768, 229] on quentale-photo at bounding box center [767, 224] width 86 height 57
click at [768, 229] on div at bounding box center [767, 224] width 86 height 57
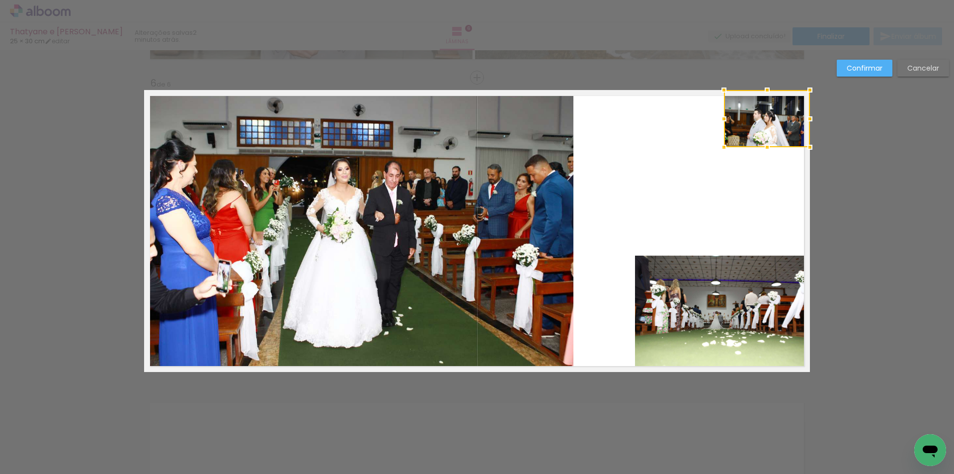
drag, startPoint x: 769, startPoint y: 221, endPoint x: 769, endPoint y: 108, distance: 113.3
click at [769, 108] on div at bounding box center [767, 118] width 86 height 57
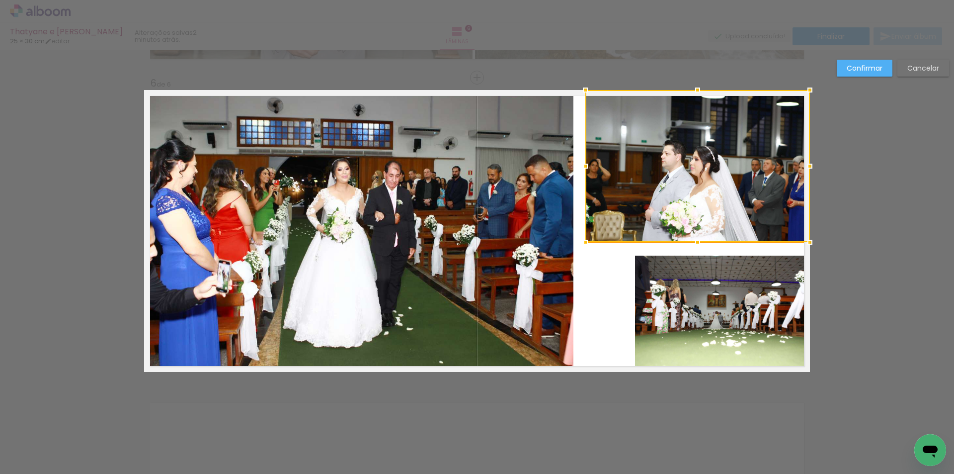
drag, startPoint x: 722, startPoint y: 145, endPoint x: 583, endPoint y: 178, distance: 142.7
click at [586, 178] on div at bounding box center [698, 166] width 225 height 152
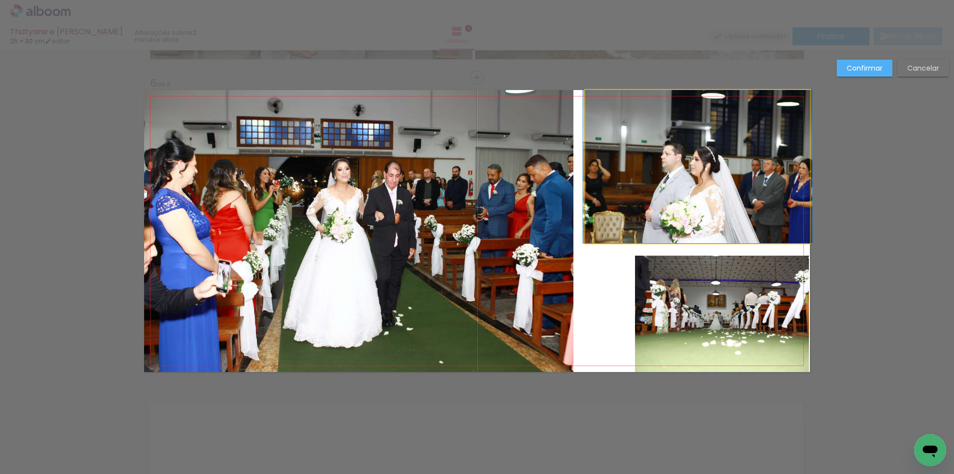
click at [723, 159] on quentale-photo at bounding box center [698, 166] width 225 height 153
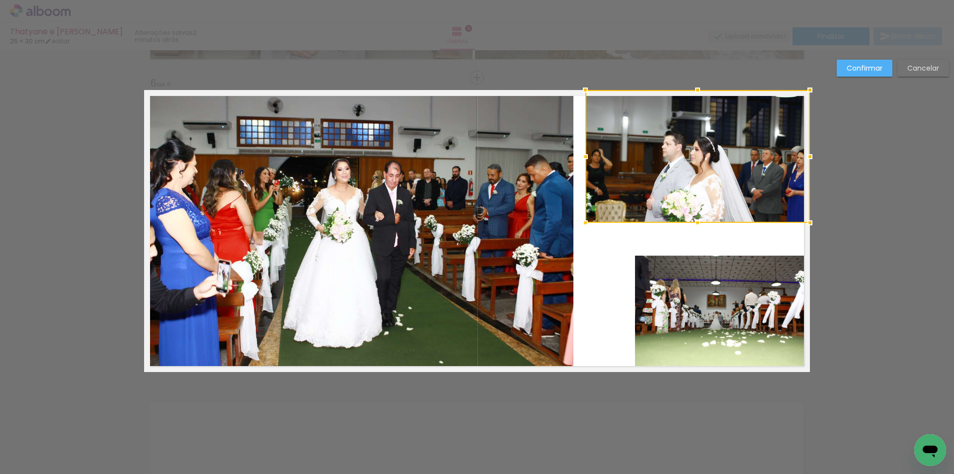
drag, startPoint x: 695, startPoint y: 244, endPoint x: 695, endPoint y: 222, distance: 21.4
click at [695, 222] on div at bounding box center [698, 223] width 20 height 20
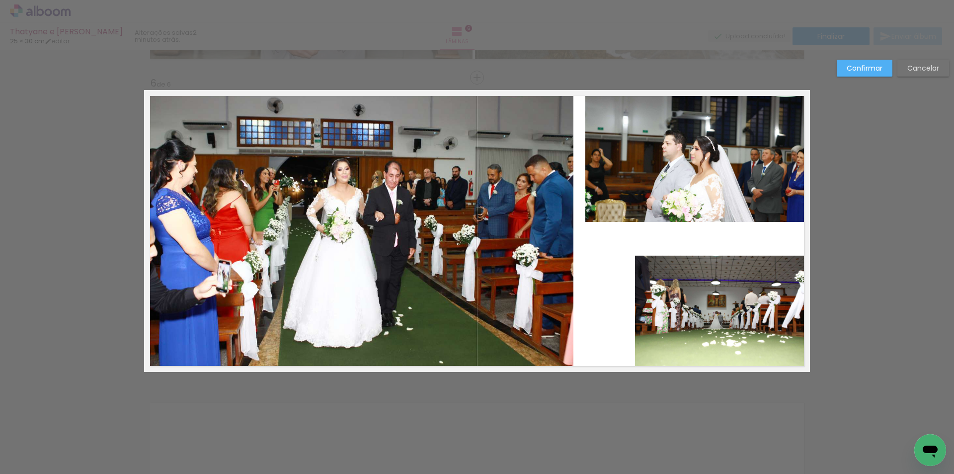
click at [636, 168] on quentale-photo at bounding box center [698, 156] width 225 height 132
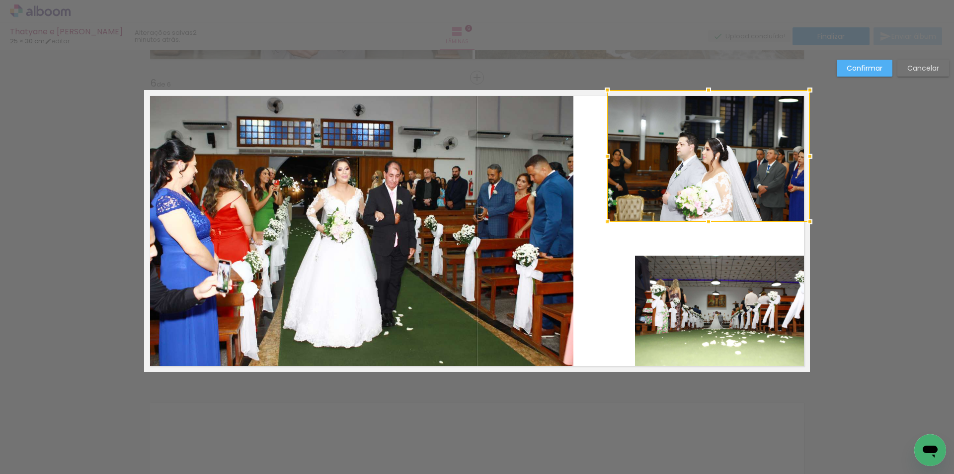
drag, startPoint x: 585, startPoint y: 157, endPoint x: 606, endPoint y: 156, distance: 21.9
click at [606, 156] on div at bounding box center [607, 156] width 20 height 20
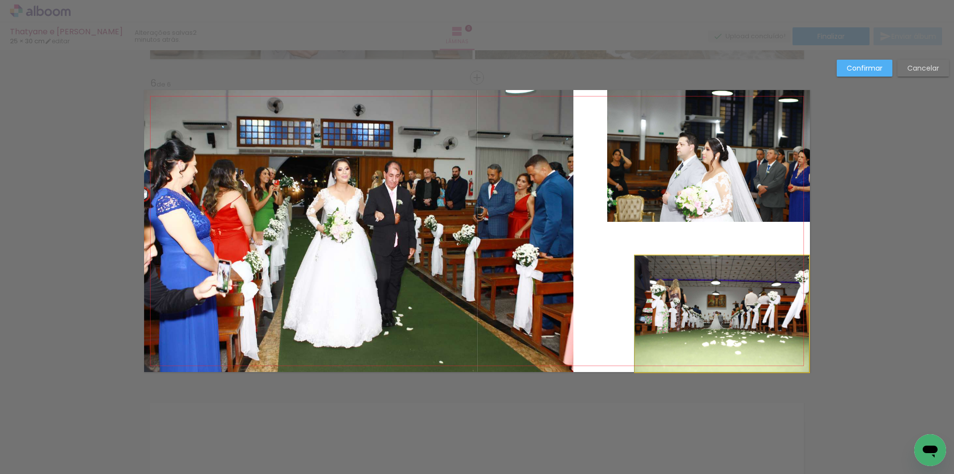
click at [716, 292] on quentale-photo at bounding box center [722, 313] width 174 height 116
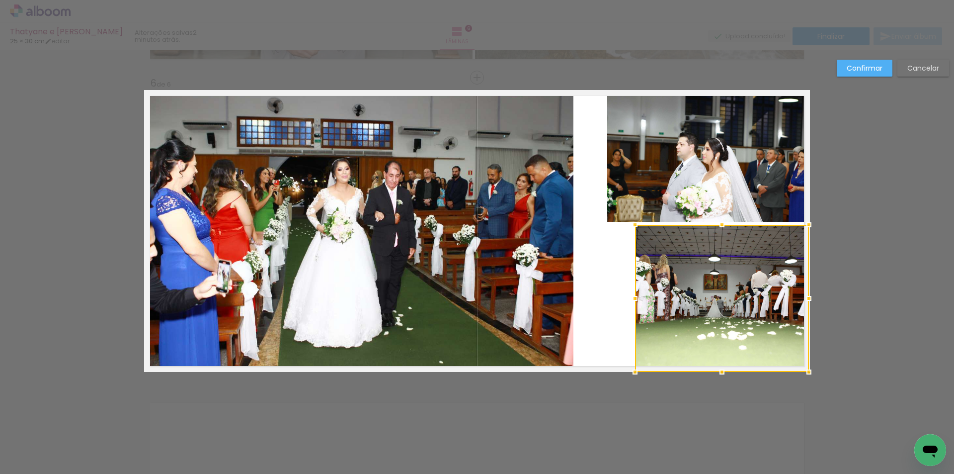
drag, startPoint x: 720, startPoint y: 259, endPoint x: 722, endPoint y: 229, distance: 30.9
click at [722, 229] on div at bounding box center [722, 225] width 20 height 20
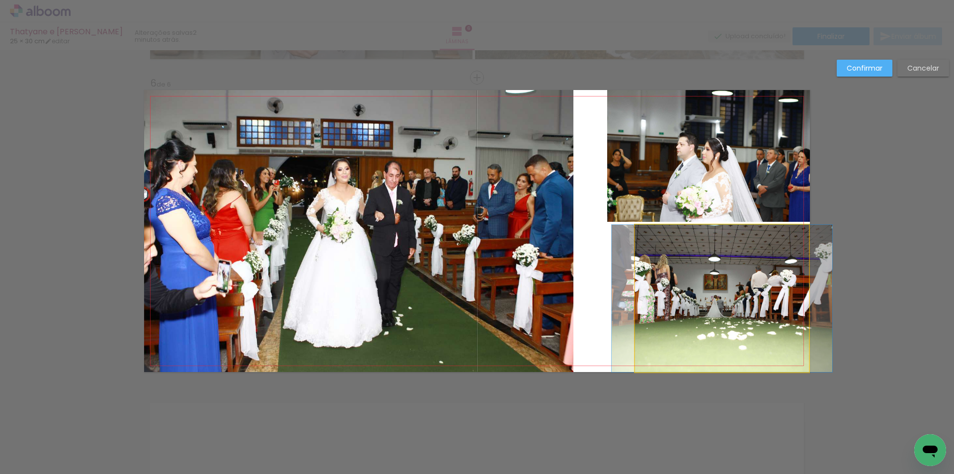
drag, startPoint x: 713, startPoint y: 302, endPoint x: 688, endPoint y: 310, distance: 25.6
click at [712, 302] on quentale-photo at bounding box center [722, 298] width 174 height 147
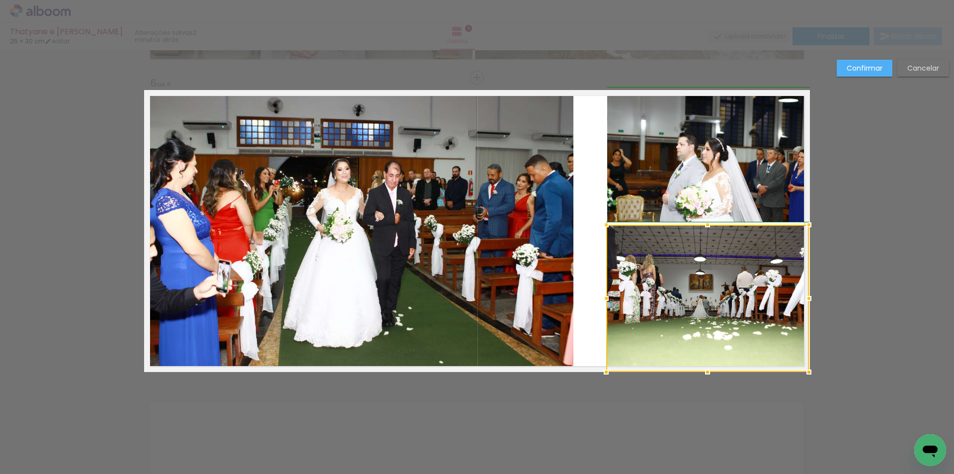
drag, startPoint x: 632, startPoint y: 300, endPoint x: 607, endPoint y: 296, distance: 24.7
click at [607, 296] on div at bounding box center [606, 298] width 20 height 20
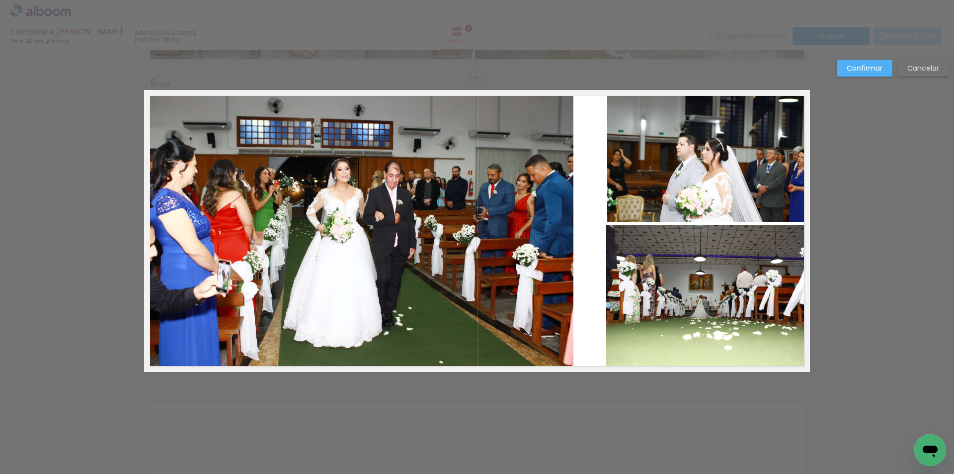
click at [721, 295] on quentale-photo at bounding box center [707, 298] width 203 height 147
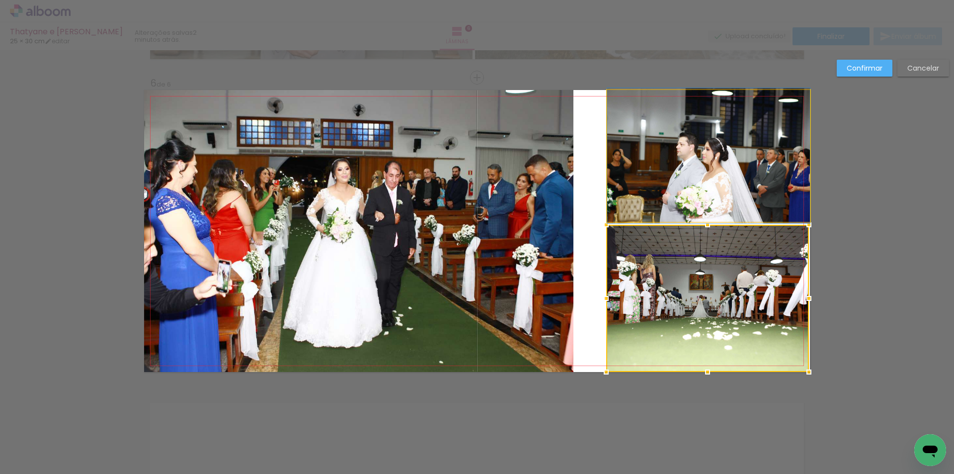
click at [614, 210] on quentale-photo at bounding box center [708, 156] width 203 height 132
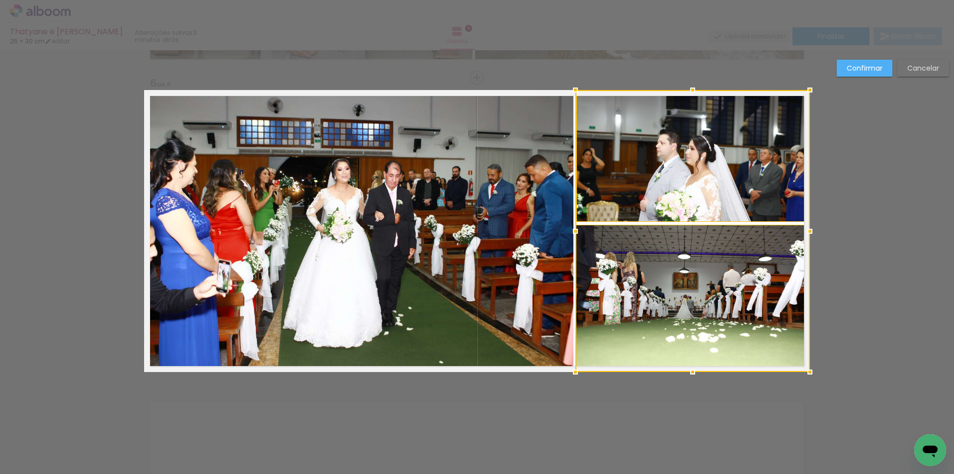
drag, startPoint x: 604, startPoint y: 232, endPoint x: 569, endPoint y: 235, distance: 35.4
click at [569, 235] on div at bounding box center [576, 231] width 20 height 20
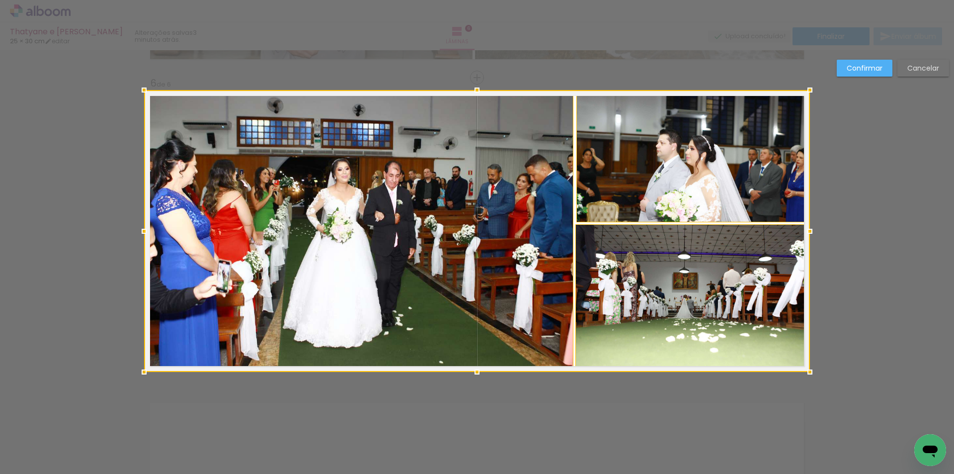
click at [0, 0] on slot "Confirmar" at bounding box center [0, 0] width 0 height 0
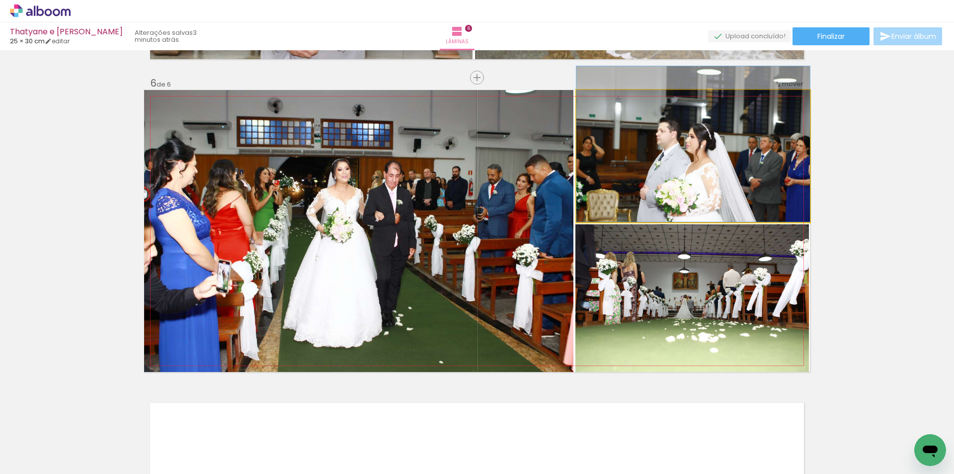
drag, startPoint x: 694, startPoint y: 152, endPoint x: 697, endPoint y: 135, distance: 17.7
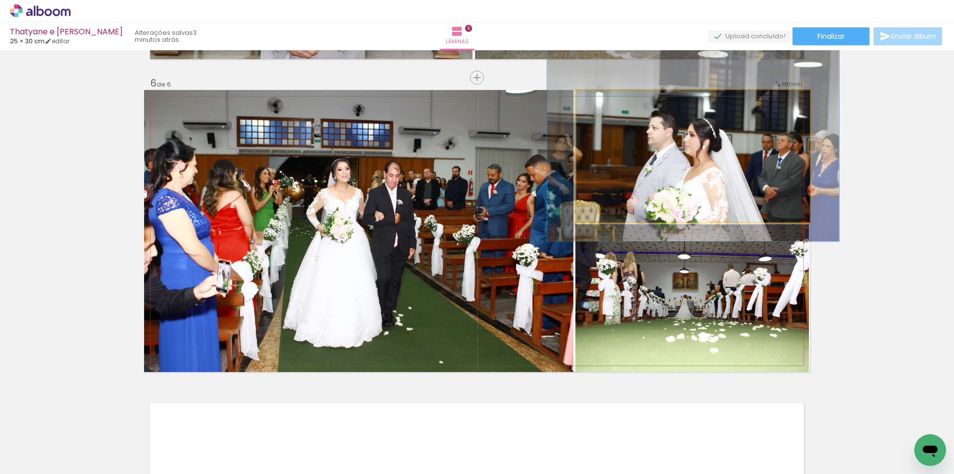
drag, startPoint x: 602, startPoint y: 102, endPoint x: 610, endPoint y: 101, distance: 8.5
type paper-slider "125"
click at [610, 101] on div at bounding box center [609, 100] width 16 height 16
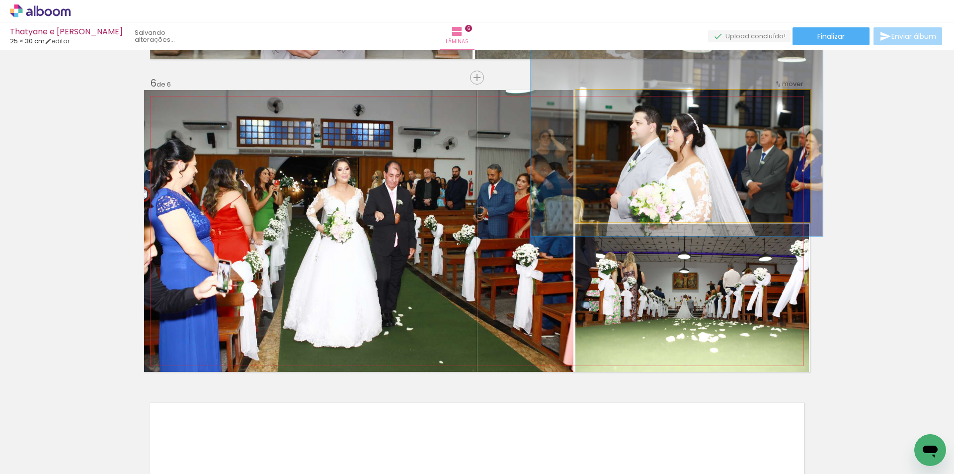
drag, startPoint x: 684, startPoint y: 179, endPoint x: 668, endPoint y: 179, distance: 16.4
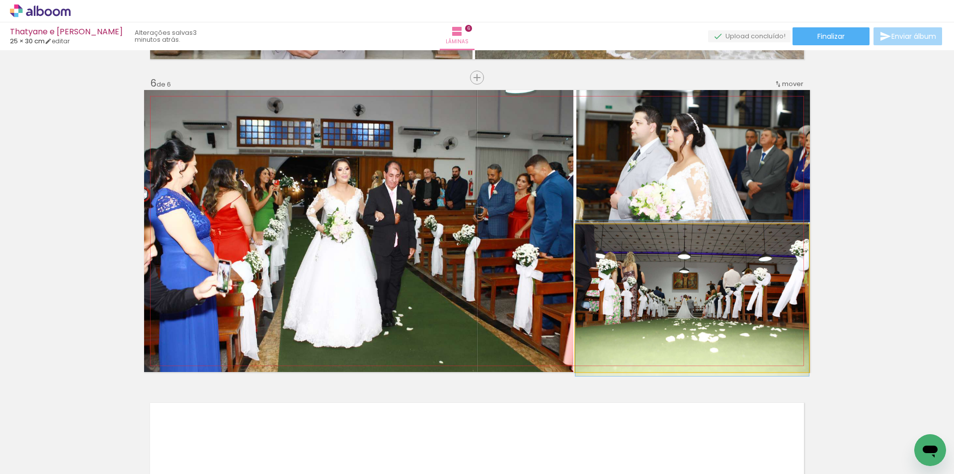
click at [679, 292] on quentale-photo at bounding box center [693, 298] width 234 height 148
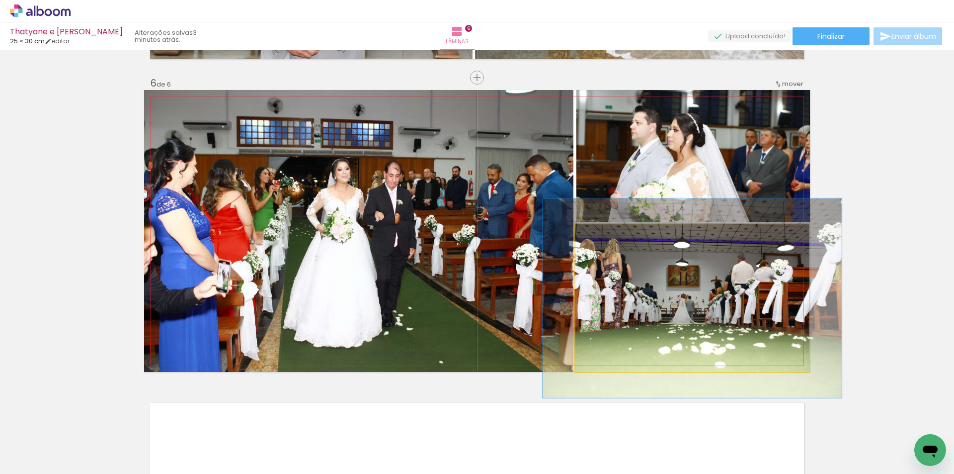
drag, startPoint x: 597, startPoint y: 237, endPoint x: 606, endPoint y: 238, distance: 9.5
type paper-slider "128"
click at [606, 238] on div at bounding box center [608, 234] width 9 height 9
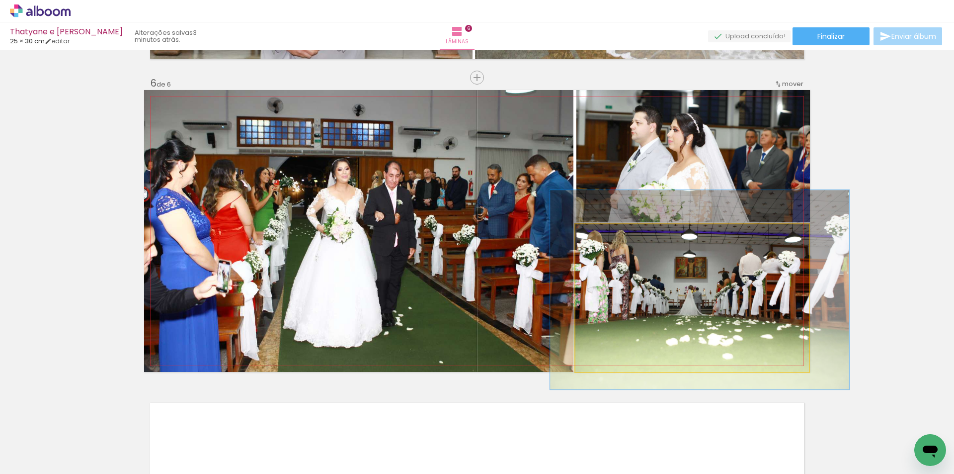
drag, startPoint x: 701, startPoint y: 285, endPoint x: 709, endPoint y: 276, distance: 11.3
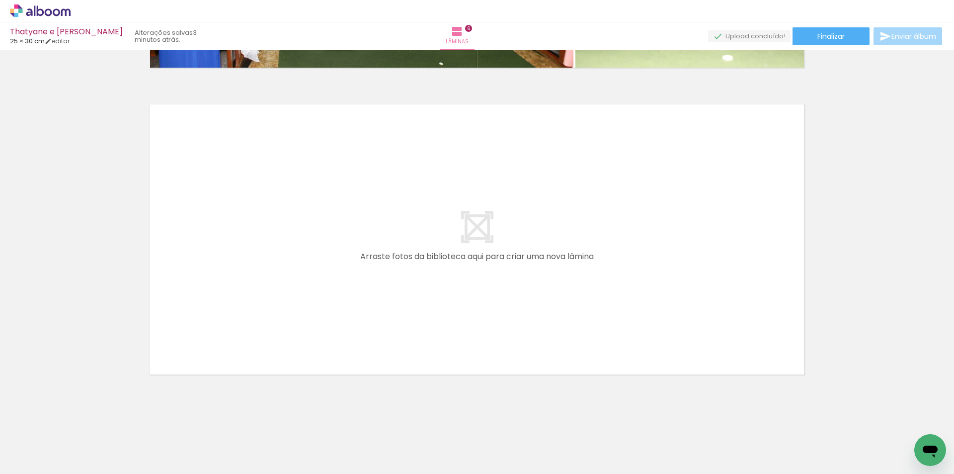
scroll to position [1824, 0]
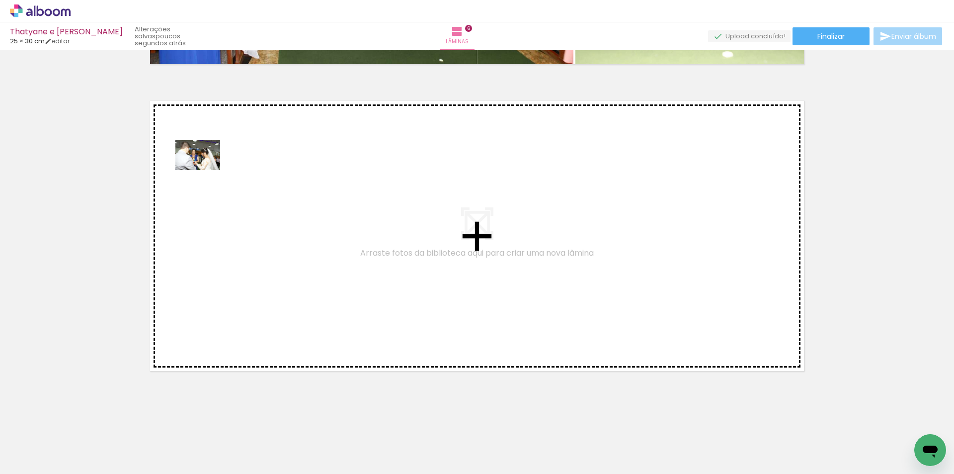
drag, startPoint x: 92, startPoint y: 444, endPoint x: 205, endPoint y: 170, distance: 296.9
click at [205, 170] on quentale-workspace at bounding box center [477, 237] width 954 height 474
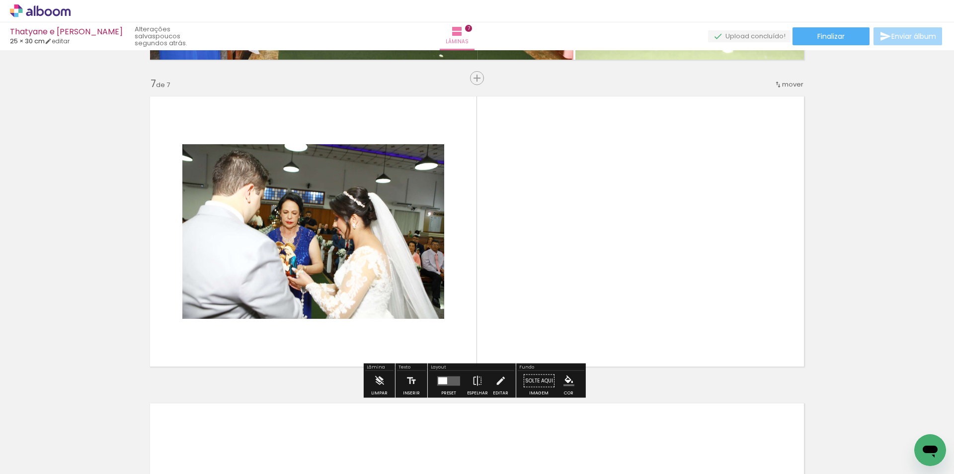
scroll to position [1829, 0]
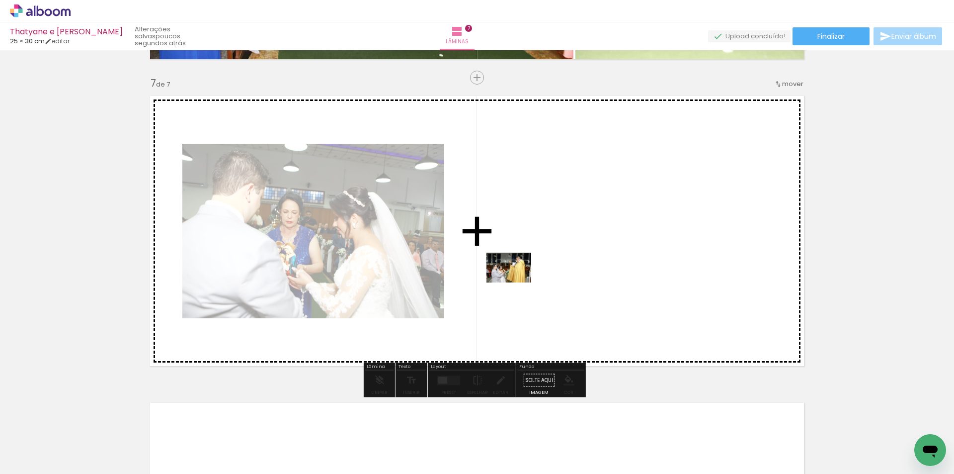
drag, startPoint x: 98, startPoint y: 450, endPoint x: 516, endPoint y: 282, distance: 450.5
click at [516, 282] on quentale-workspace at bounding box center [477, 237] width 954 height 474
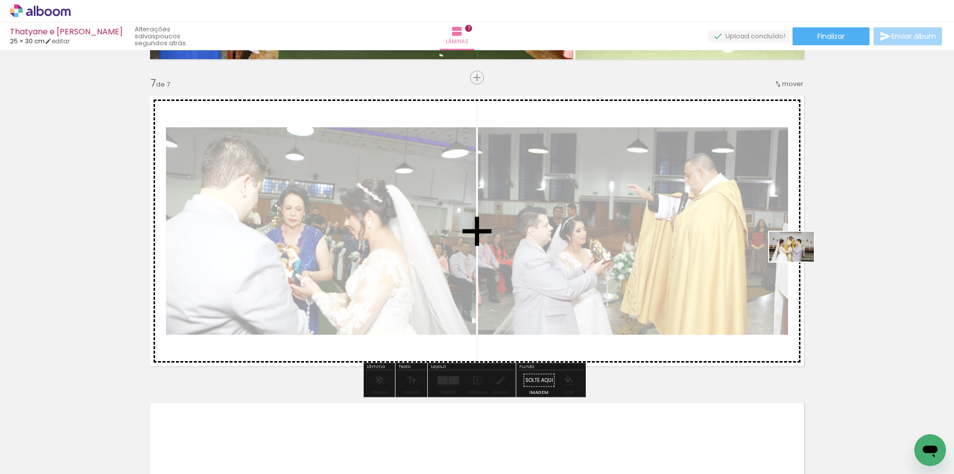
drag, startPoint x: 93, startPoint y: 446, endPoint x: 799, endPoint y: 261, distance: 730.2
click at [799, 261] on quentale-workspace at bounding box center [477, 237] width 954 height 474
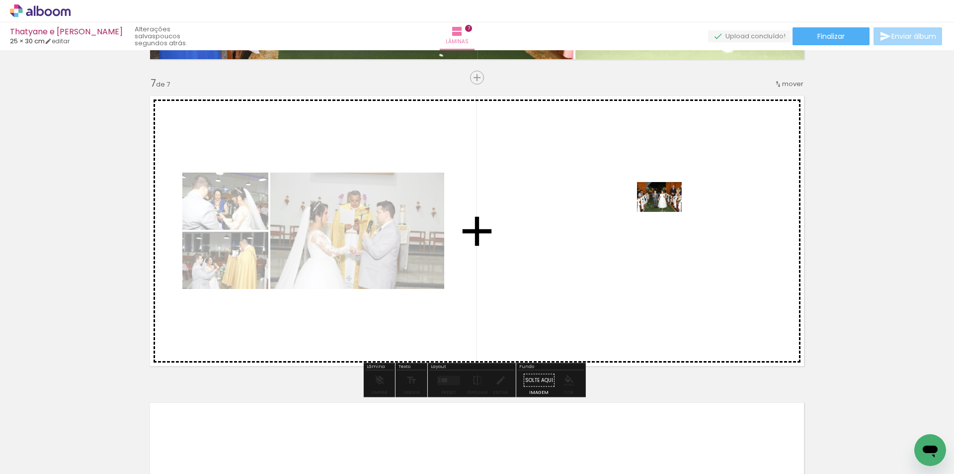
drag, startPoint x: 104, startPoint y: 443, endPoint x: 663, endPoint y: 214, distance: 603.9
click at [663, 214] on quentale-workspace at bounding box center [477, 237] width 954 height 474
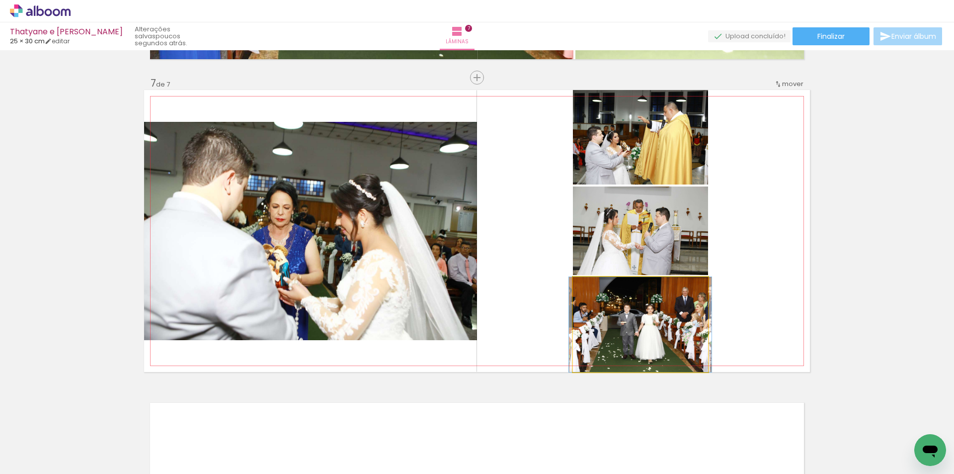
click at [641, 317] on quentale-photo at bounding box center [640, 324] width 135 height 95
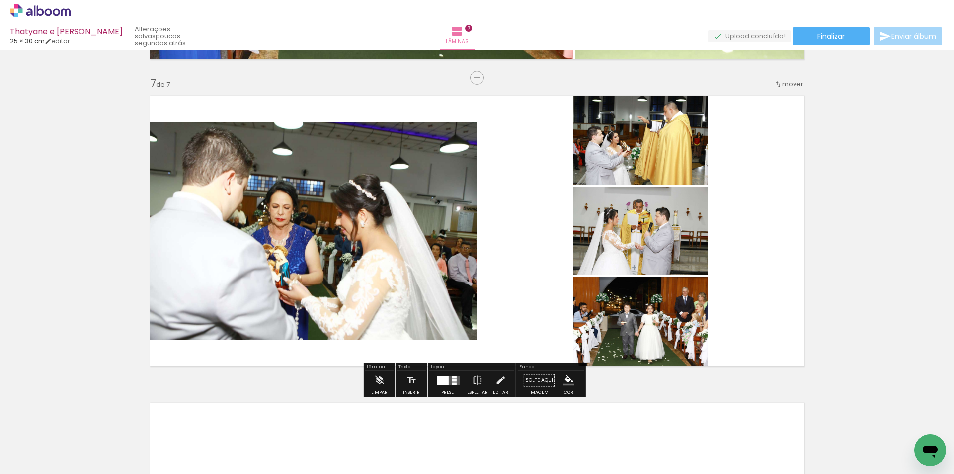
click at [641, 317] on quentale-photo at bounding box center [640, 324] width 135 height 95
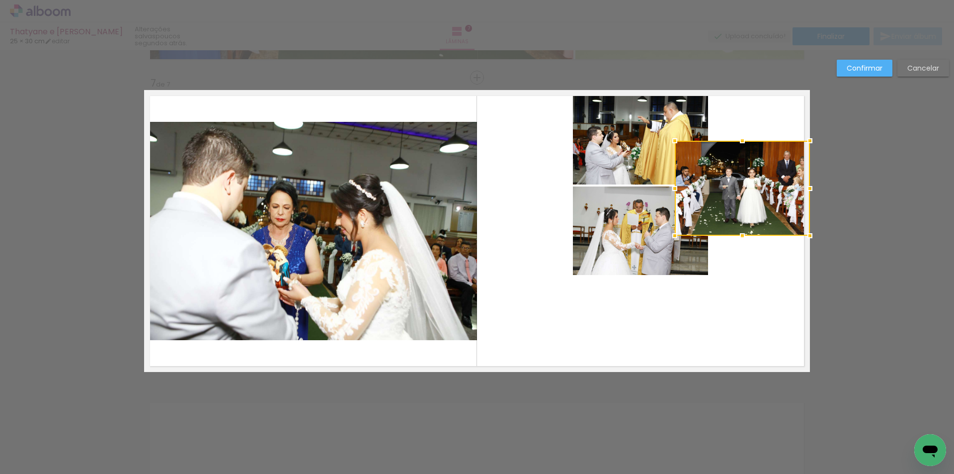
drag, startPoint x: 622, startPoint y: 310, endPoint x: 828, endPoint y: 173, distance: 246.4
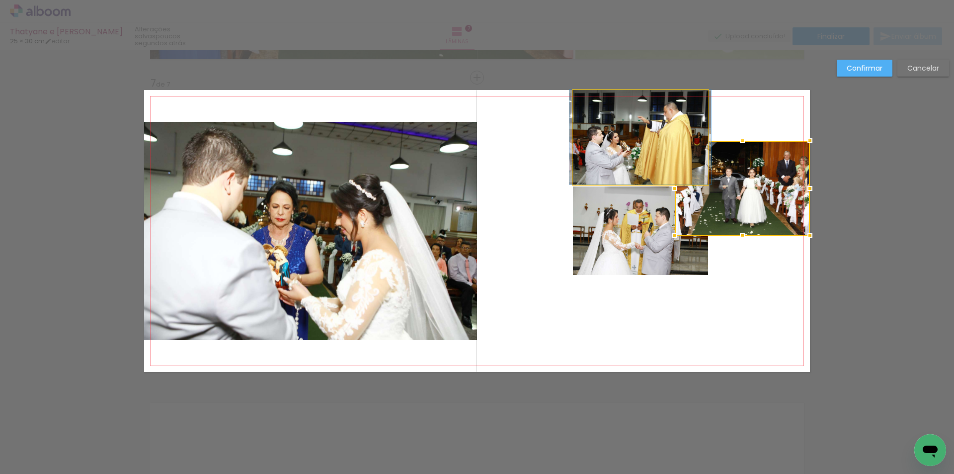
click at [616, 133] on quentale-photo at bounding box center [640, 137] width 135 height 94
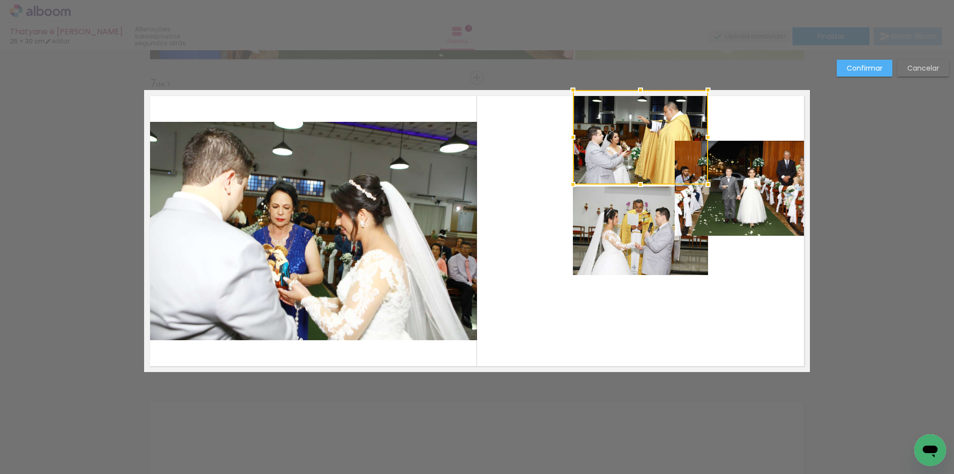
click at [635, 131] on div at bounding box center [640, 137] width 135 height 94
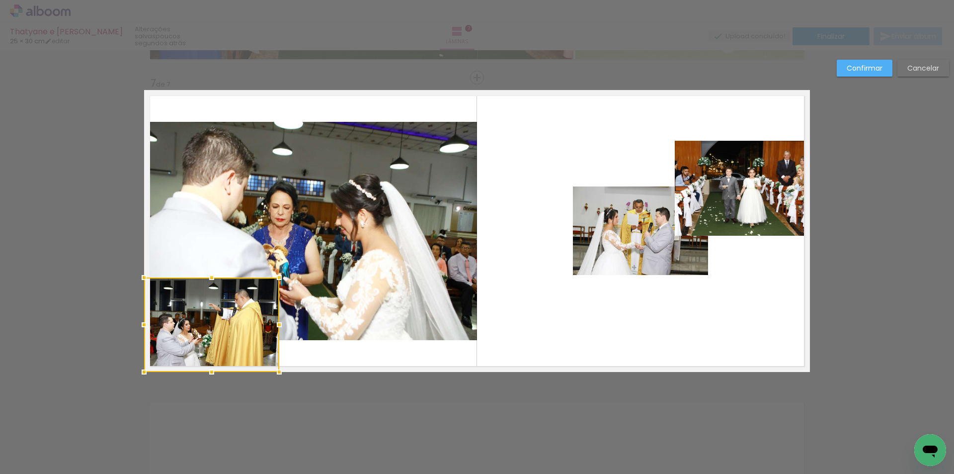
drag, startPoint x: 633, startPoint y: 119, endPoint x: 204, endPoint y: 351, distance: 488.2
click at [202, 350] on div at bounding box center [211, 324] width 135 height 94
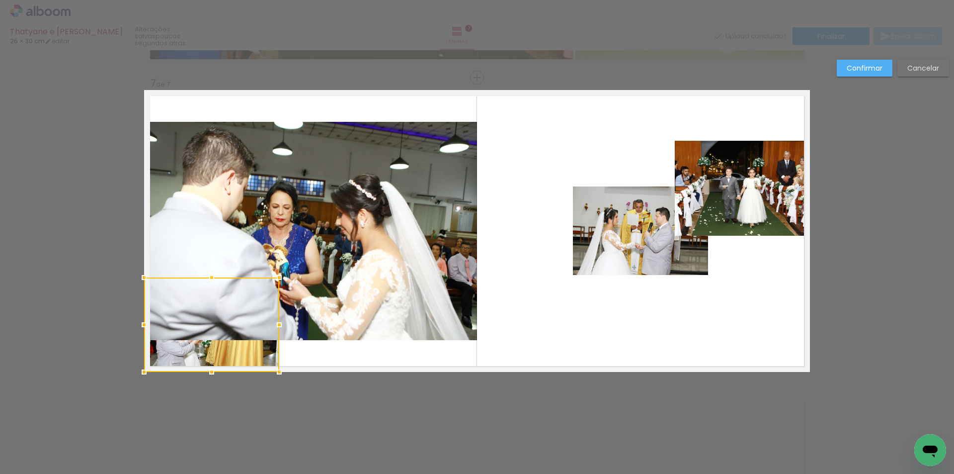
click at [354, 244] on quentale-photo at bounding box center [310, 231] width 333 height 218
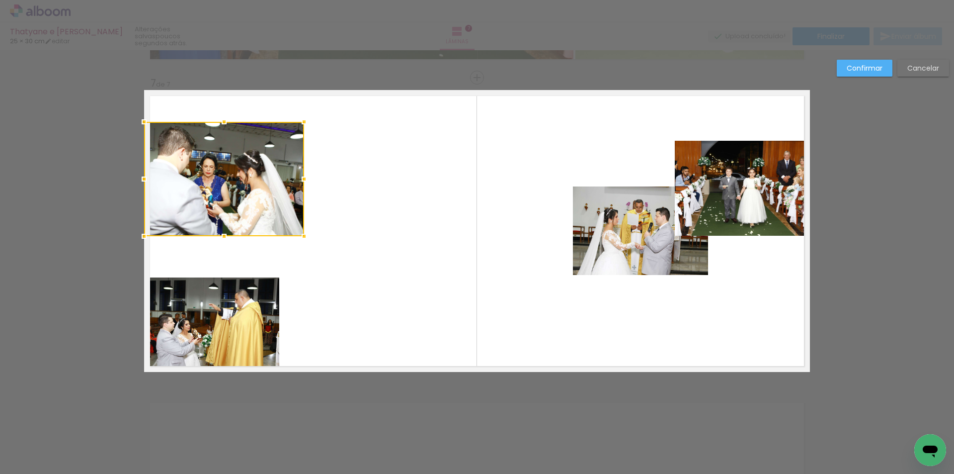
drag, startPoint x: 475, startPoint y: 340, endPoint x: 294, endPoint y: 188, distance: 236.1
click at [304, 192] on album-spread "7 de 7" at bounding box center [477, 231] width 666 height 282
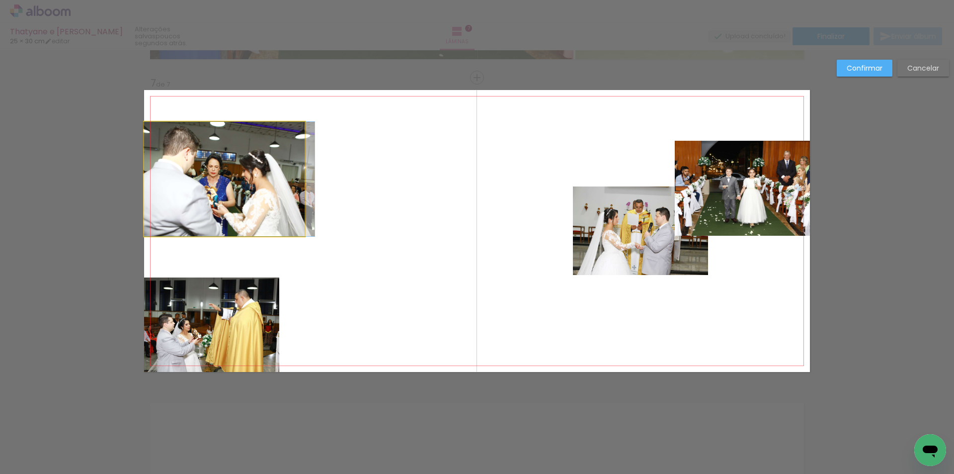
drag, startPoint x: 224, startPoint y: 164, endPoint x: 229, endPoint y: 135, distance: 29.3
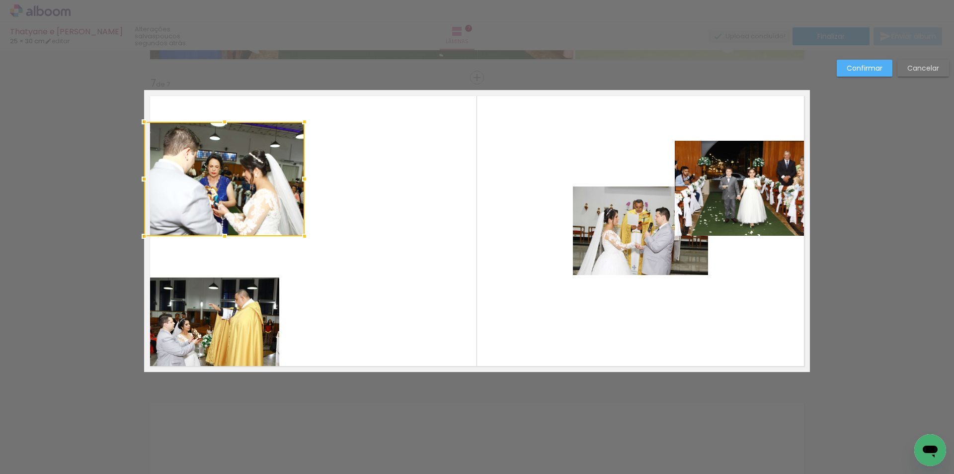
click at [207, 153] on div at bounding box center [224, 179] width 161 height 114
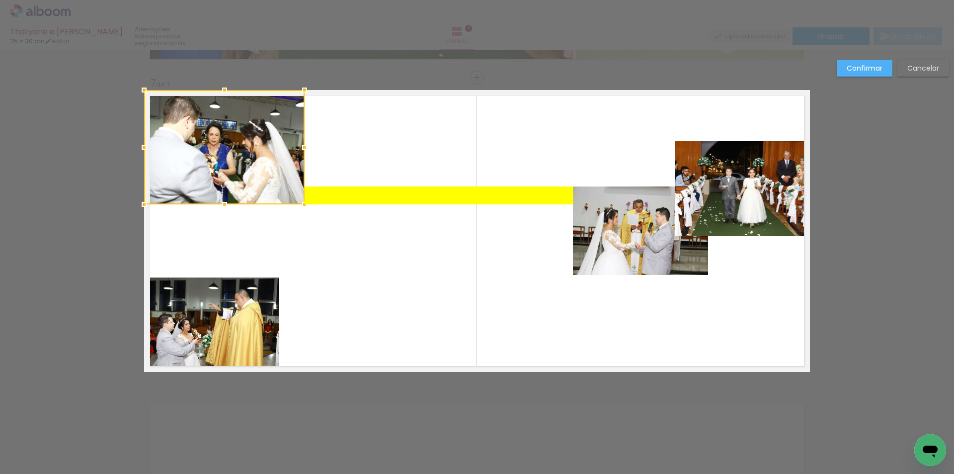
drag, startPoint x: 212, startPoint y: 167, endPoint x: 205, endPoint y: 115, distance: 52.2
click at [205, 115] on div at bounding box center [224, 147] width 161 height 114
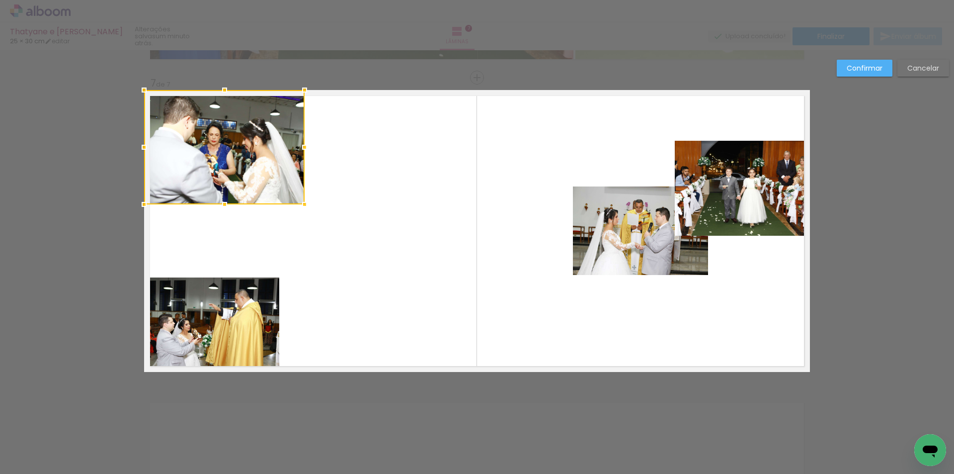
click at [247, 299] on quentale-photo at bounding box center [211, 324] width 135 height 94
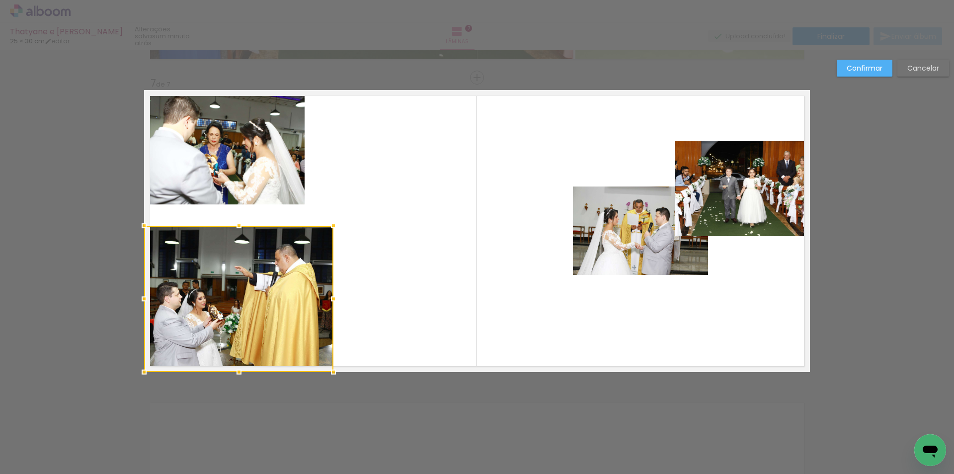
drag, startPoint x: 279, startPoint y: 277, endPoint x: 340, endPoint y: 246, distance: 68.9
click at [340, 246] on album-spread "7 de 7" at bounding box center [477, 231] width 666 height 282
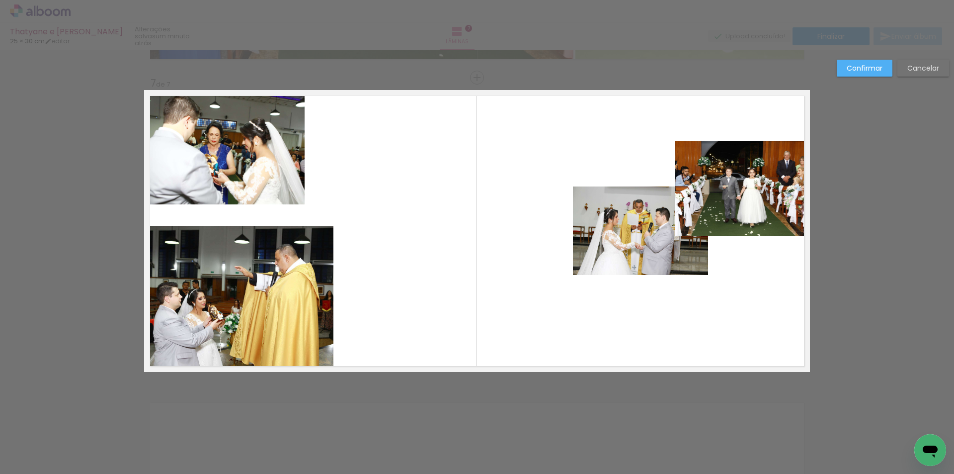
click at [244, 189] on quentale-photo at bounding box center [224, 147] width 161 height 114
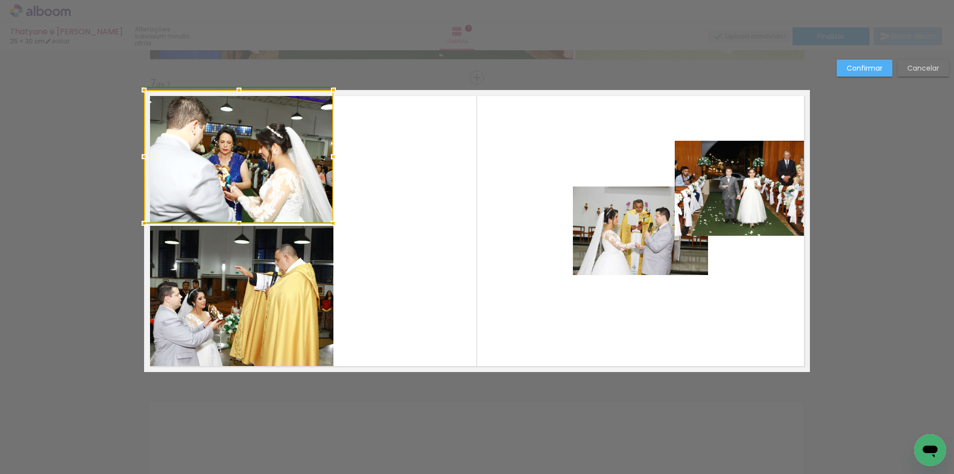
drag, startPoint x: 305, startPoint y: 204, endPoint x: 331, endPoint y: 223, distance: 32.3
click at [331, 223] on div at bounding box center [334, 223] width 20 height 20
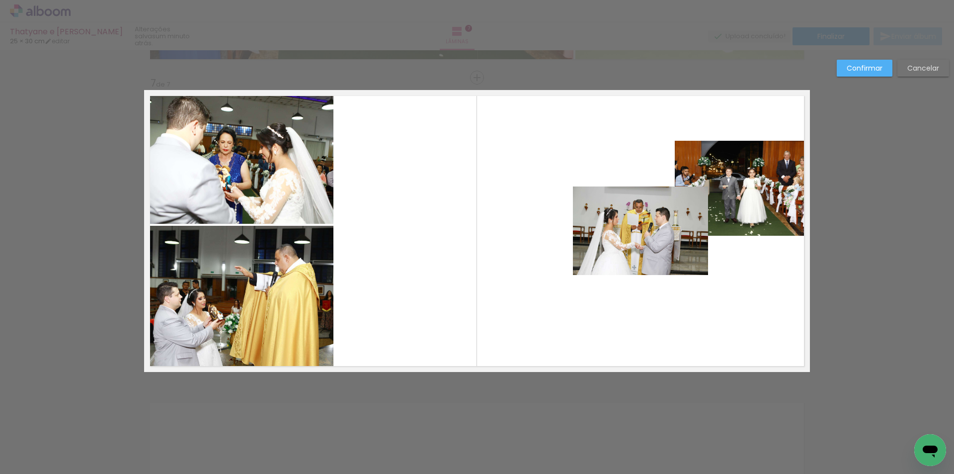
click at [633, 238] on quentale-photo at bounding box center [640, 230] width 135 height 88
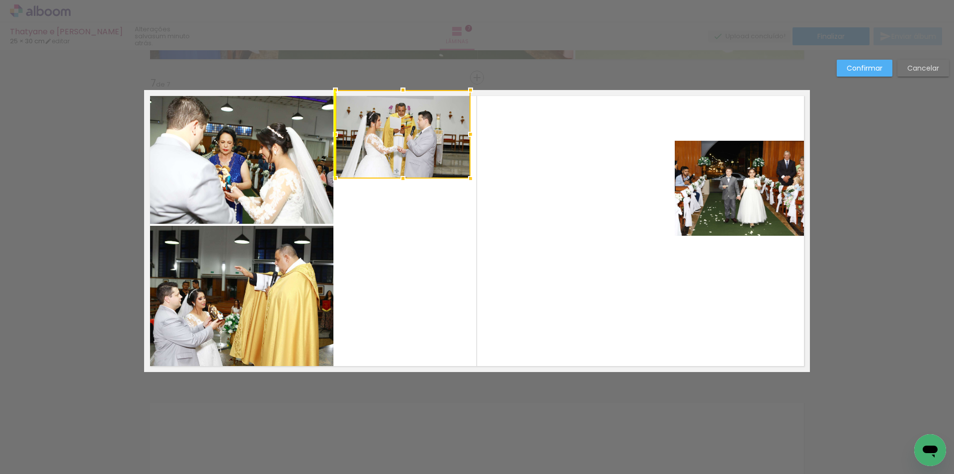
drag, startPoint x: 639, startPoint y: 228, endPoint x: 401, endPoint y: 129, distance: 257.8
click at [401, 129] on div at bounding box center [403, 134] width 135 height 88
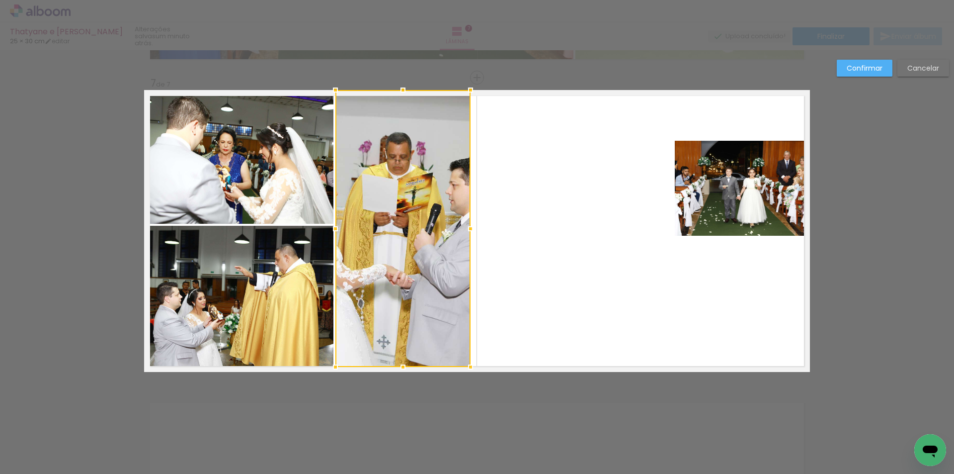
drag, startPoint x: 401, startPoint y: 181, endPoint x: 422, endPoint y: 383, distance: 203.3
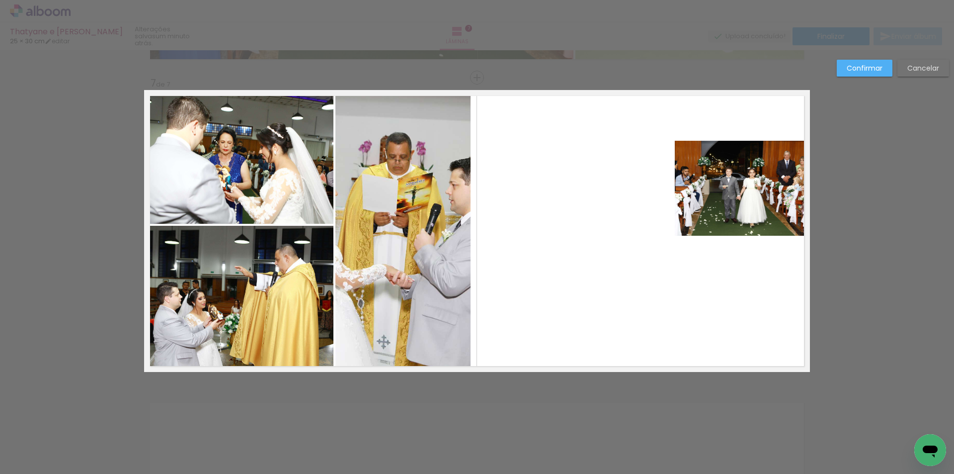
drag, startPoint x: 416, startPoint y: 263, endPoint x: 423, endPoint y: 258, distance: 9.0
click at [416, 263] on quentale-photo at bounding box center [403, 228] width 135 height 277
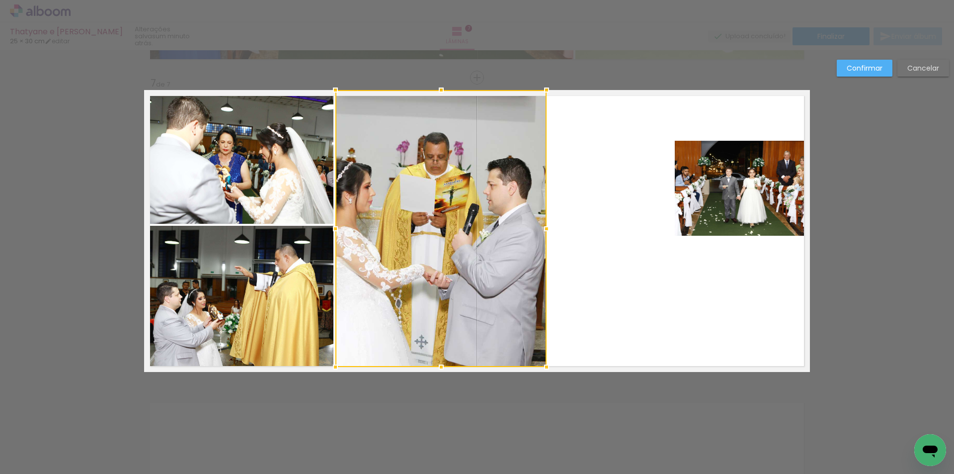
drag, startPoint x: 466, startPoint y: 231, endPoint x: 500, endPoint y: 225, distance: 33.9
click at [543, 232] on div at bounding box center [547, 229] width 20 height 20
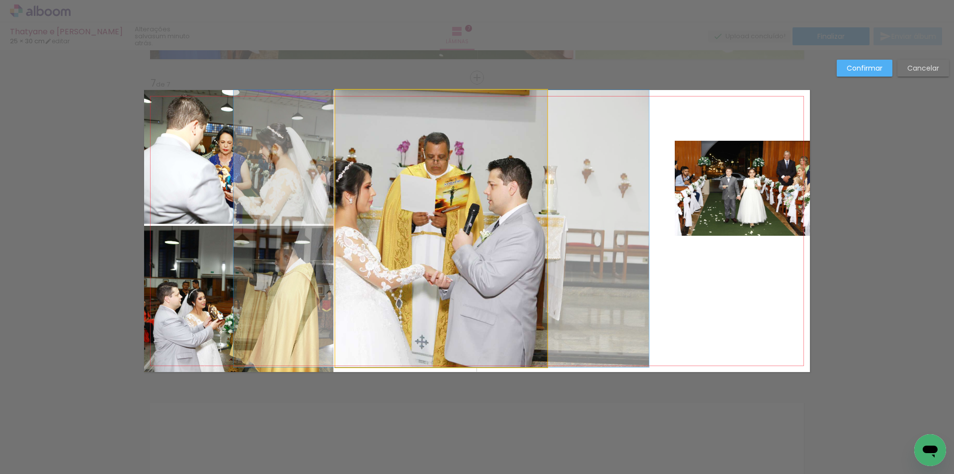
click at [394, 203] on quentale-photo at bounding box center [442, 228] width 212 height 277
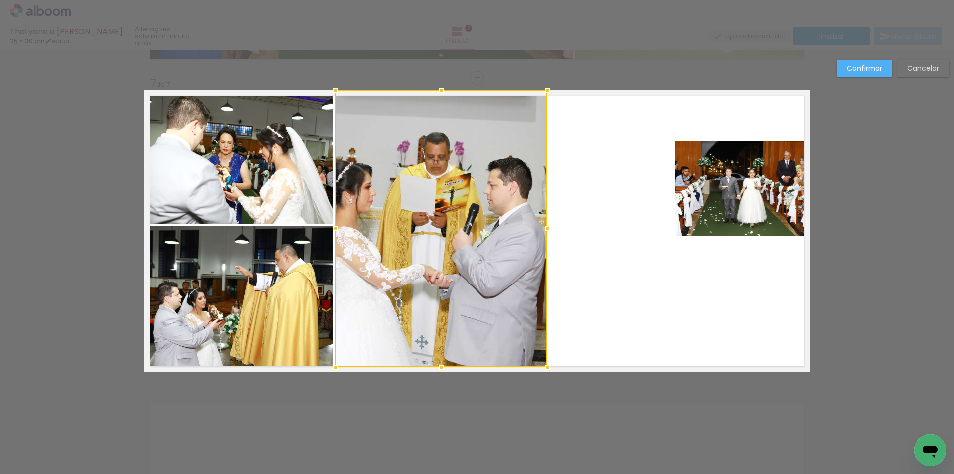
click at [732, 182] on quentale-photo at bounding box center [742, 188] width 135 height 95
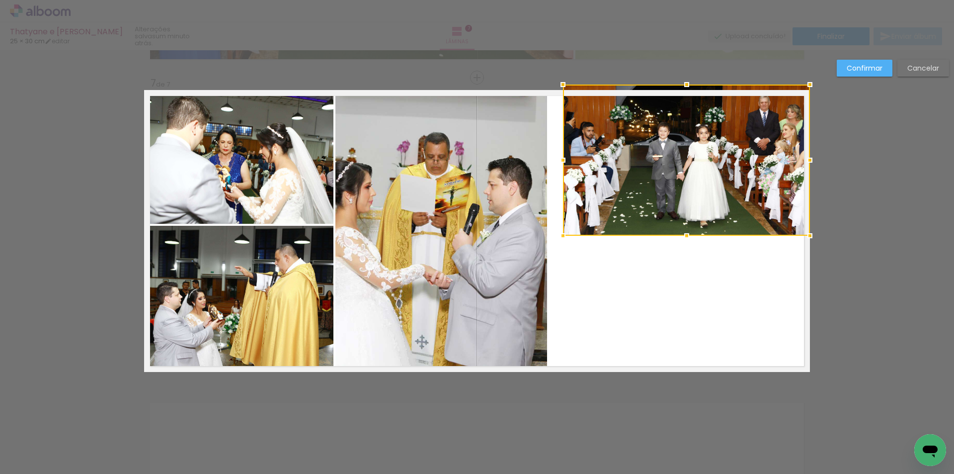
drag, startPoint x: 676, startPoint y: 146, endPoint x: 564, endPoint y: 91, distance: 124.7
click at [564, 91] on div at bounding box center [563, 85] width 20 height 20
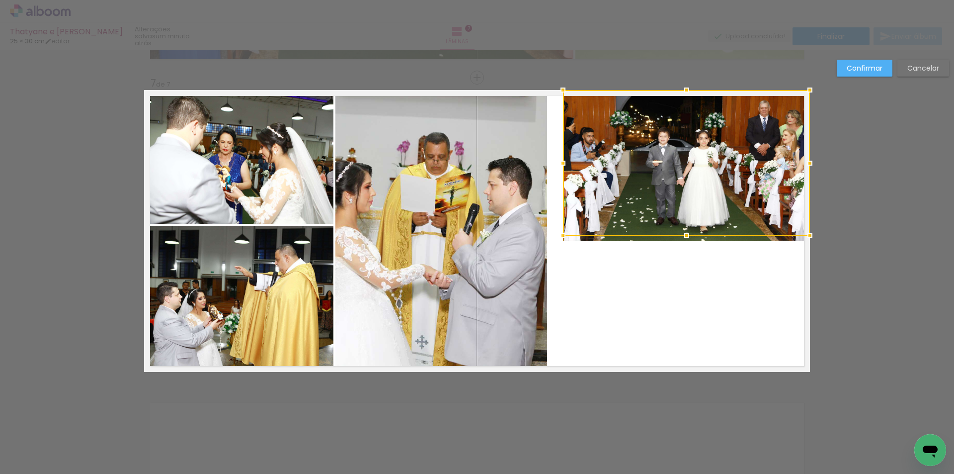
click at [671, 149] on div at bounding box center [686, 163] width 247 height 146
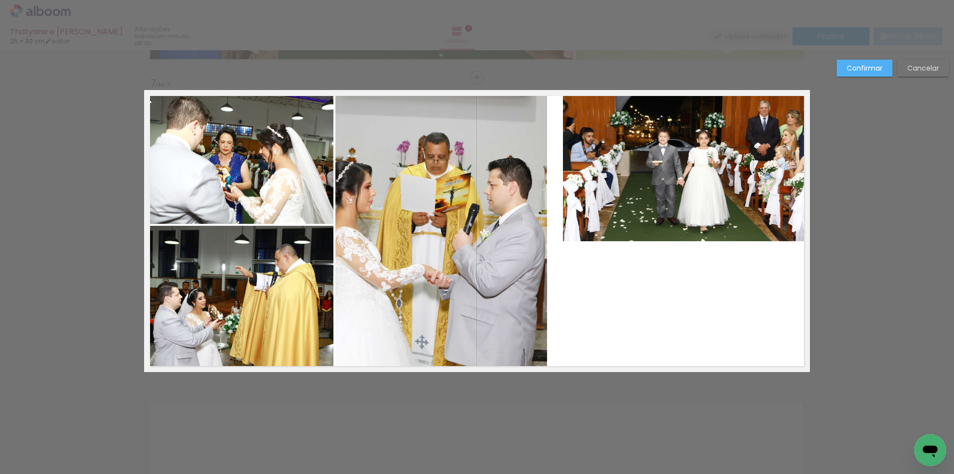
click at [678, 238] on quentale-photo at bounding box center [686, 165] width 247 height 151
click at [682, 236] on quentale-photo at bounding box center [686, 165] width 247 height 151
click at [683, 230] on quentale-photo at bounding box center [686, 165] width 247 height 151
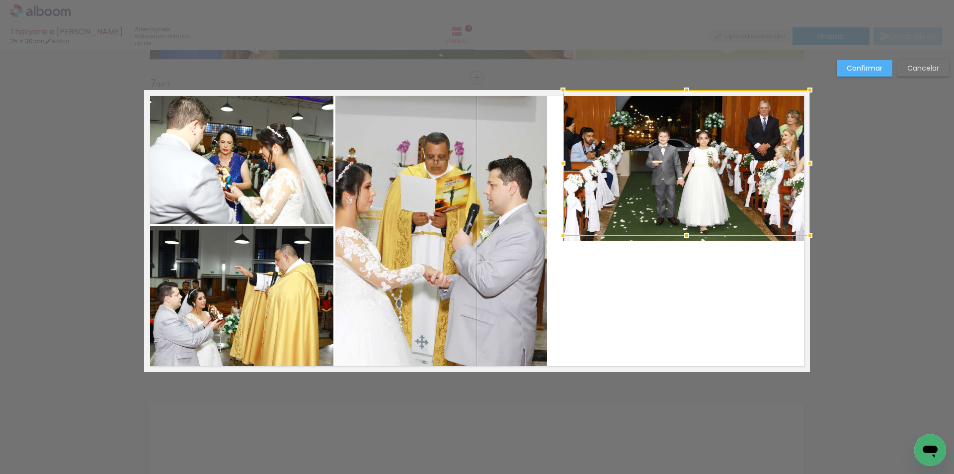
click at [683, 230] on div at bounding box center [687, 236] width 20 height 20
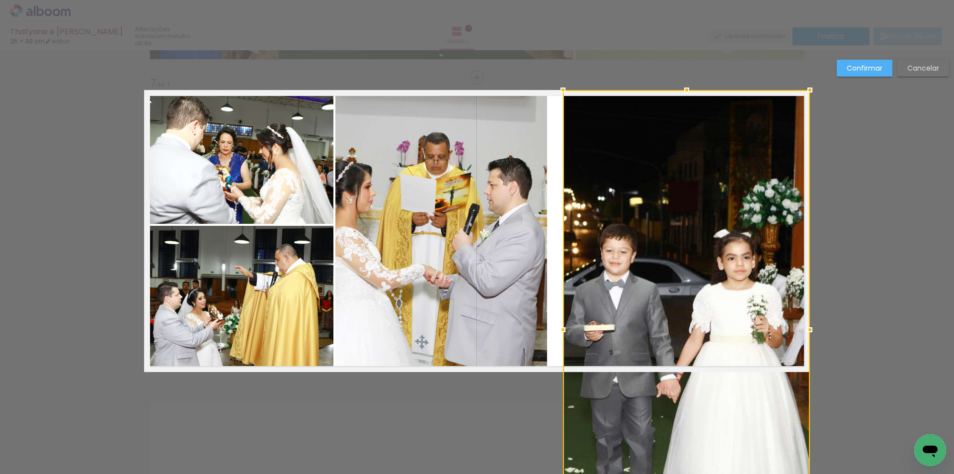
drag, startPoint x: 682, startPoint y: 237, endPoint x: 681, endPoint y: 282, distance: 45.8
click at [681, 282] on div at bounding box center [686, 329] width 247 height 479
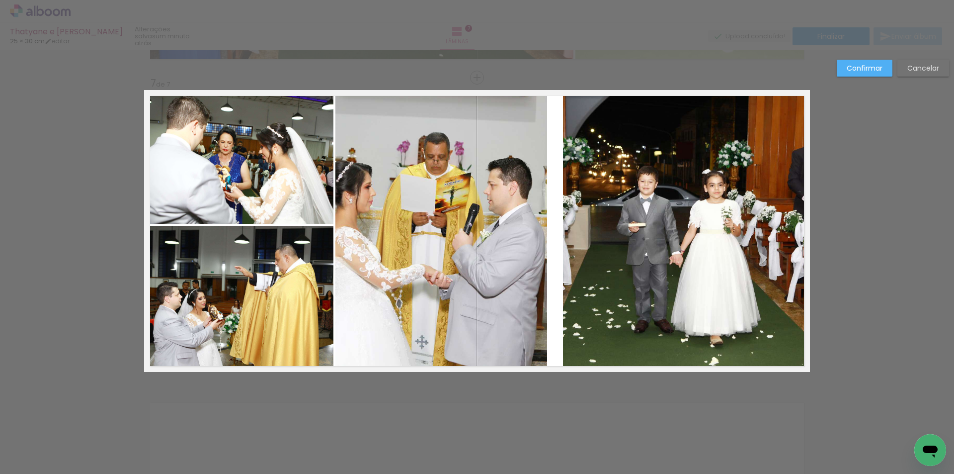
click at [253, 177] on quentale-photo at bounding box center [238, 157] width 189 height 134
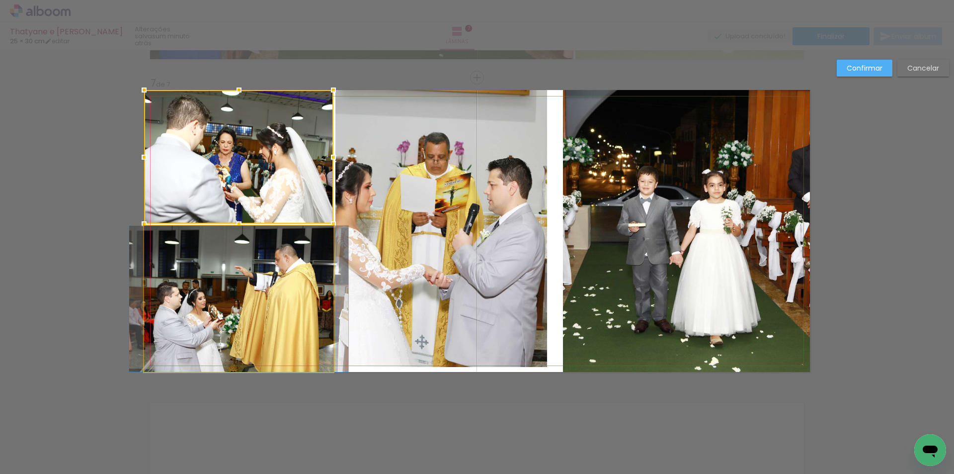
drag, startPoint x: 256, startPoint y: 255, endPoint x: 281, endPoint y: 250, distance: 25.6
click at [256, 255] on quentale-photo at bounding box center [238, 299] width 189 height 146
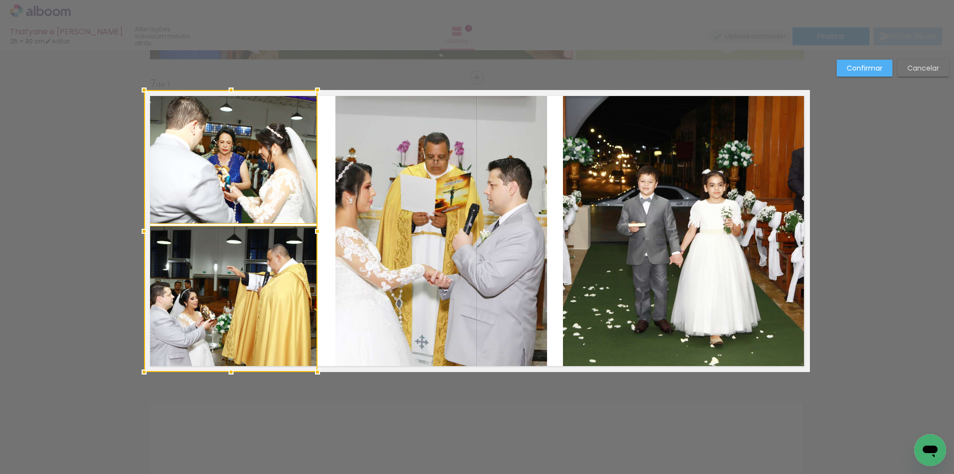
drag, startPoint x: 327, startPoint y: 229, endPoint x: 311, endPoint y: 230, distance: 15.9
click at [311, 230] on div at bounding box center [318, 231] width 20 height 20
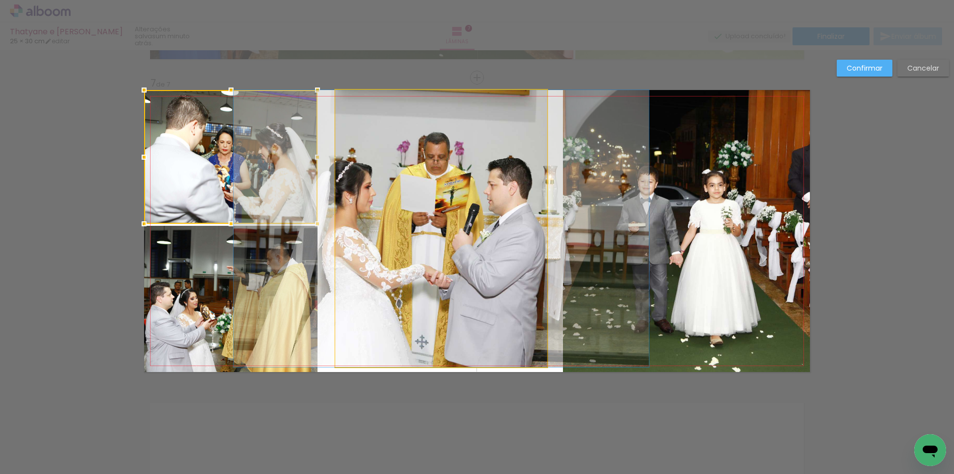
click at [370, 216] on quentale-photo at bounding box center [442, 228] width 212 height 277
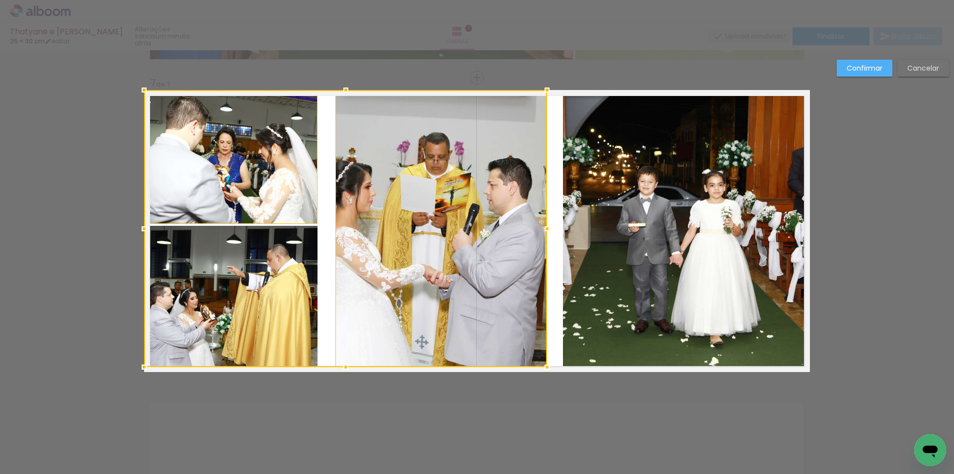
click at [351, 226] on div at bounding box center [345, 228] width 403 height 277
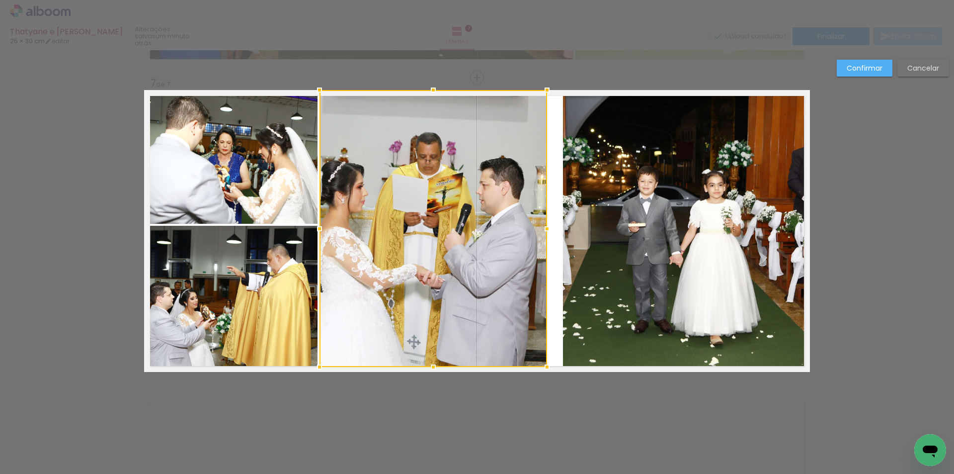
drag, startPoint x: 337, startPoint y: 229, endPoint x: 321, endPoint y: 229, distance: 15.9
click at [321, 229] on div at bounding box center [320, 229] width 20 height 20
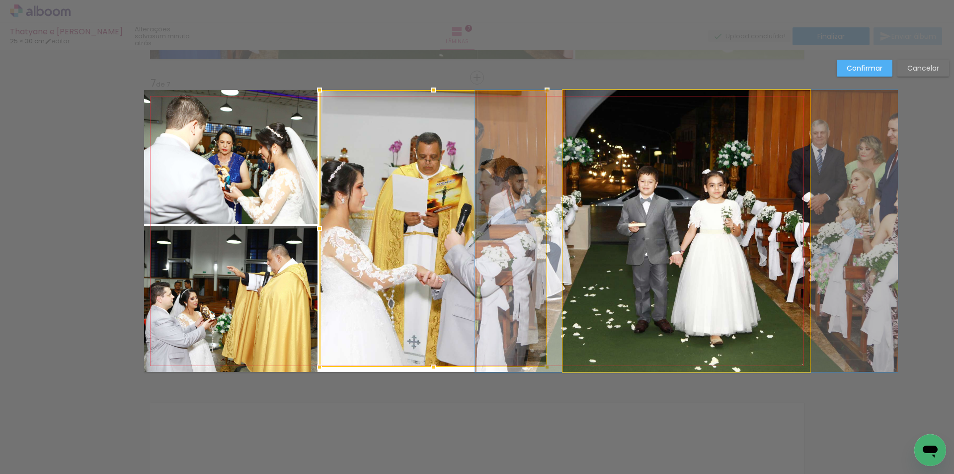
click at [596, 212] on quentale-photo at bounding box center [686, 231] width 247 height 282
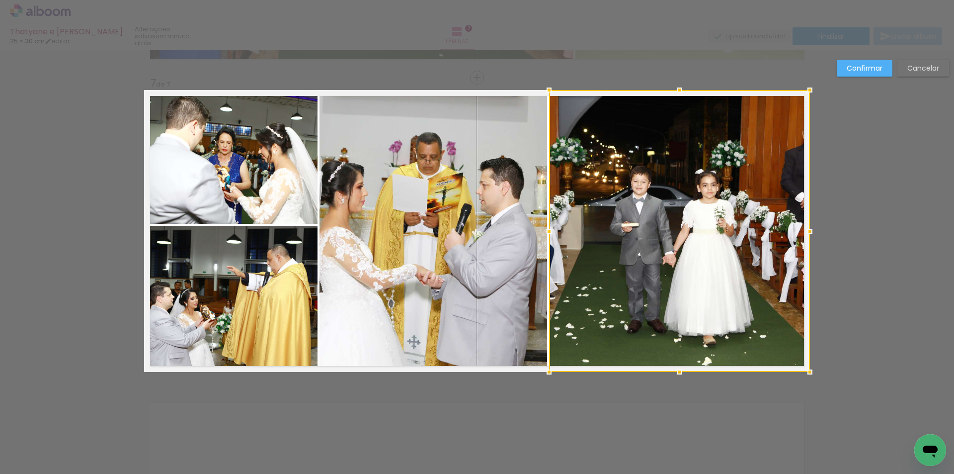
drag, startPoint x: 562, startPoint y: 235, endPoint x: 548, endPoint y: 236, distance: 14.0
click at [547, 236] on div at bounding box center [549, 231] width 20 height 20
click at [0, 0] on slot "Confirmar" at bounding box center [0, 0] width 0 height 0
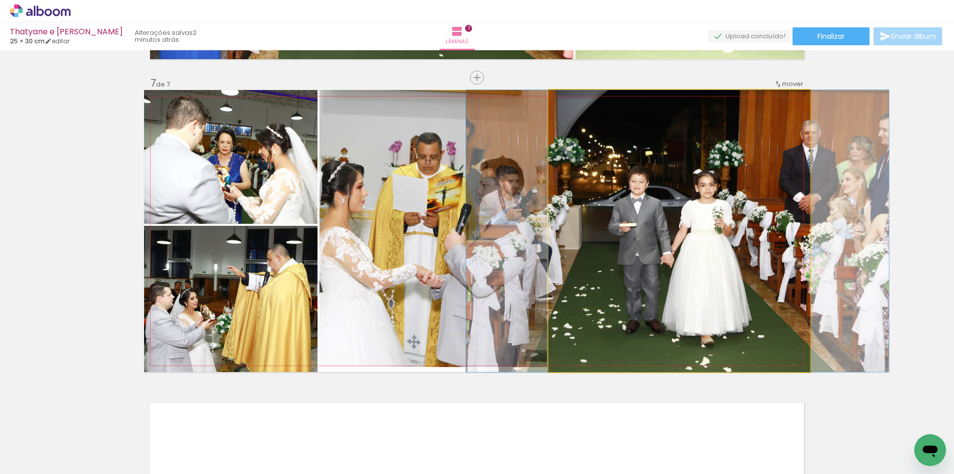
drag, startPoint x: 723, startPoint y: 209, endPoint x: 721, endPoint y: 197, distance: 11.5
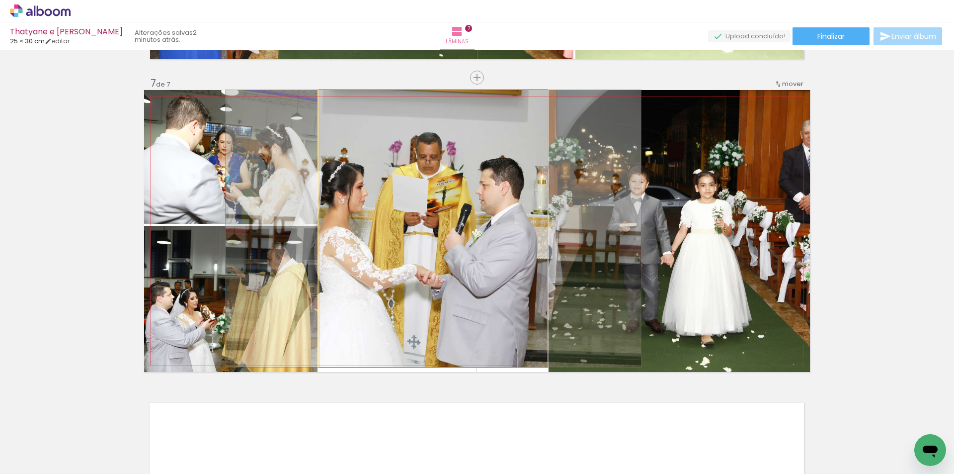
click at [447, 212] on quentale-photo at bounding box center [434, 228] width 228 height 277
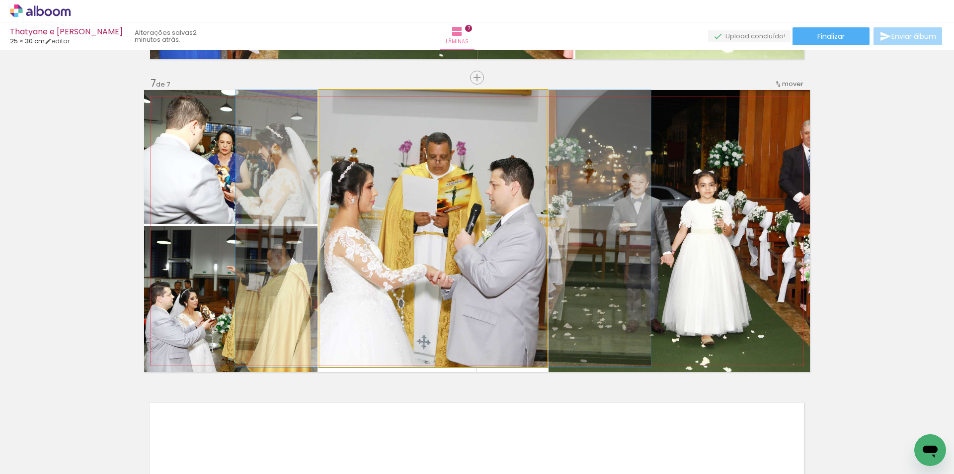
drag, startPoint x: 442, startPoint y: 199, endPoint x: 452, endPoint y: 199, distance: 10.0
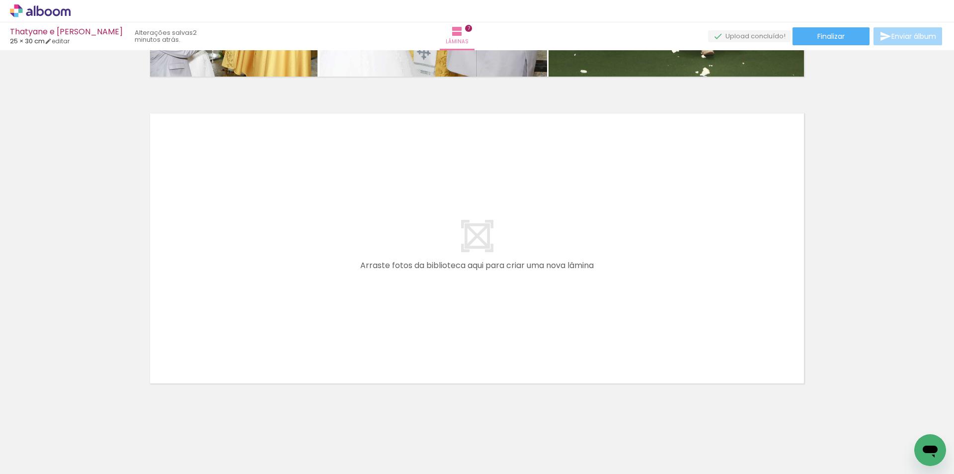
scroll to position [2128, 0]
